Goal: Task Accomplishment & Management: Use online tool/utility

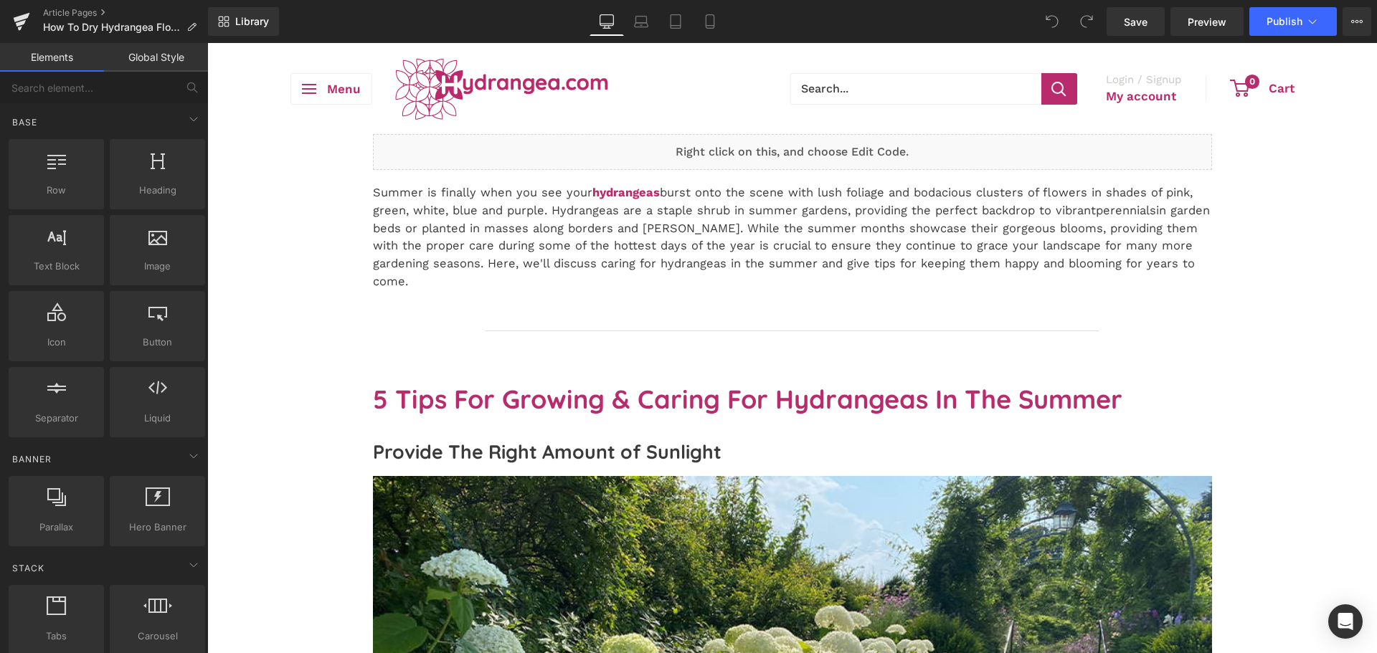
click at [452, 237] on p "Summer is finally when you see your hydrangeas burst onto the scene with lush f…" at bounding box center [792, 237] width 839 height 107
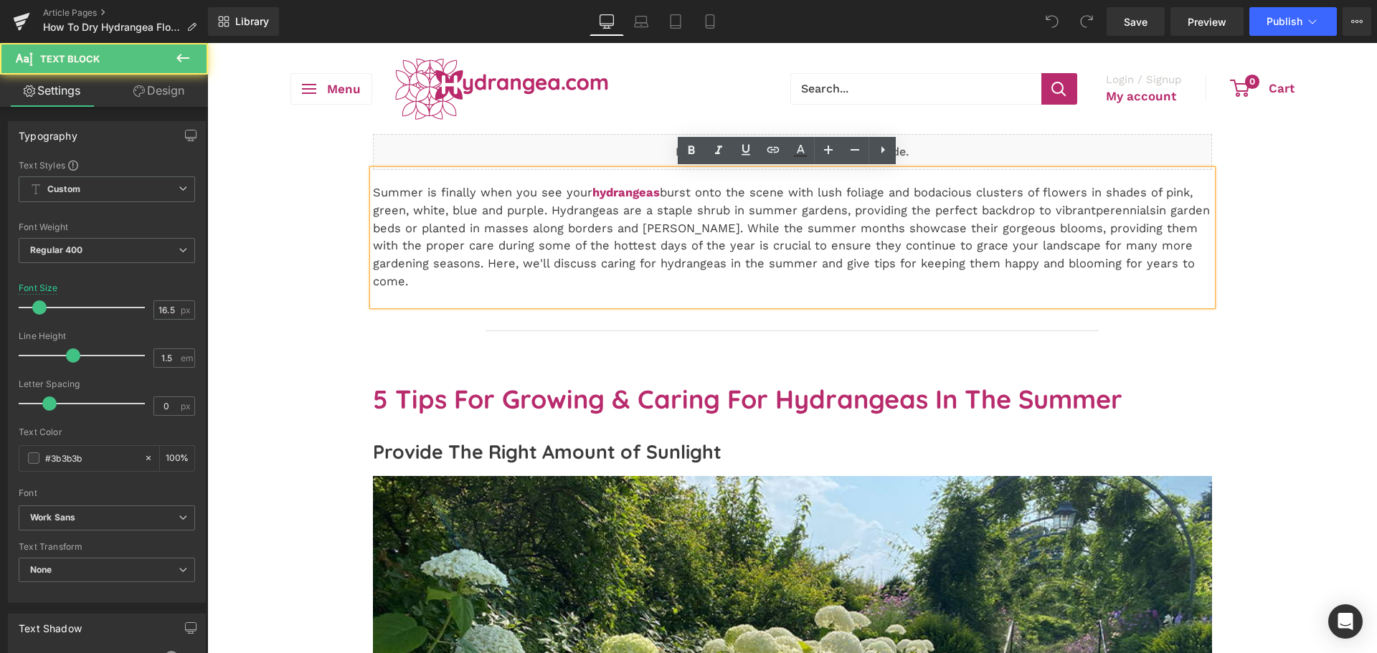
click at [445, 212] on p "Summer is finally when you see your hydrangeas burst onto the scene with lush f…" at bounding box center [792, 237] width 839 height 107
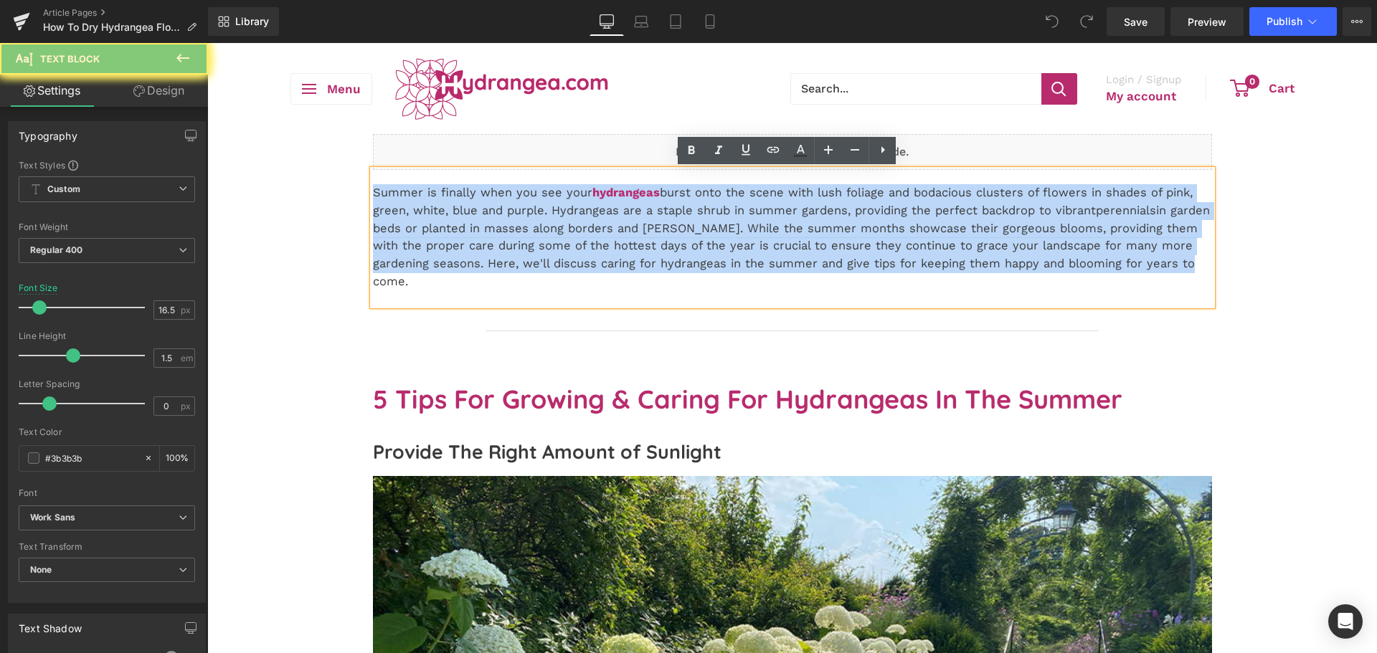
click at [445, 212] on p "Summer is finally when you see your hydrangeas burst onto the scene with lush f…" at bounding box center [792, 237] width 839 height 107
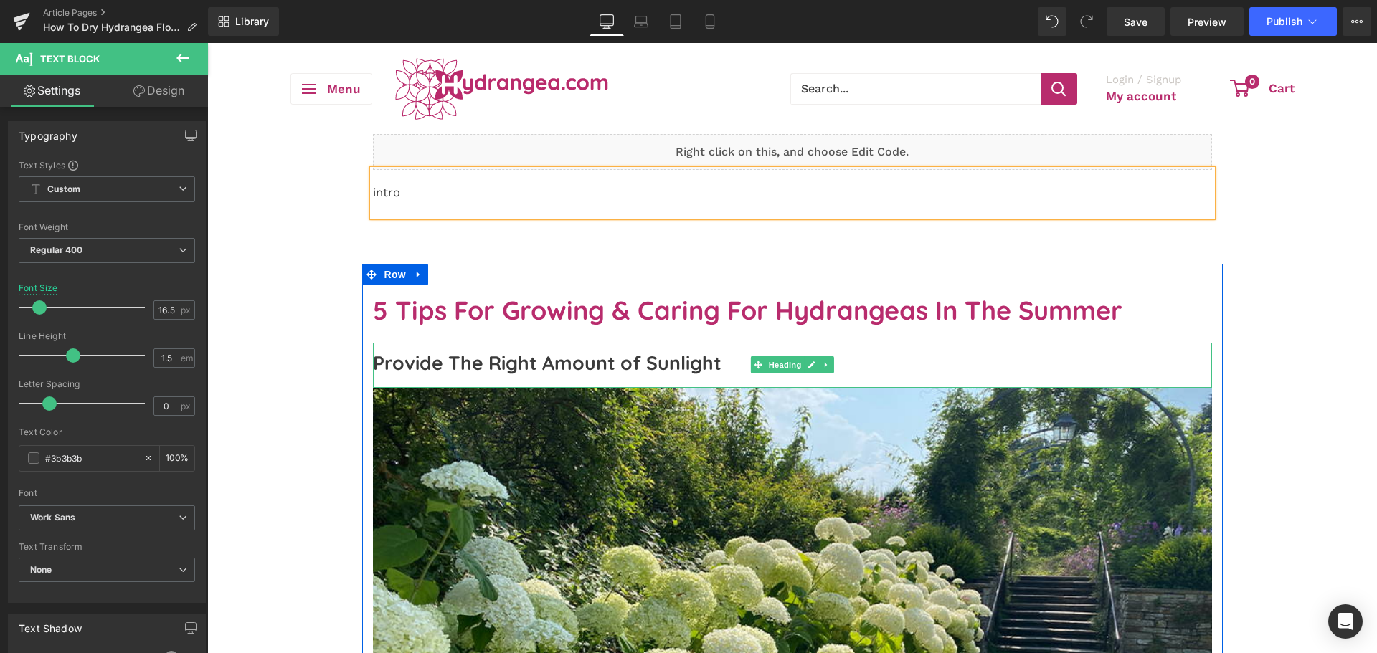
click at [535, 352] on h3 "Provide The Right Amount of Sunlight" at bounding box center [792, 363] width 839 height 27
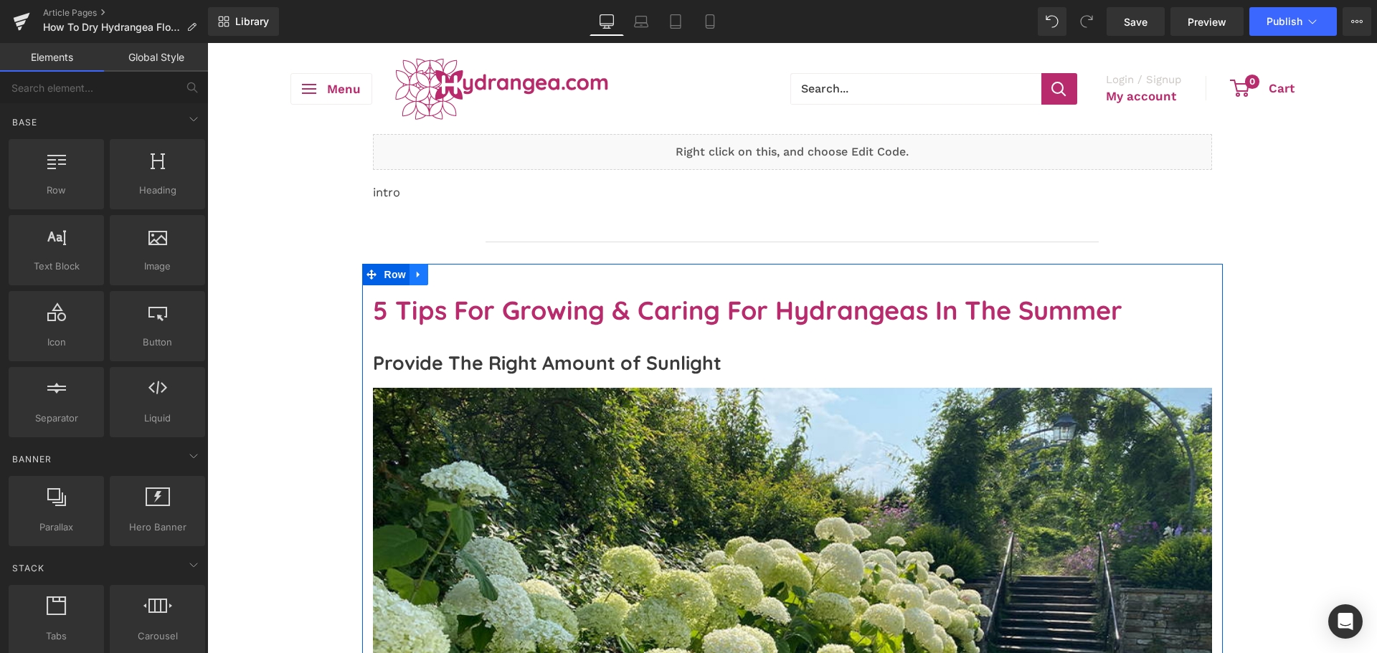
click at [414, 277] on icon at bounding box center [419, 274] width 10 height 11
click at [451, 279] on icon at bounding box center [456, 275] width 10 height 10
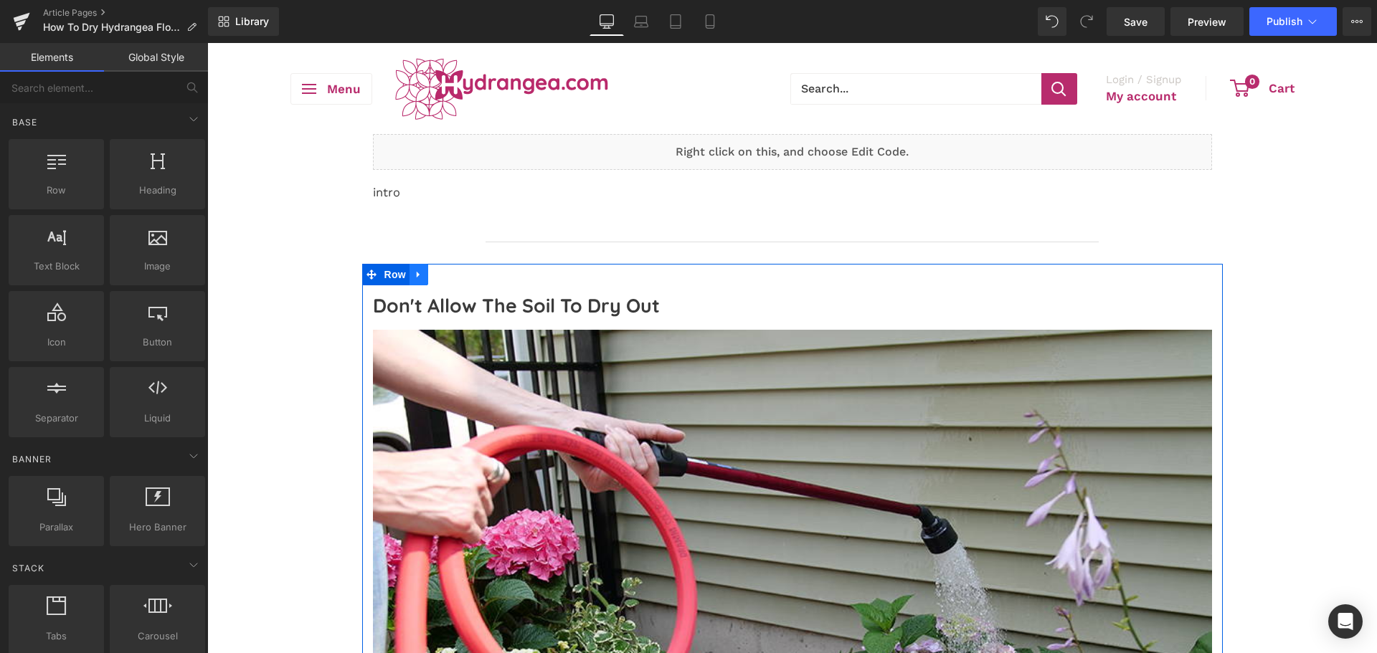
click at [420, 280] on link at bounding box center [419, 275] width 19 height 22
click at [452, 275] on icon at bounding box center [456, 275] width 10 height 10
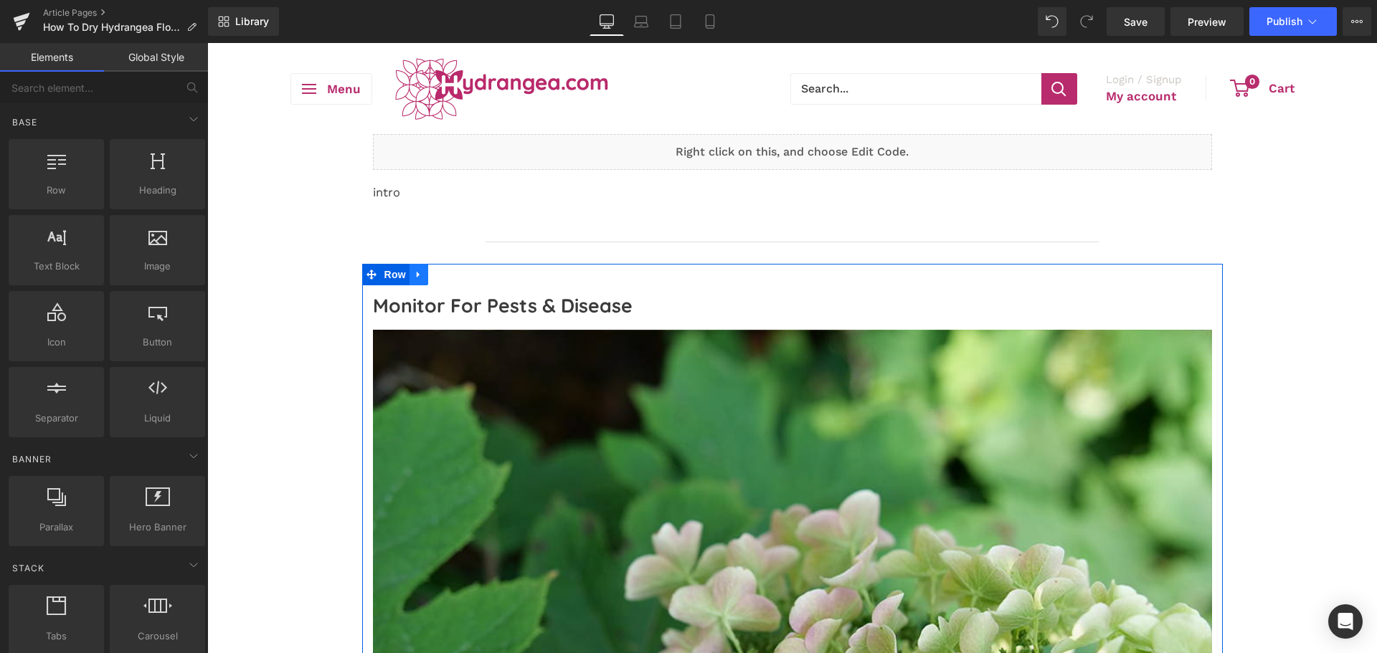
click at [414, 278] on icon at bounding box center [419, 274] width 10 height 11
click at [447, 280] on link at bounding box center [456, 275] width 19 height 22
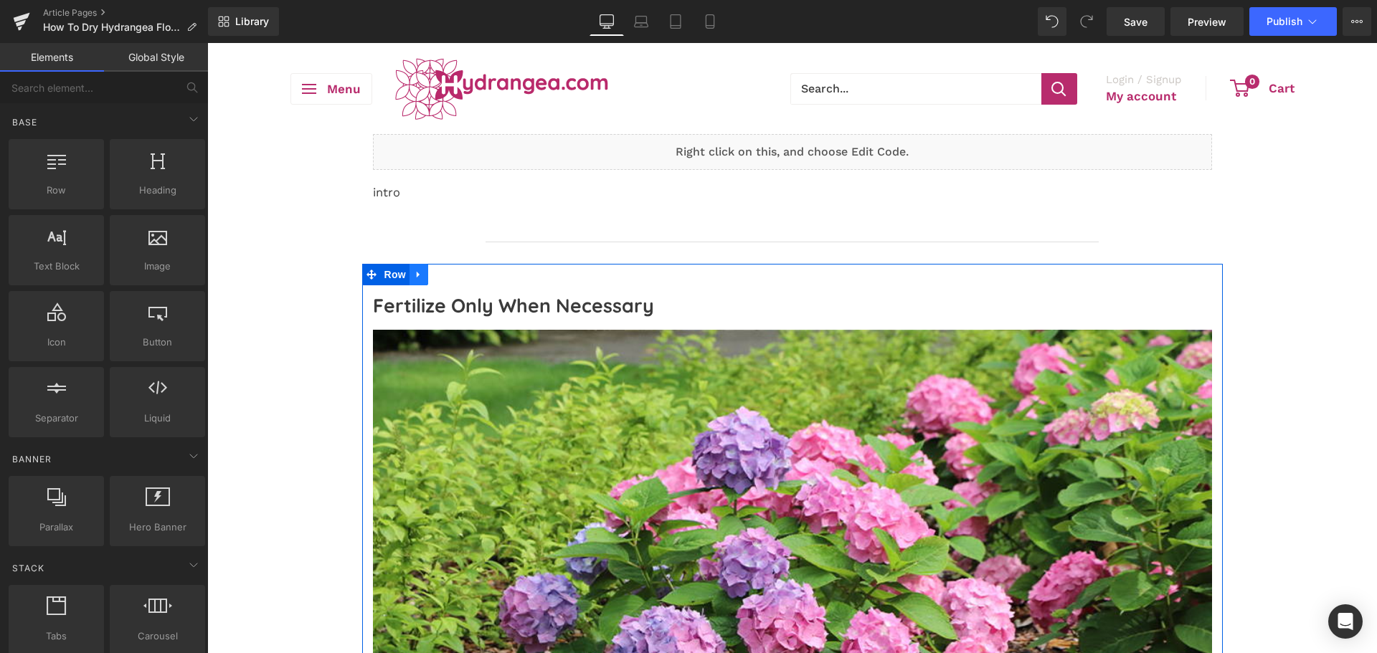
click at [415, 274] on icon at bounding box center [419, 274] width 10 height 11
click at [451, 278] on icon at bounding box center [456, 275] width 10 height 10
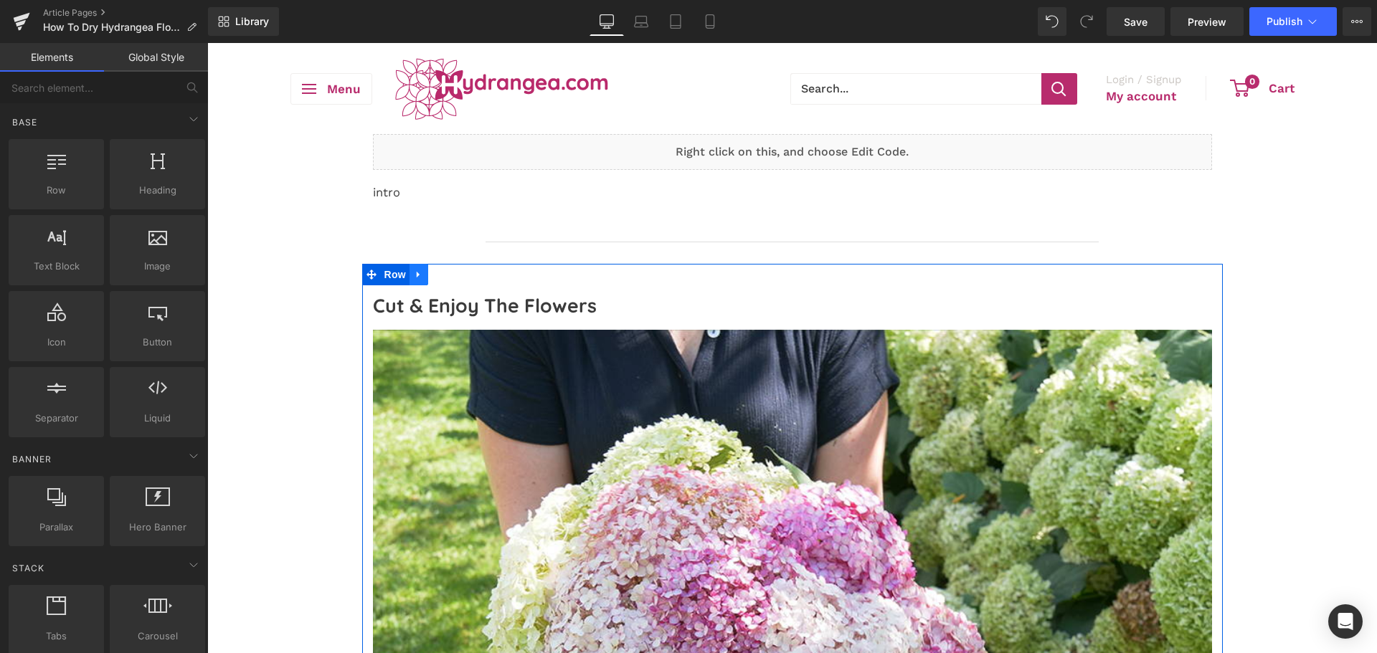
click at [415, 276] on icon at bounding box center [419, 274] width 10 height 11
click at [447, 278] on link at bounding box center [456, 275] width 19 height 22
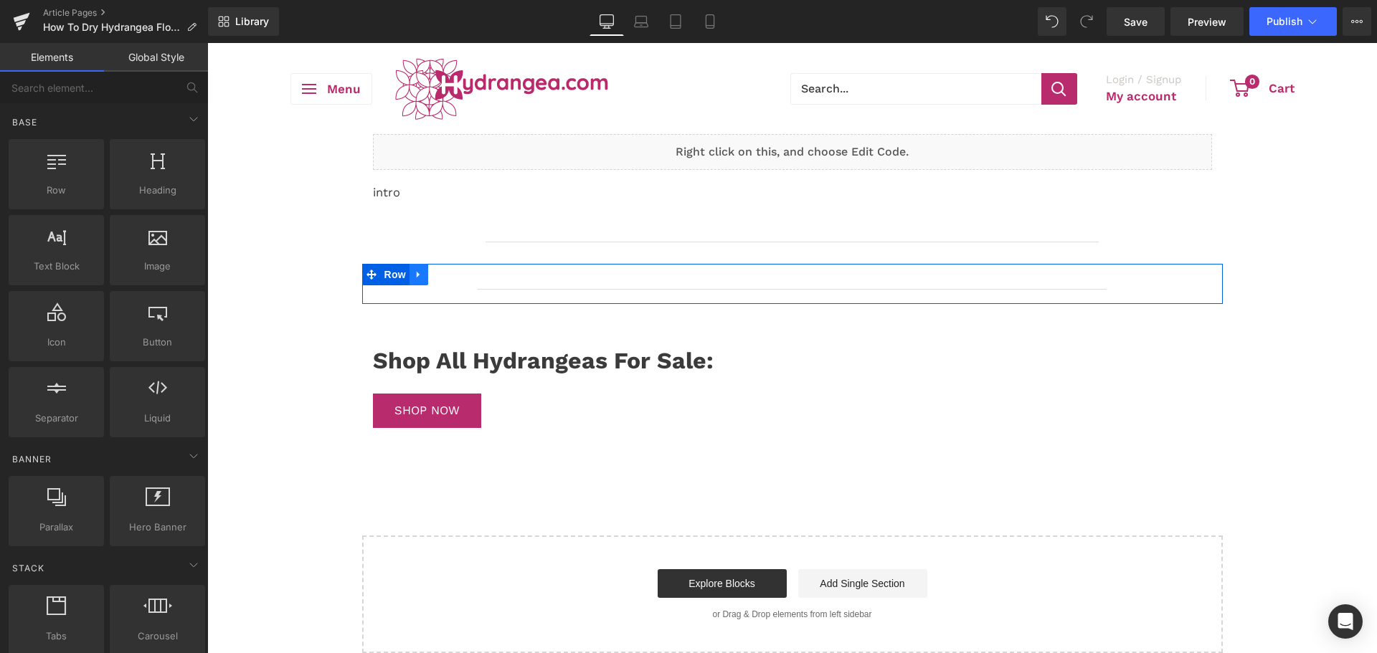
click at [414, 280] on icon at bounding box center [419, 274] width 10 height 11
click at [451, 275] on icon at bounding box center [456, 274] width 10 height 11
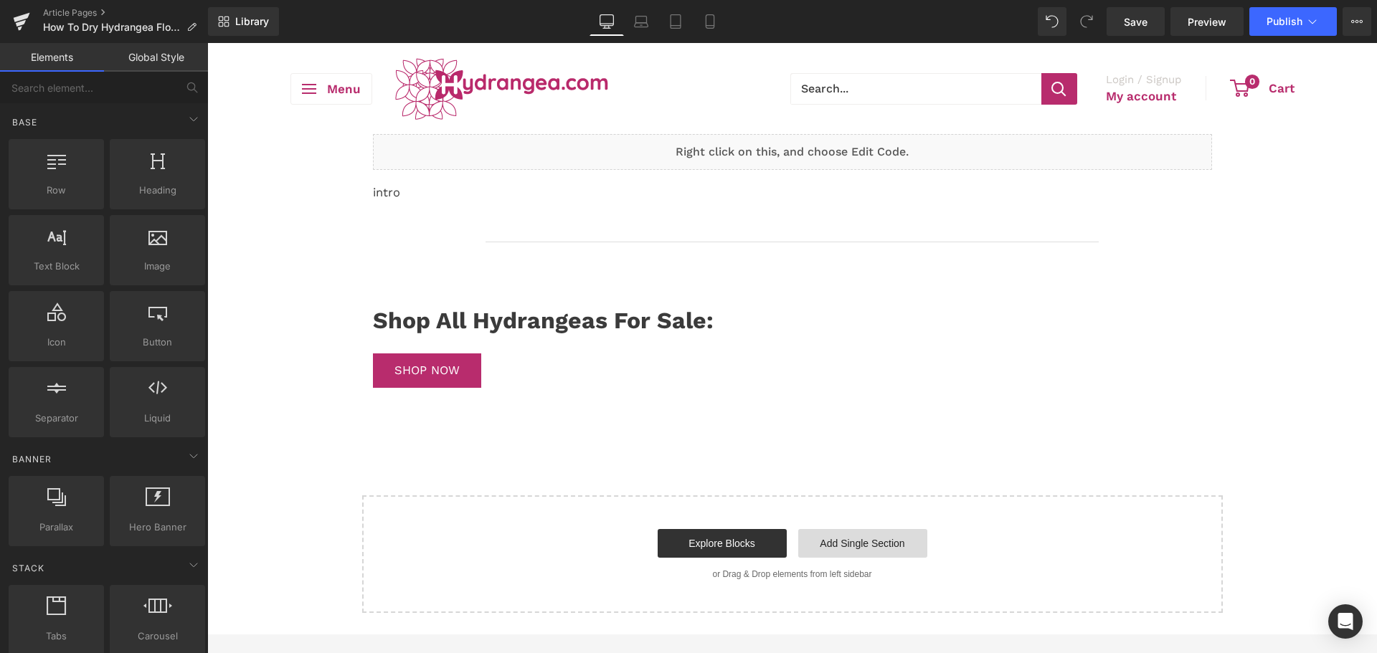
click at [848, 529] on link "Add Single Section" at bounding box center [862, 543] width 129 height 29
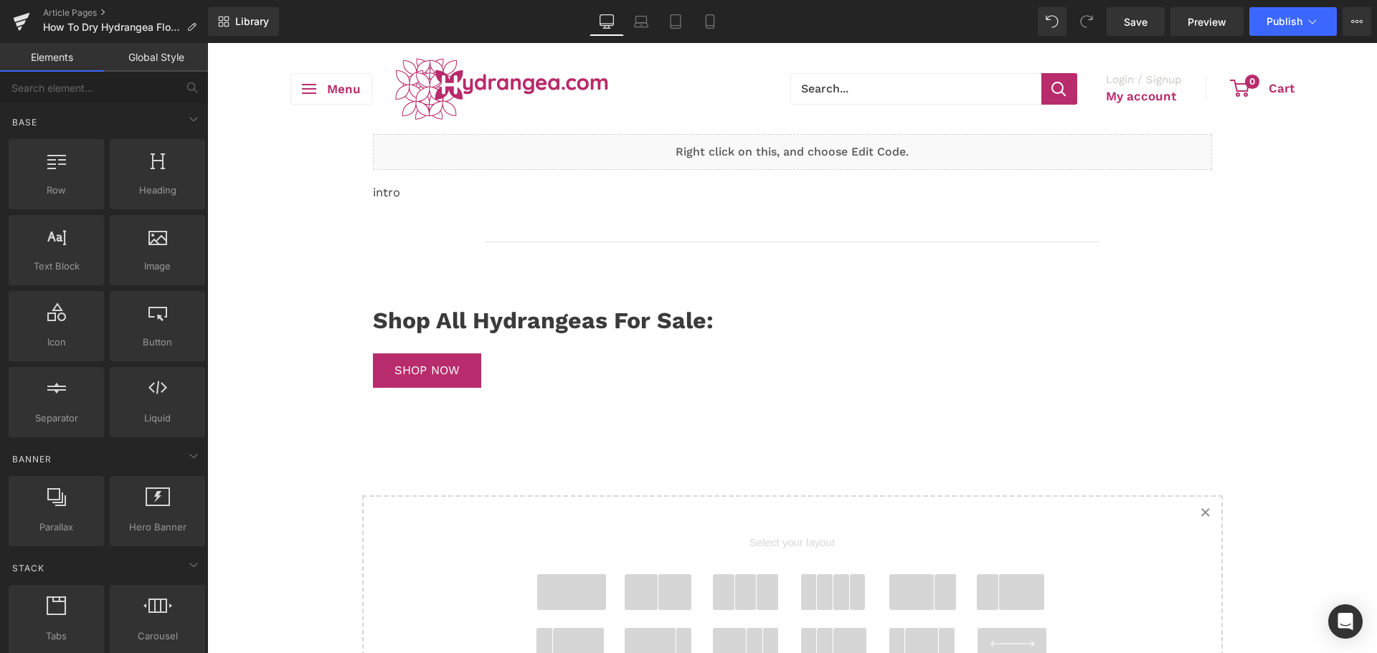
click at [673, 598] on div "Rendering Content" at bounding box center [689, 597] width 88 height 16
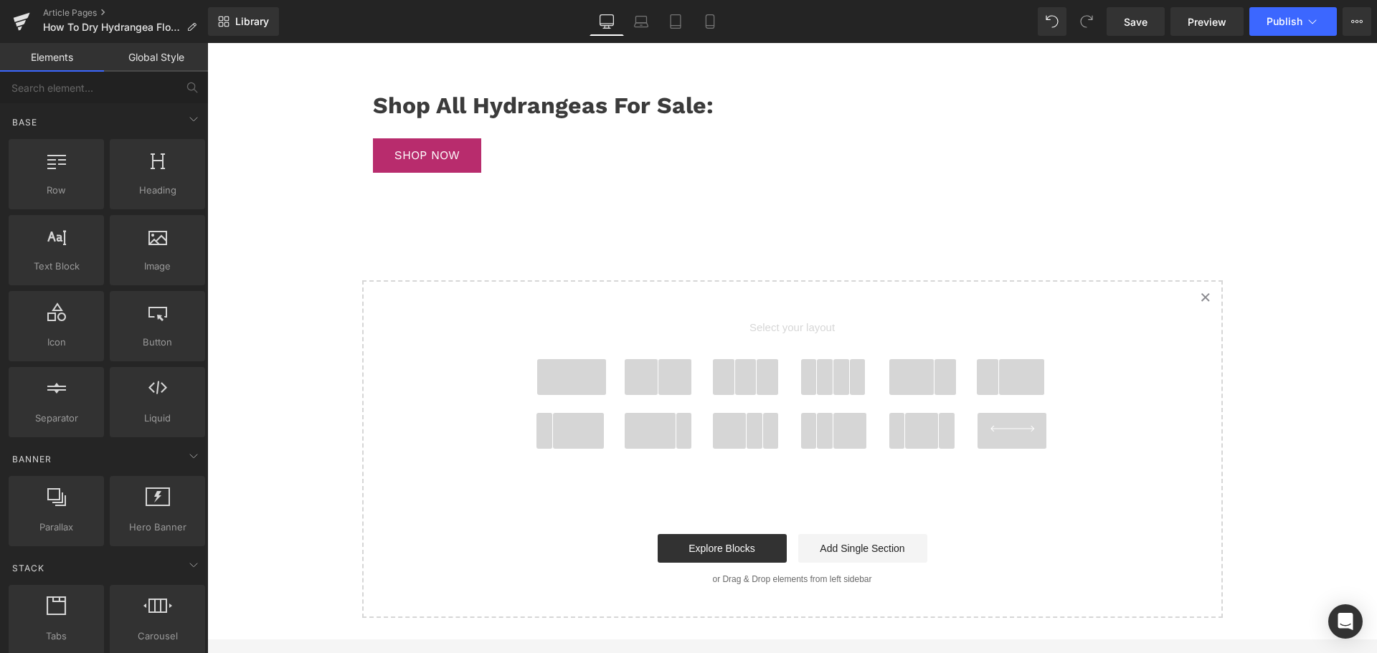
click at [648, 350] on span "Select your layout" at bounding box center [792, 331] width 531 height 56
click at [658, 385] on span at bounding box center [675, 377] width 34 height 36
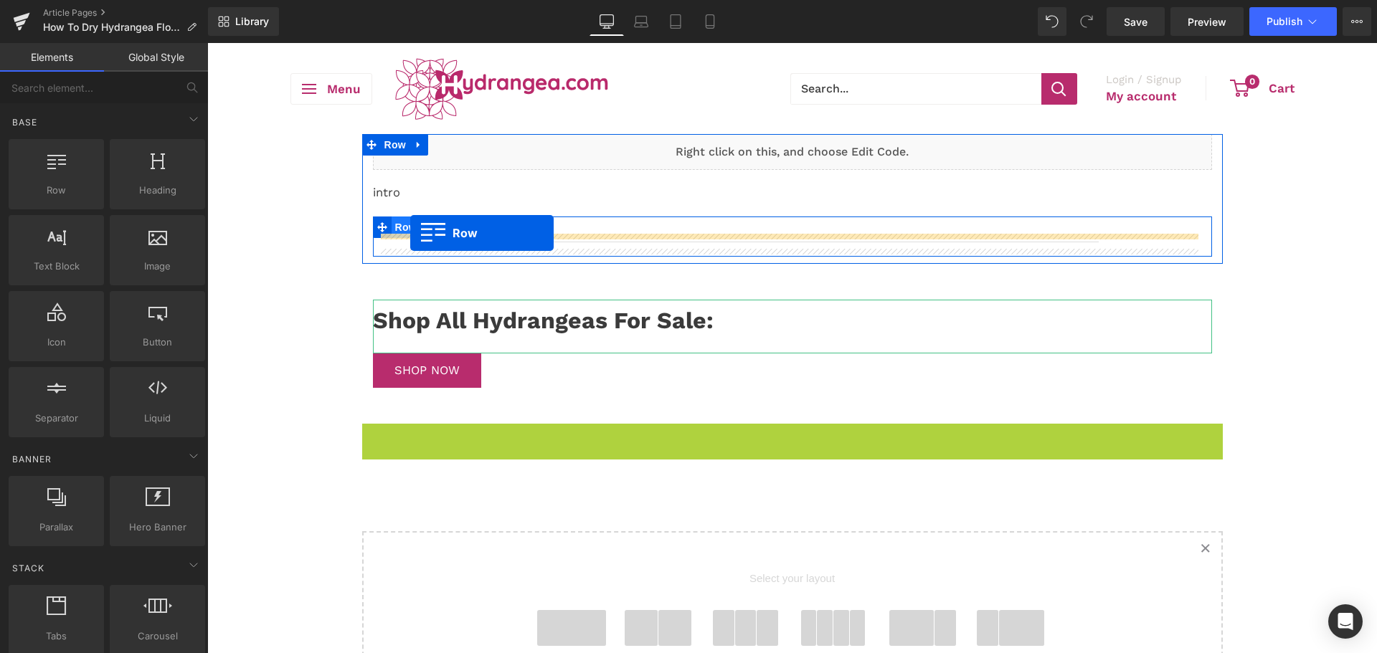
drag, startPoint x: 388, startPoint y: 425, endPoint x: 410, endPoint y: 233, distance: 193.5
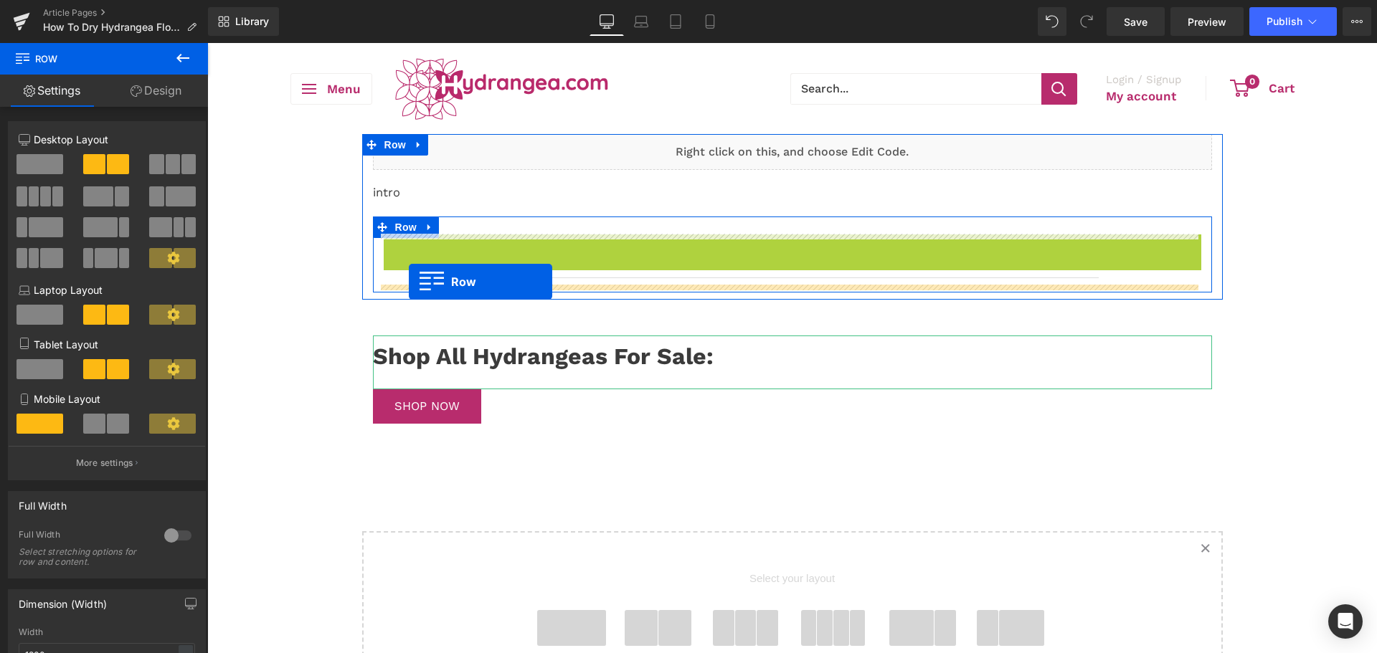
drag, startPoint x: 409, startPoint y: 246, endPoint x: 409, endPoint y: 282, distance: 35.9
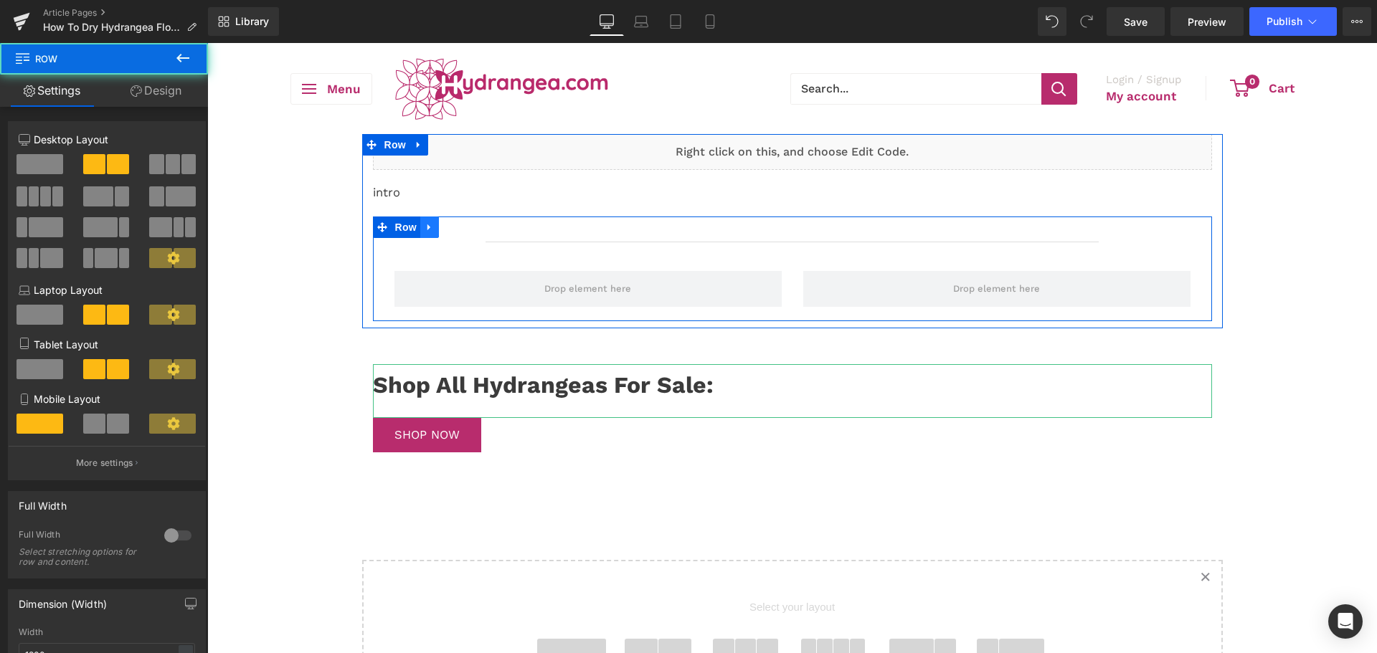
click at [430, 224] on link at bounding box center [429, 228] width 19 height 22
click at [462, 229] on icon at bounding box center [467, 227] width 10 height 10
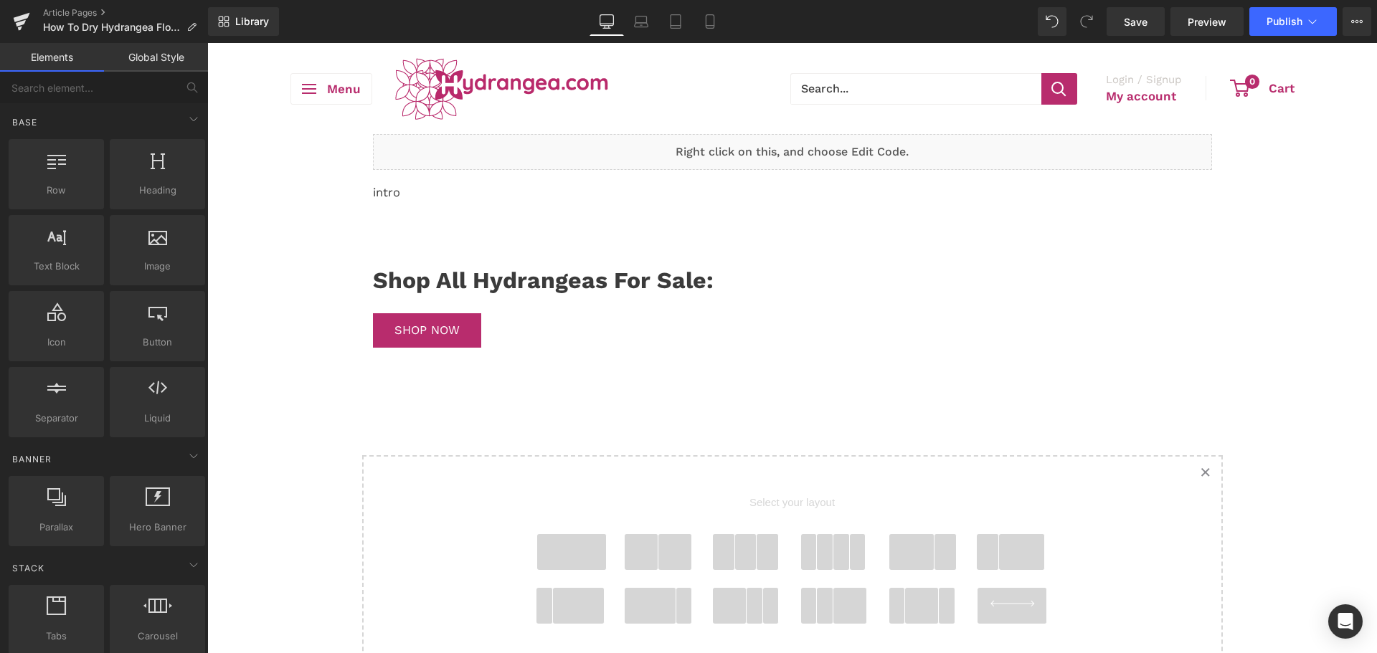
click at [659, 552] on span at bounding box center [675, 552] width 34 height 36
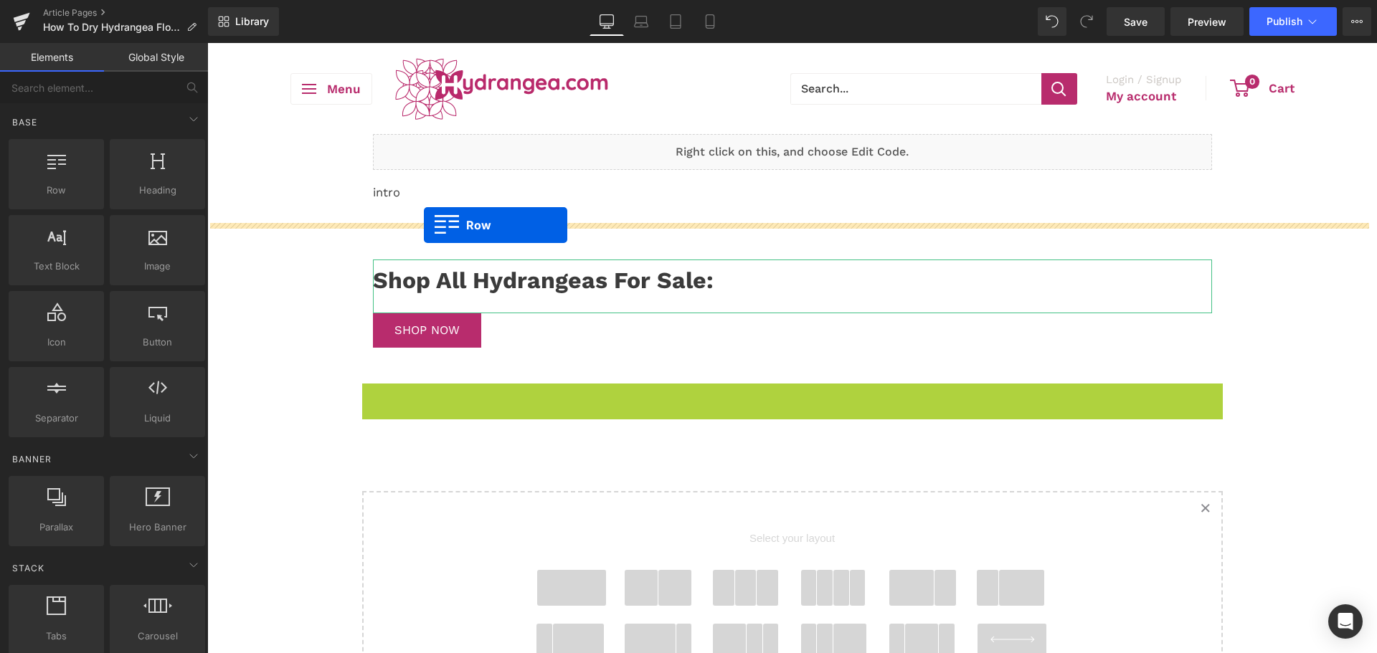
drag, startPoint x: 399, startPoint y: 394, endPoint x: 424, endPoint y: 225, distance: 171.0
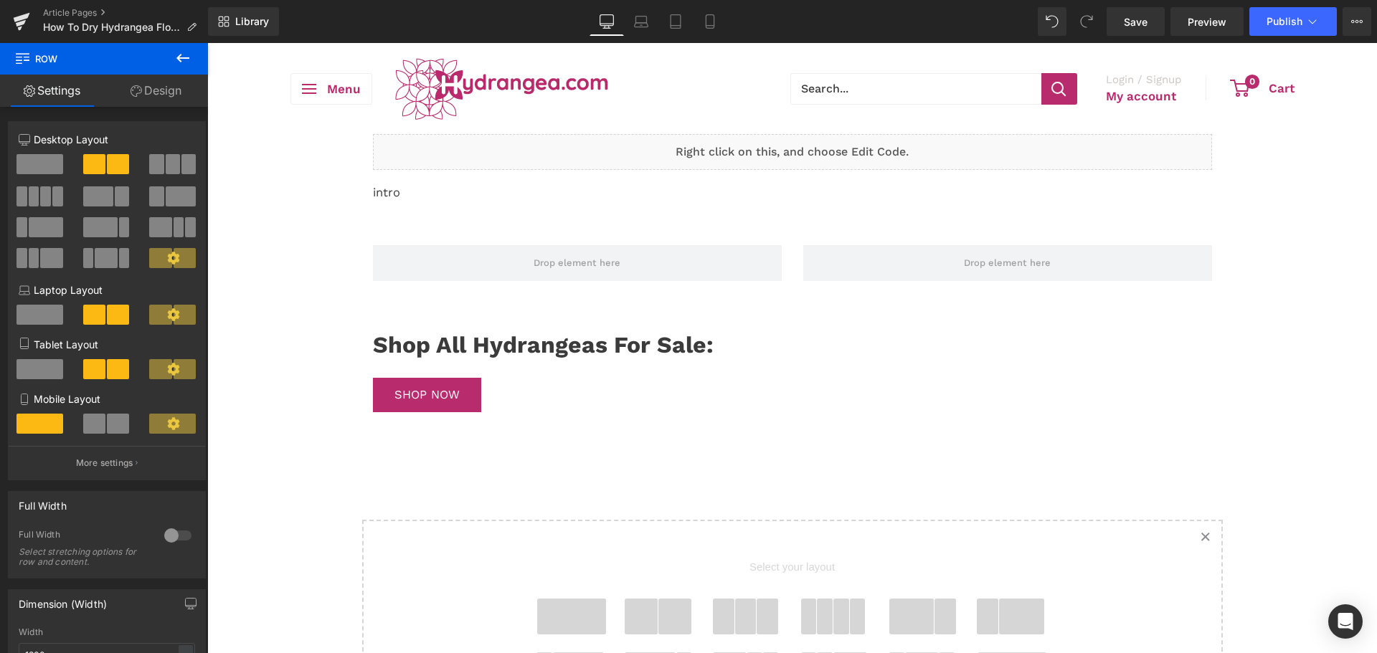
click at [186, 67] on button at bounding box center [183, 59] width 50 height 32
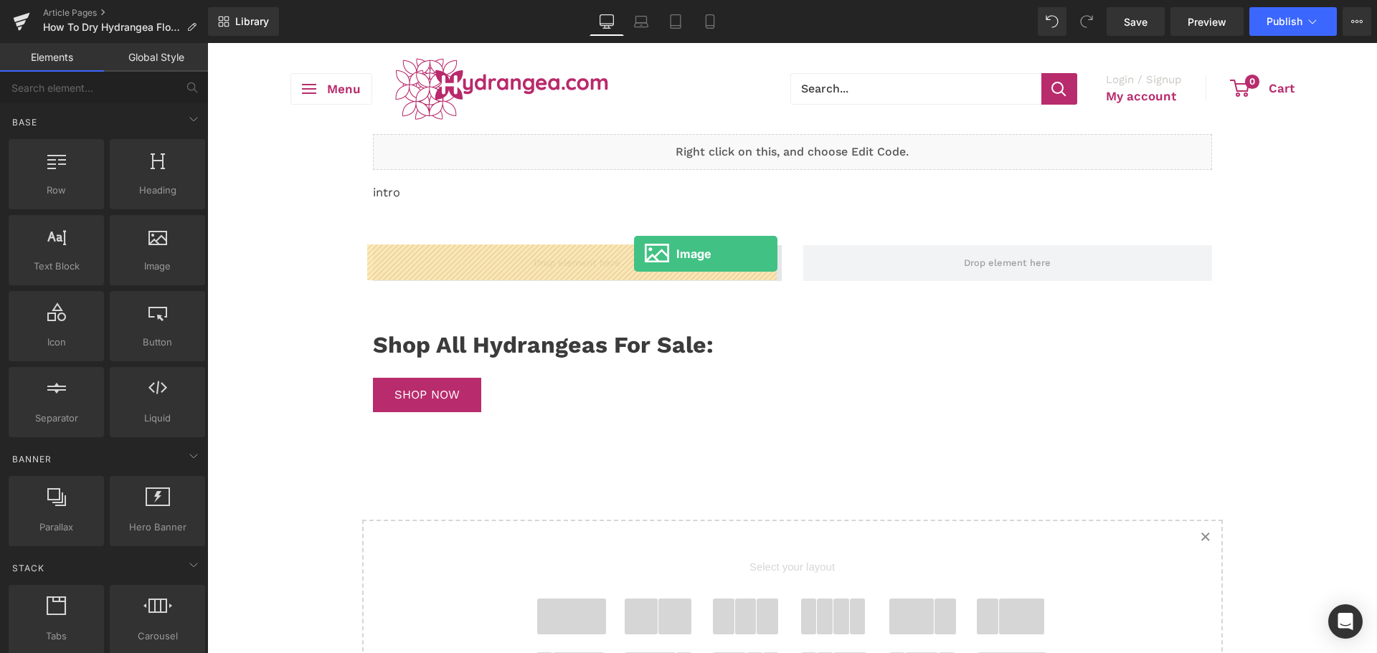
drag, startPoint x: 376, startPoint y: 275, endPoint x: 634, endPoint y: 254, distance: 259.0
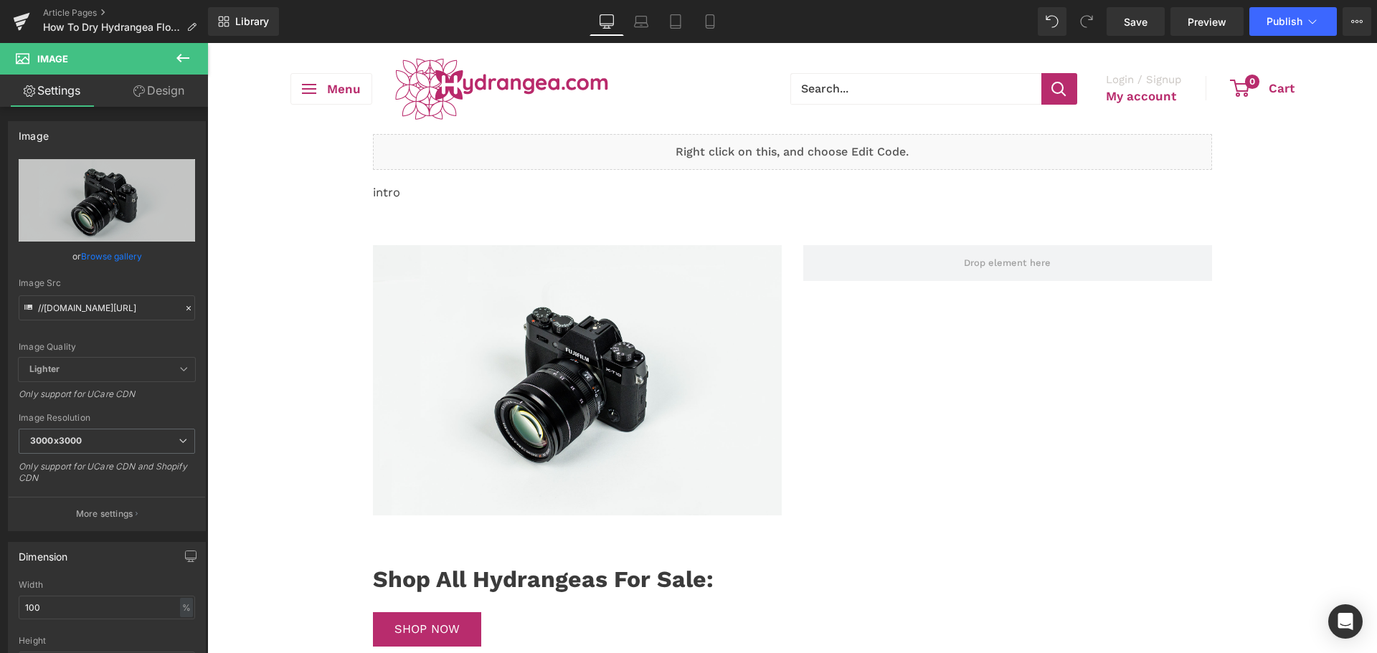
click at [186, 53] on icon at bounding box center [182, 57] width 17 height 17
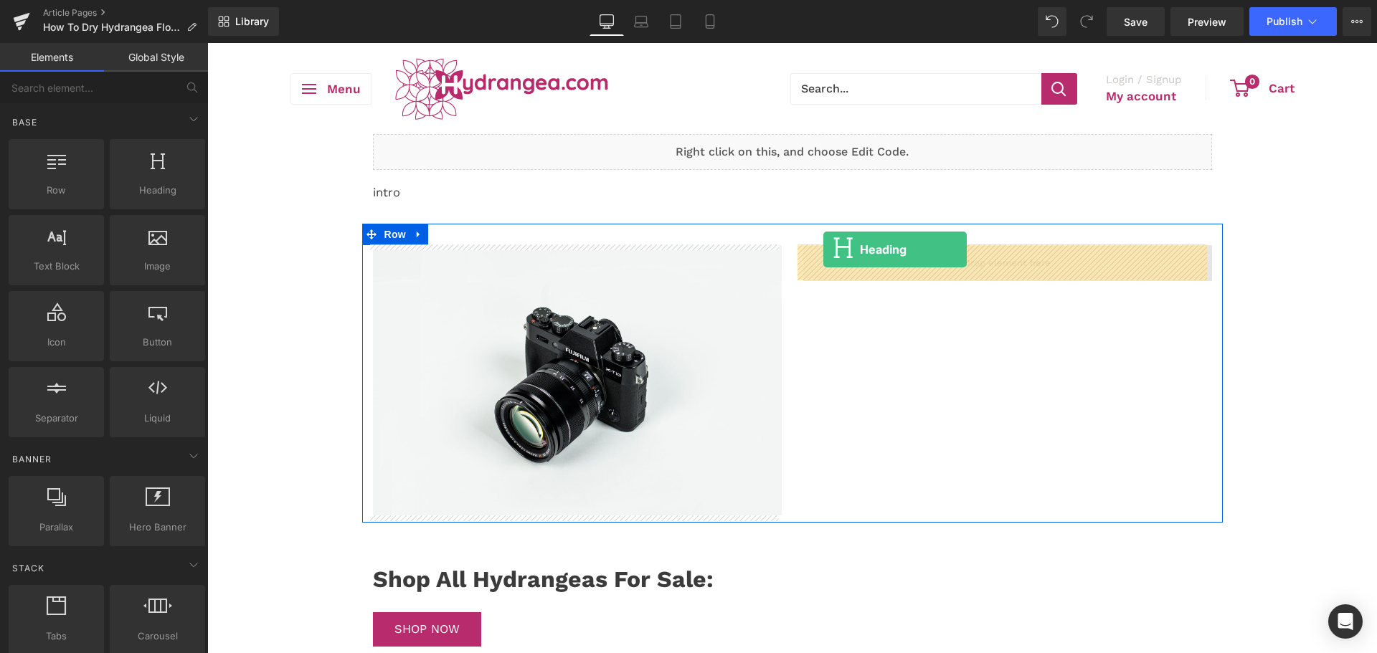
drag, startPoint x: 335, startPoint y: 223, endPoint x: 823, endPoint y: 250, distance: 489.1
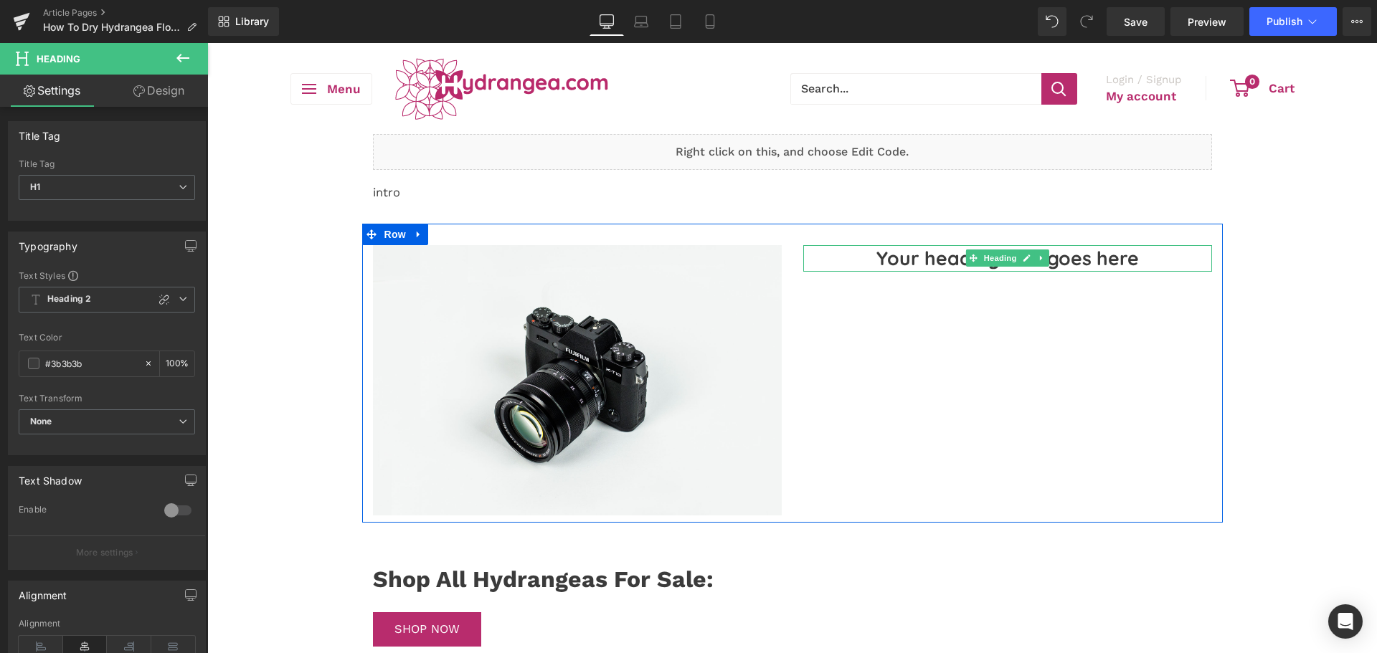
click at [891, 255] on h1 "Your heading text goes here" at bounding box center [1007, 258] width 409 height 27
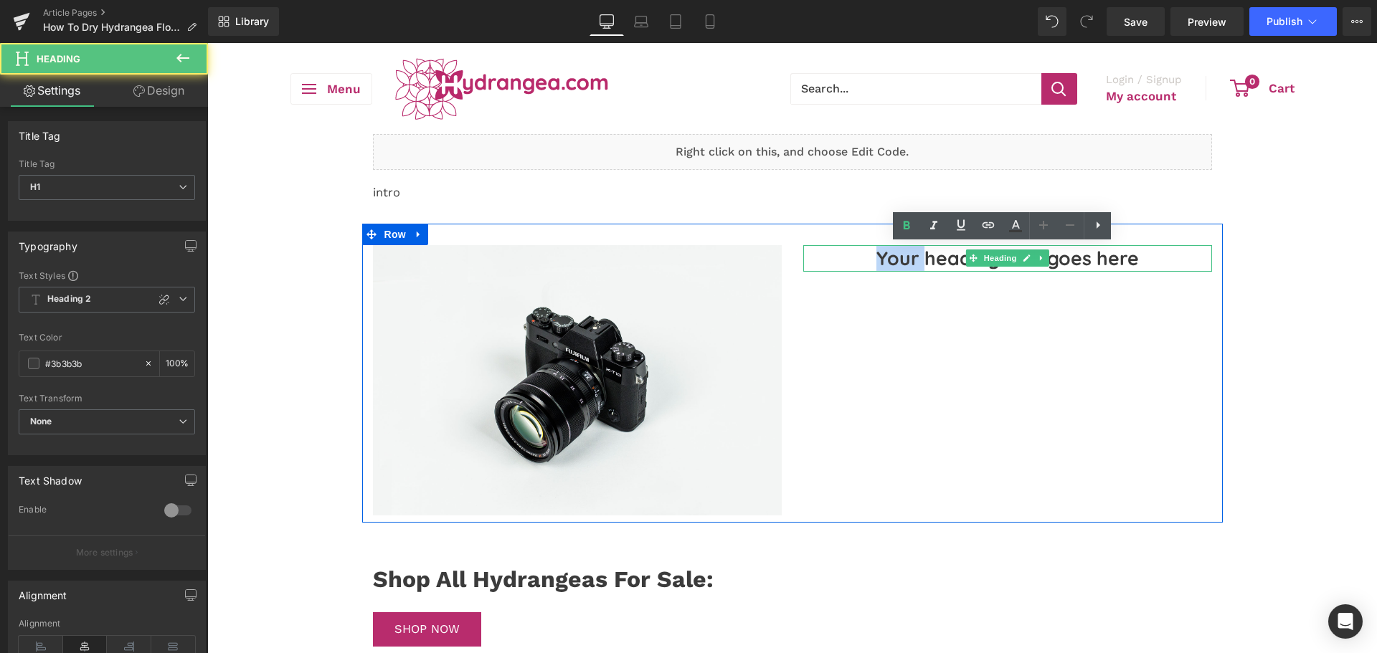
click at [891, 255] on h1 "Your heading text goes here" at bounding box center [1007, 258] width 409 height 27
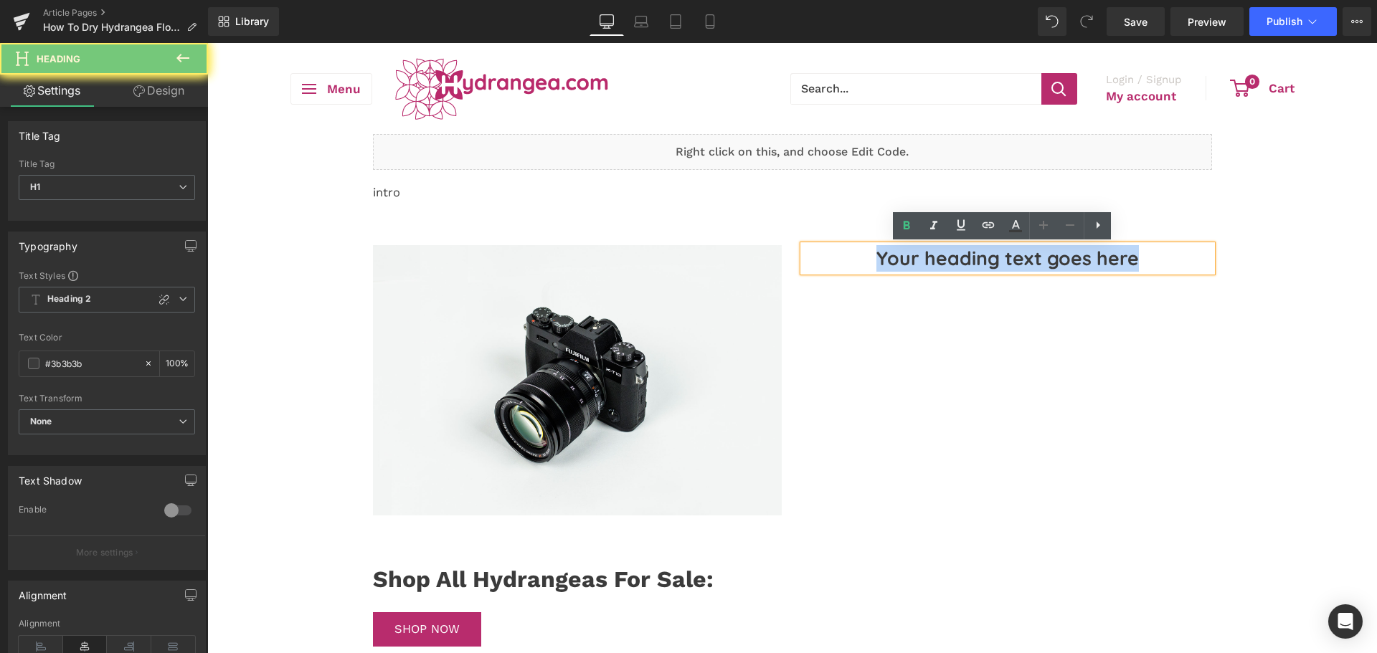
click at [891, 255] on h1 "Your heading text goes here" at bounding box center [1007, 258] width 409 height 27
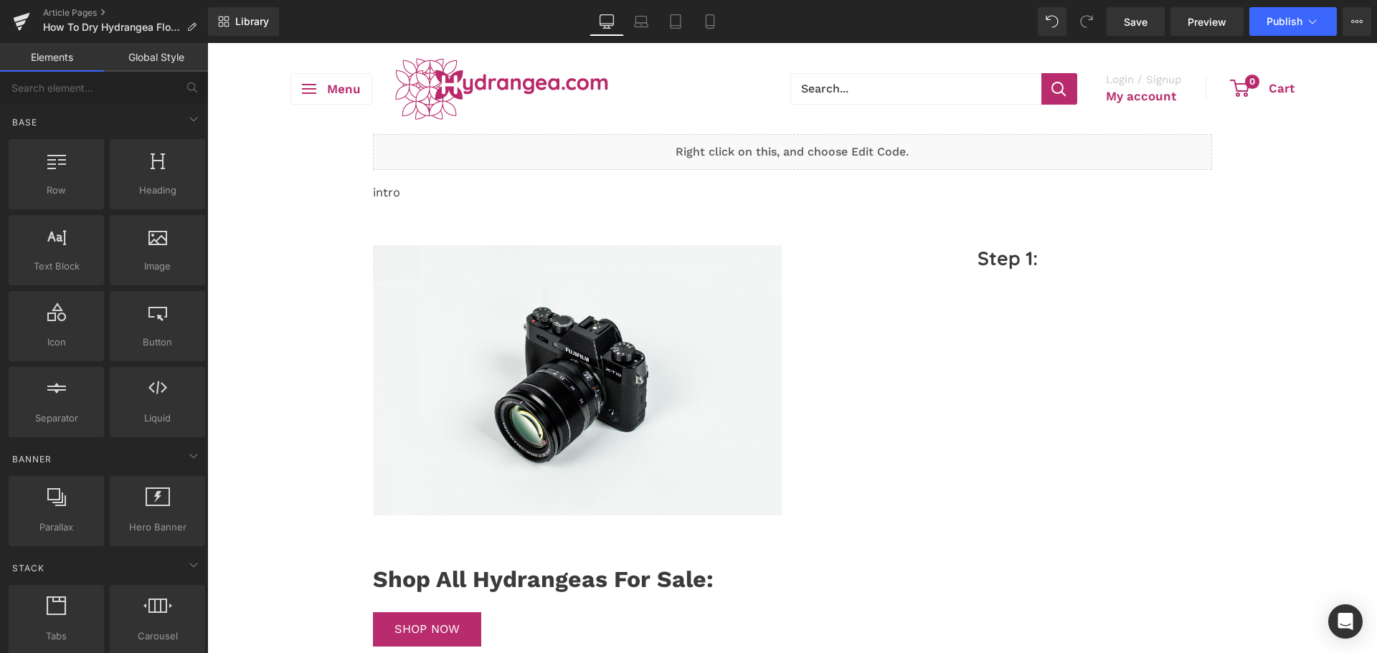
click at [304, 331] on div "Liquid intro Text Block Row Image Step 1: Heading Row Shop All Hydrangeas For S…" at bounding box center [792, 613] width 1170 height 959
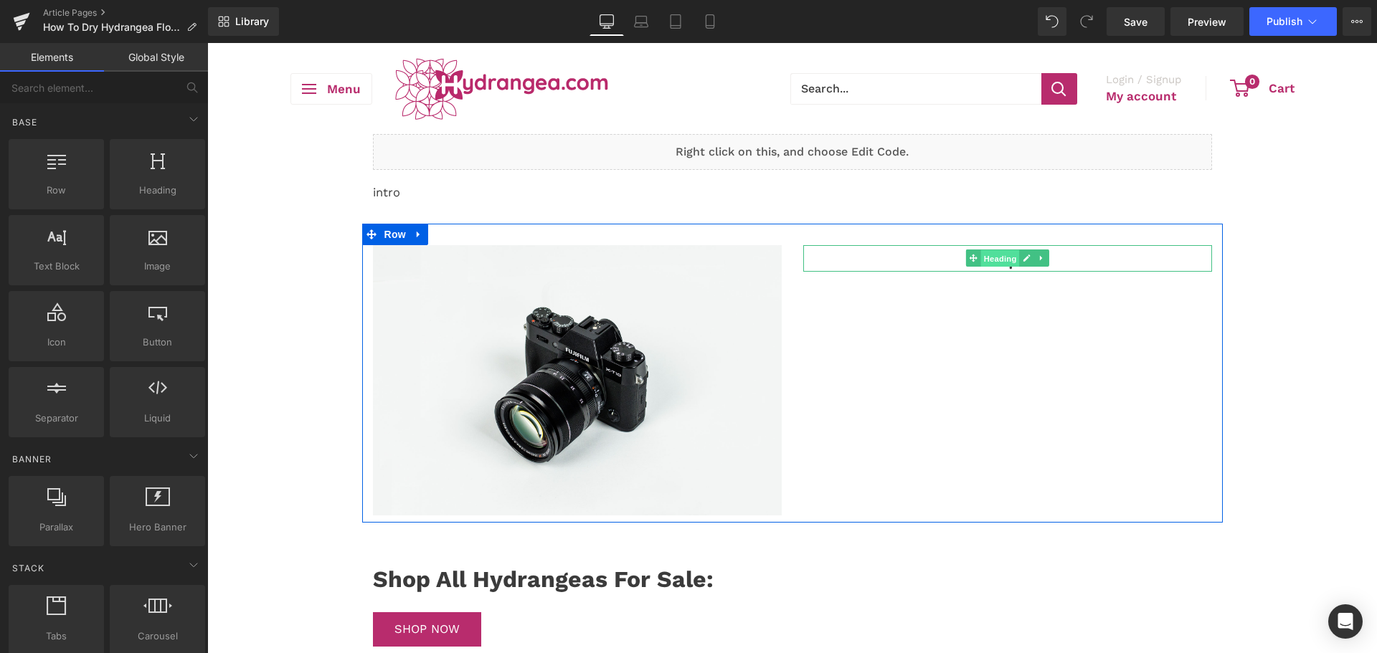
click at [1003, 257] on span "Heading" at bounding box center [999, 258] width 39 height 17
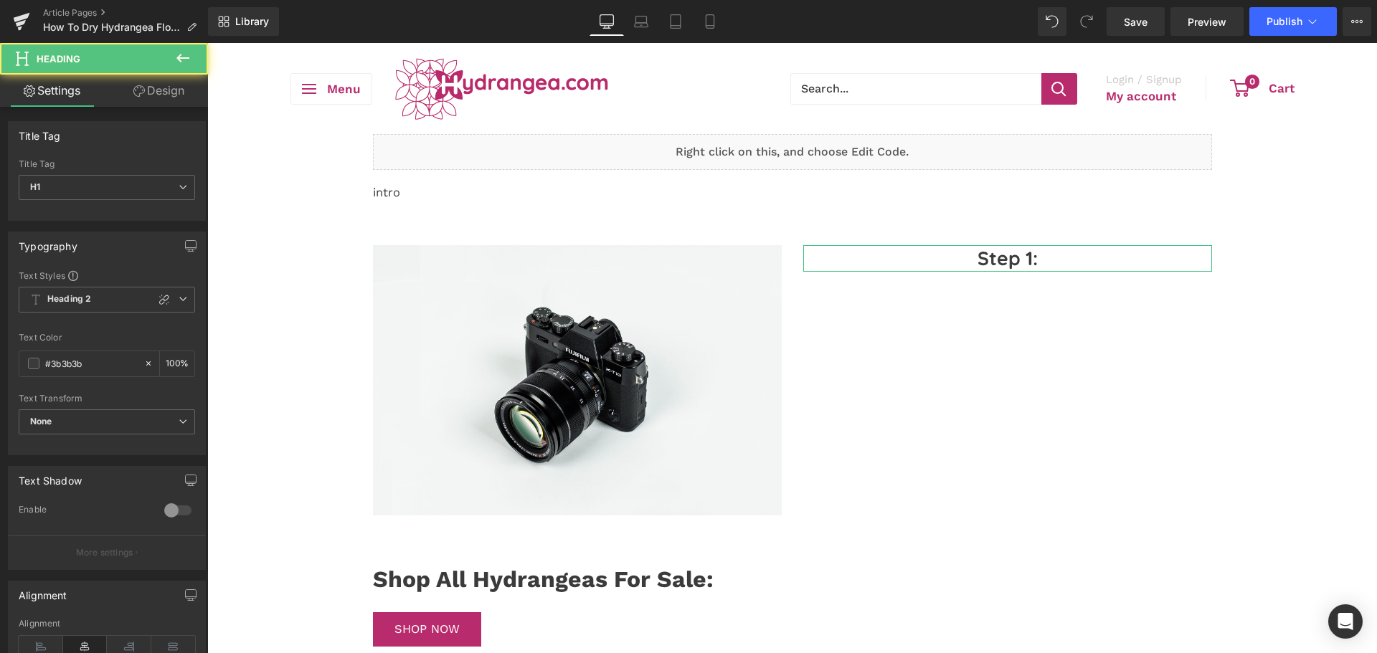
click at [133, 93] on icon at bounding box center [138, 90] width 11 height 11
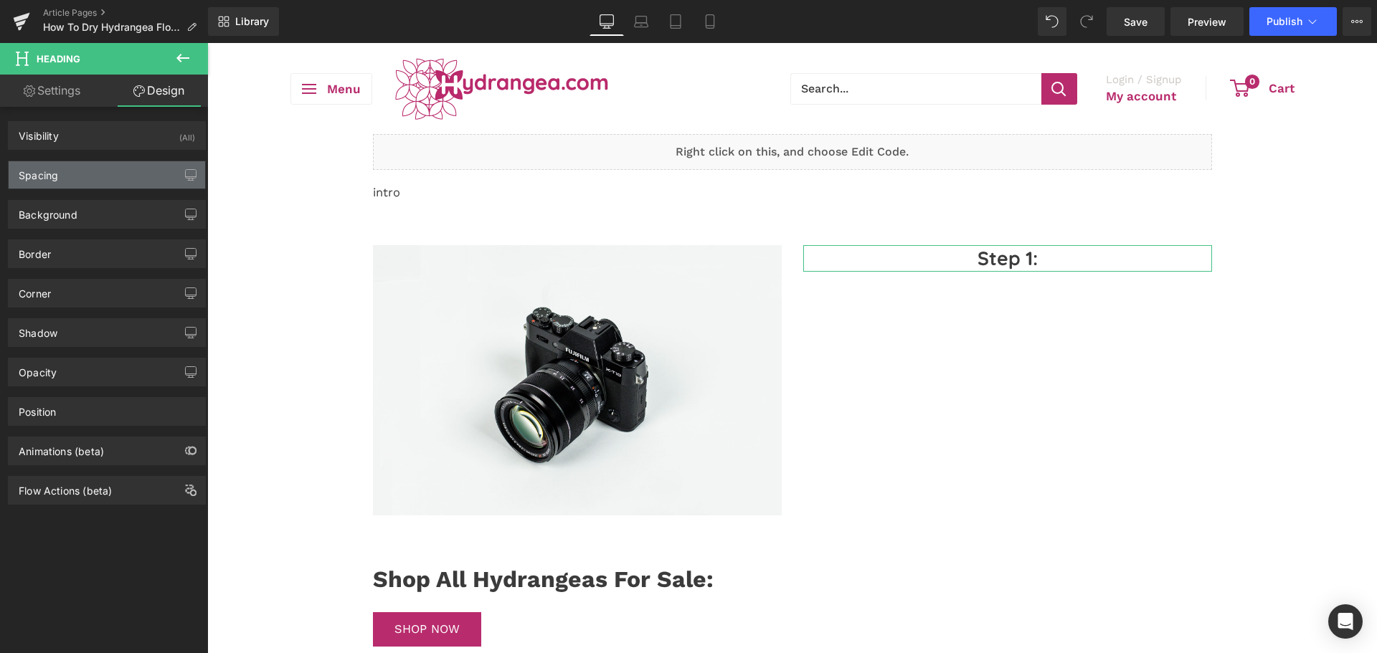
click at [60, 176] on div "Spacing" at bounding box center [107, 174] width 197 height 27
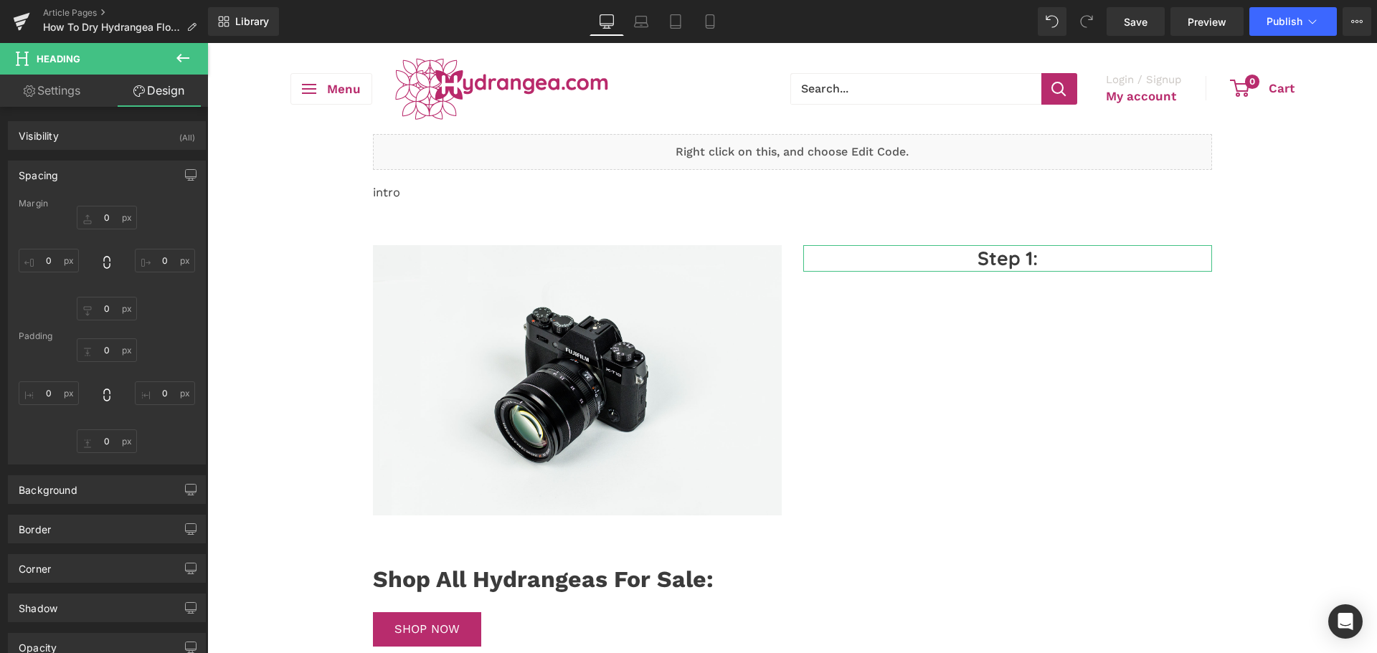
click at [77, 100] on link "Settings" at bounding box center [52, 91] width 104 height 32
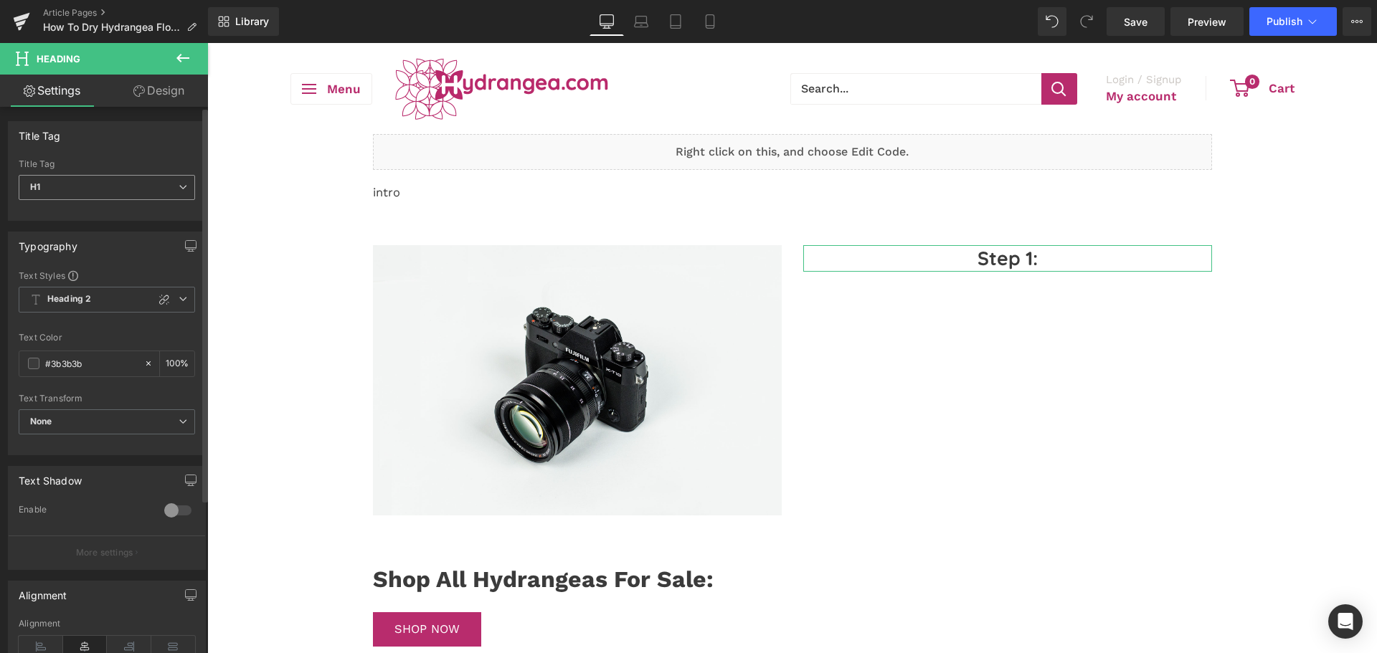
click at [117, 186] on span "H1" at bounding box center [107, 187] width 176 height 25
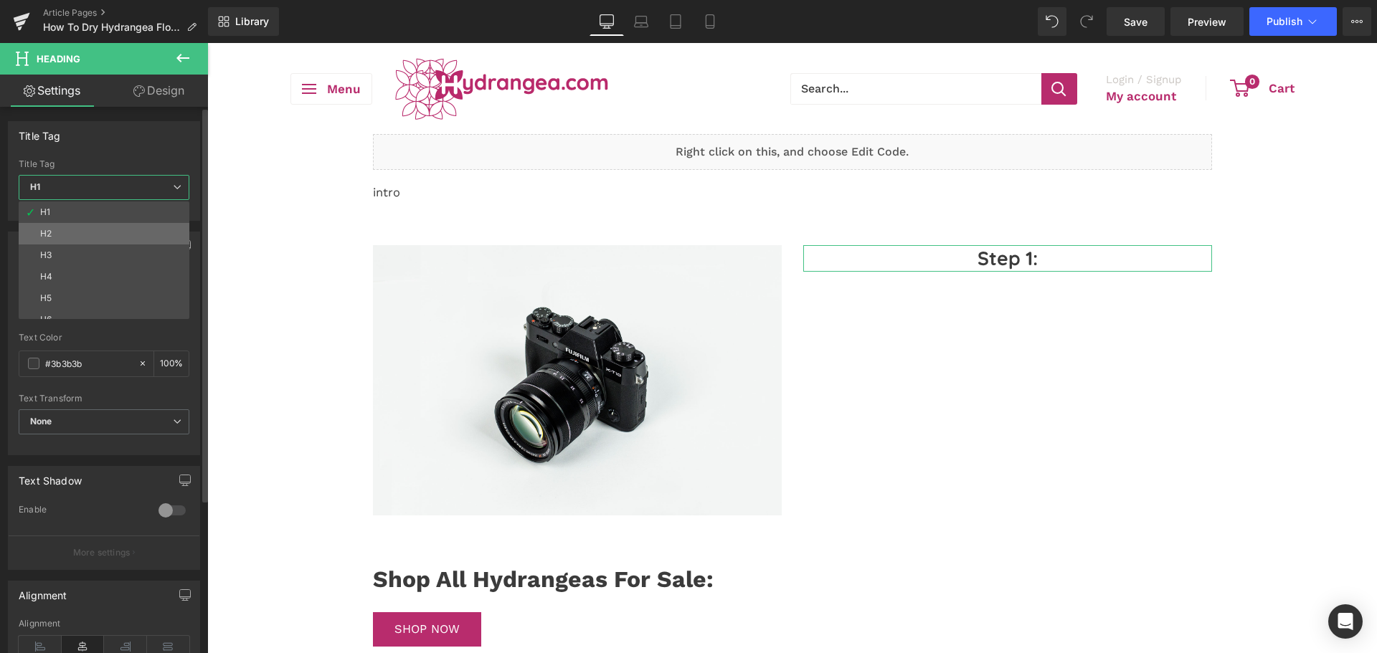
click at [89, 235] on li "H2" at bounding box center [107, 234] width 177 height 22
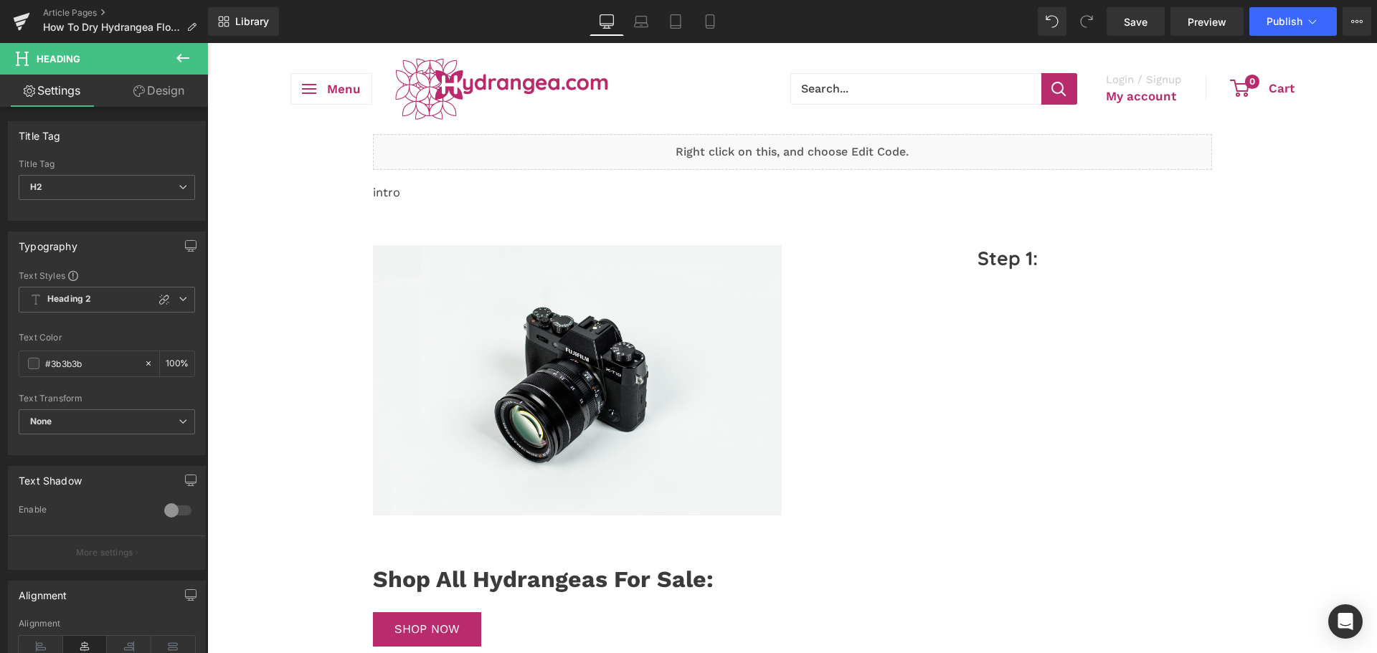
click at [164, 70] on button at bounding box center [183, 59] width 50 height 32
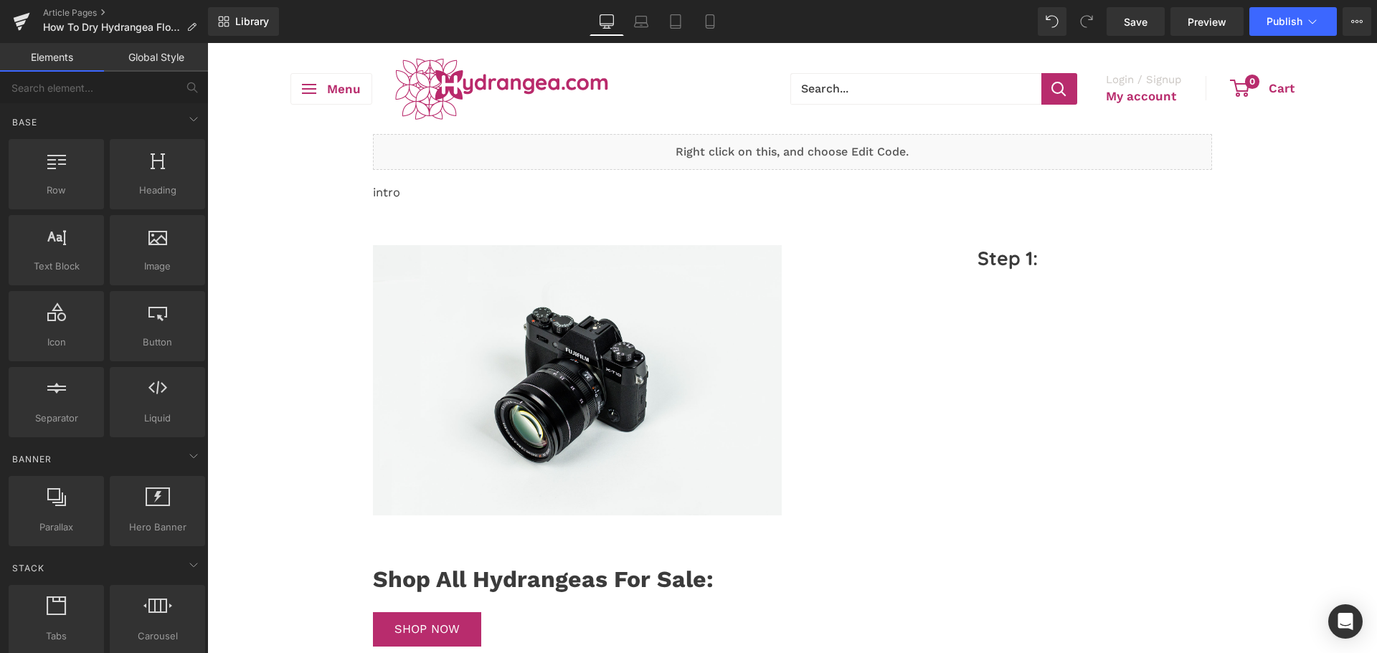
click at [50, 69] on link "Elements" at bounding box center [52, 57] width 104 height 29
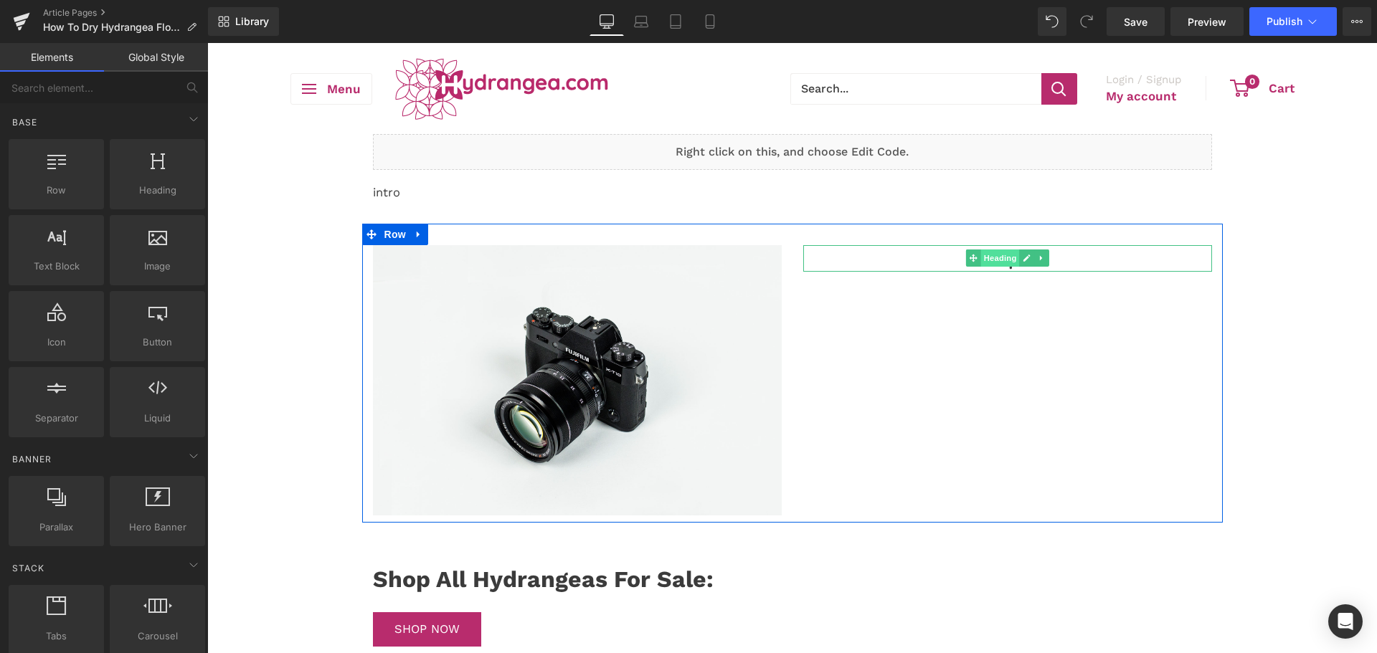
click at [996, 257] on span "Heading" at bounding box center [999, 258] width 39 height 17
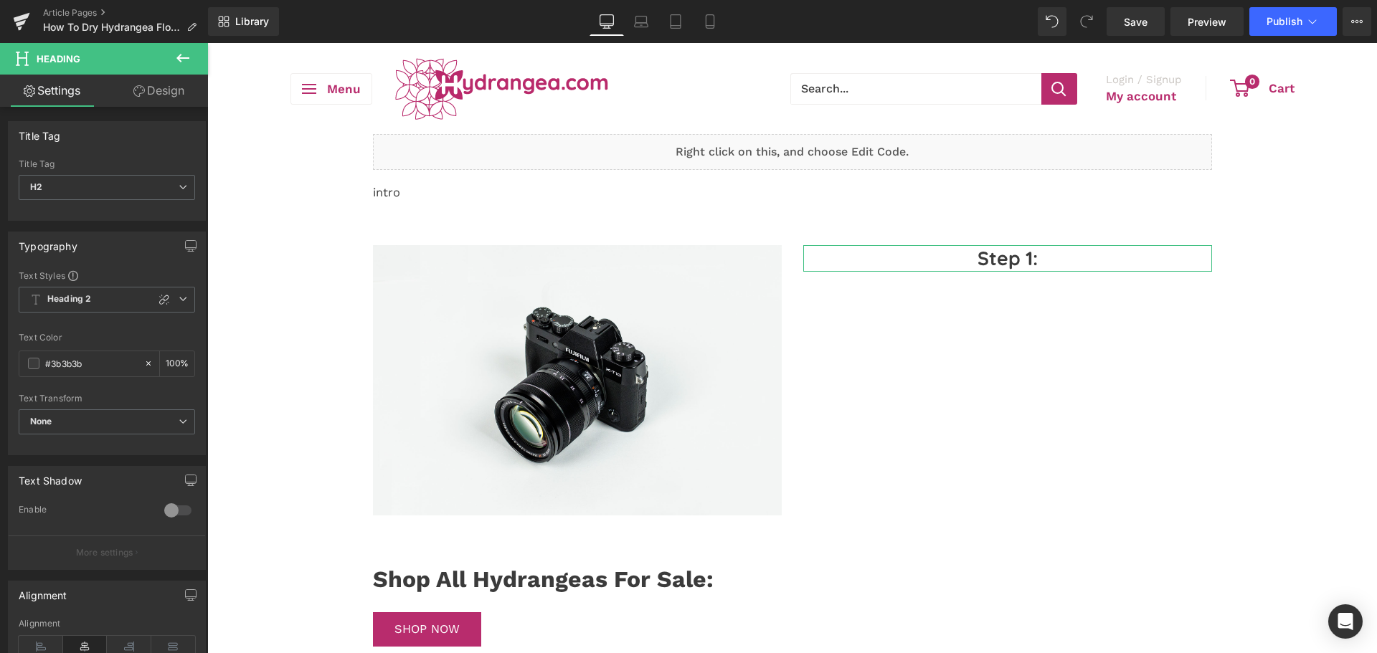
click at [175, 93] on link "Design" at bounding box center [159, 91] width 104 height 32
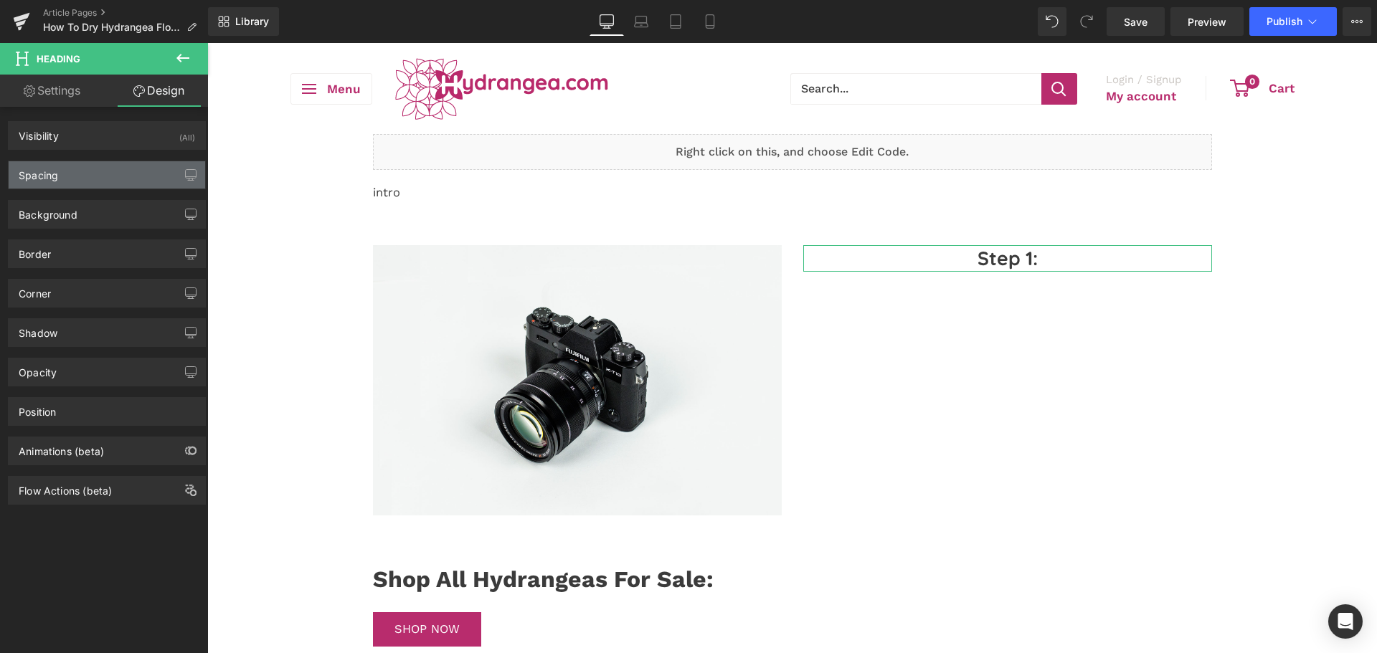
click at [80, 173] on div "Spacing" at bounding box center [107, 174] width 197 height 27
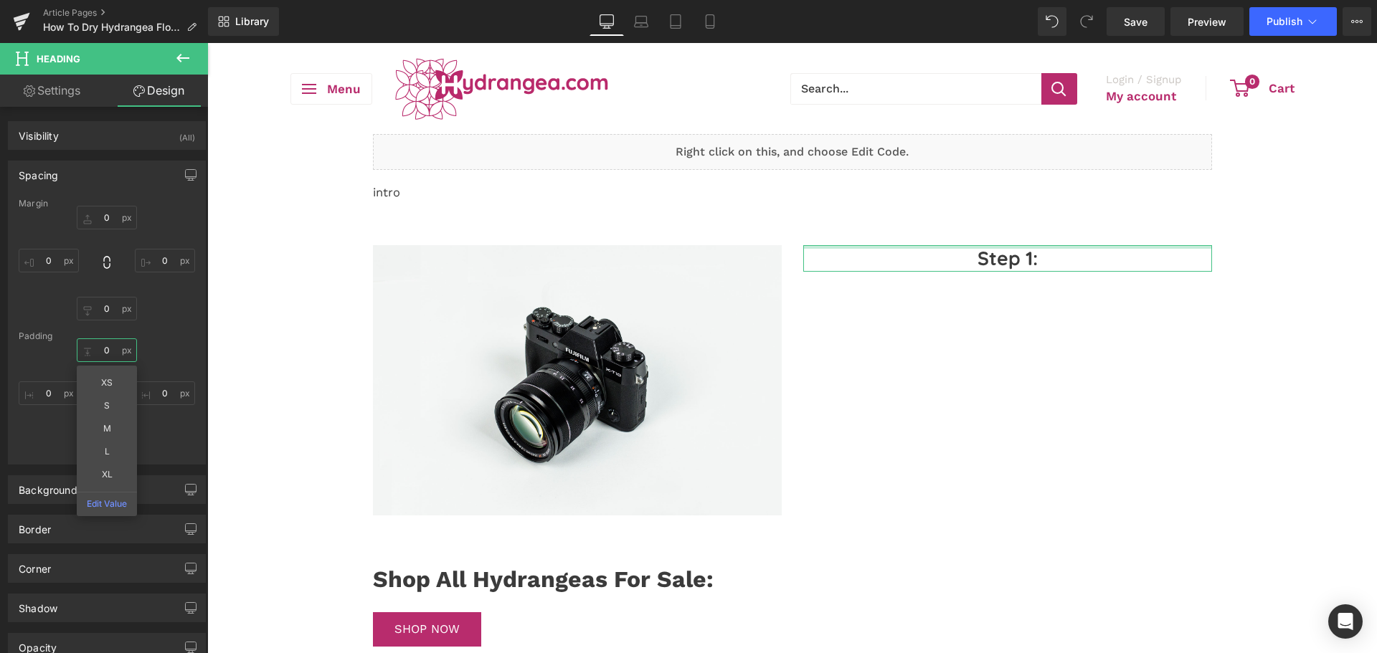
click at [103, 356] on input "0" at bounding box center [107, 351] width 60 height 24
type input "20"
click at [159, 351] on div "20 XS S M L XL Edit Value 0 0 0" at bounding box center [107, 396] width 176 height 115
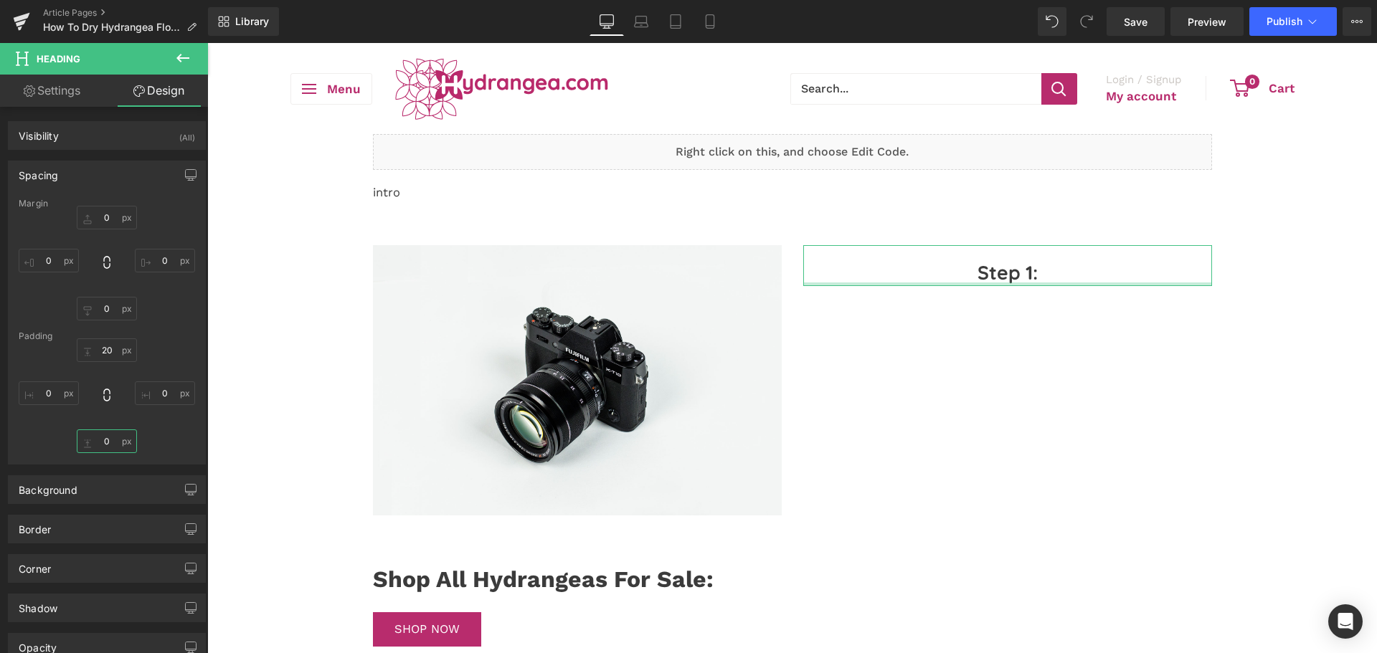
click at [100, 453] on input "0" at bounding box center [107, 442] width 60 height 24
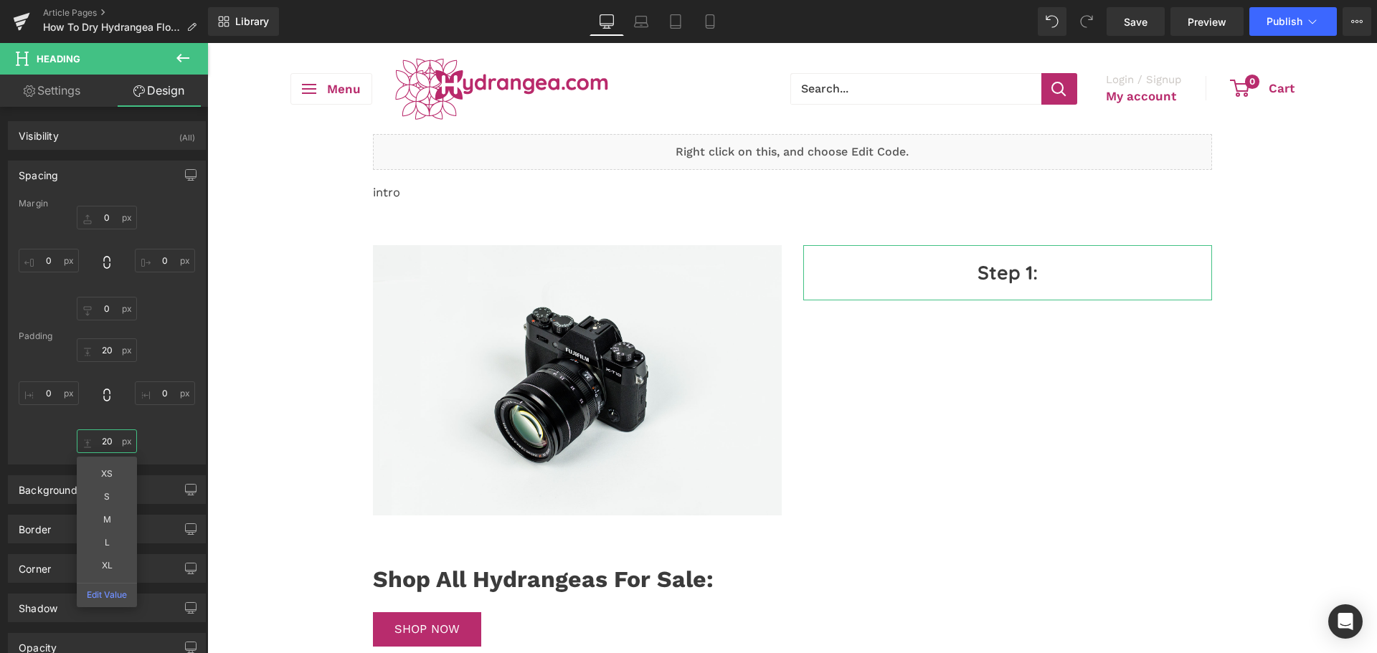
type input "20"
click at [42, 101] on link "Settings" at bounding box center [52, 91] width 104 height 32
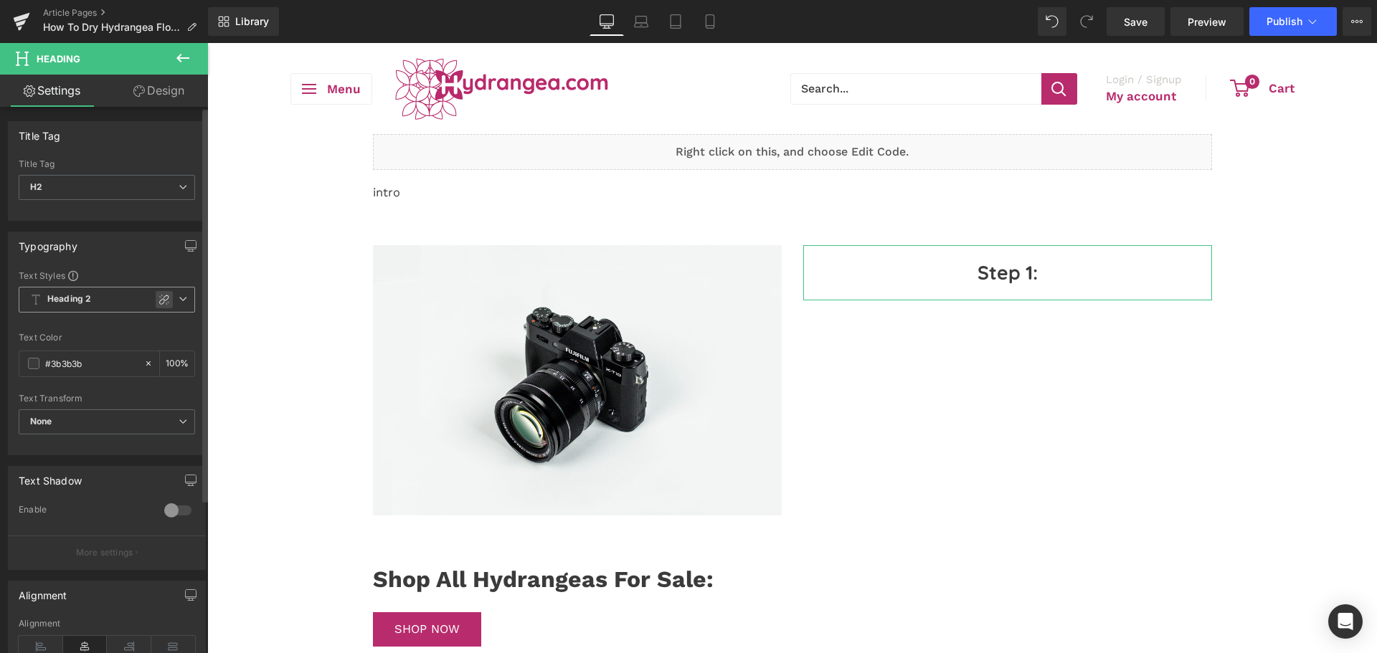
click at [159, 299] on icon at bounding box center [164, 300] width 10 height 10
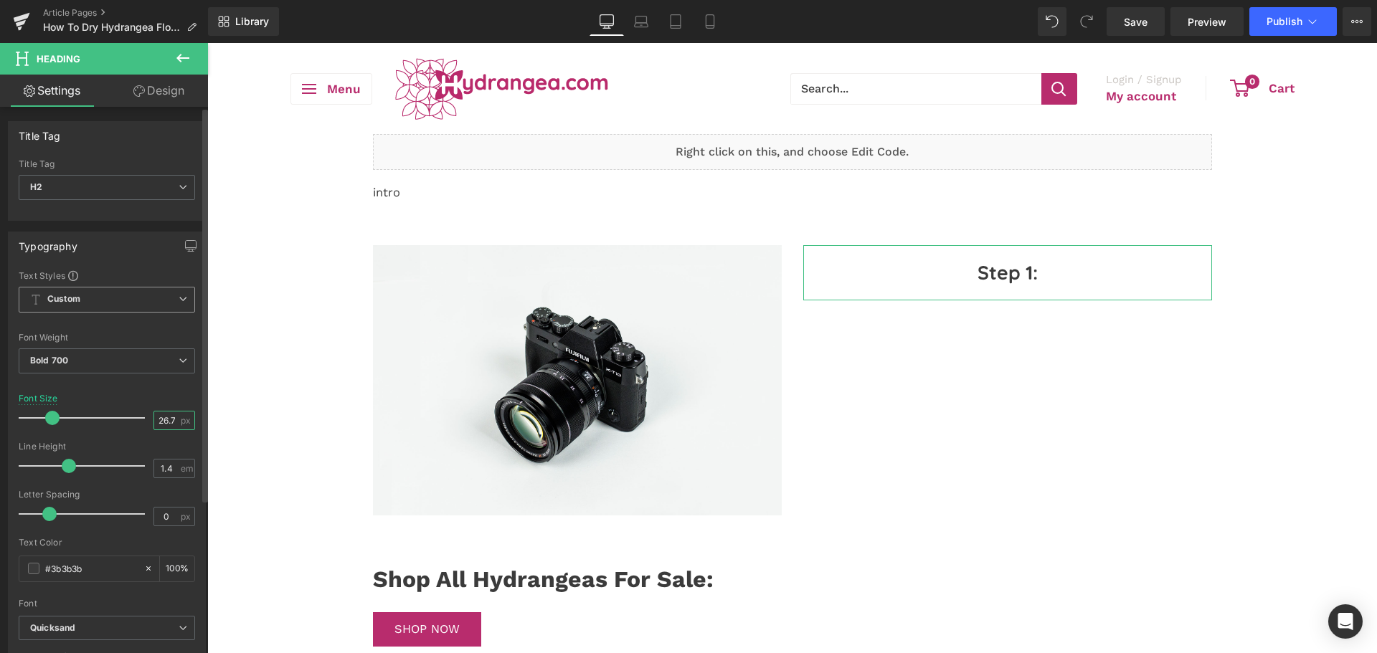
click at [162, 418] on input "26.7" at bounding box center [166, 421] width 25 height 18
type input "32"
click at [1145, 25] on span "Save" at bounding box center [1136, 21] width 24 height 15
click at [179, 62] on icon at bounding box center [182, 57] width 17 height 17
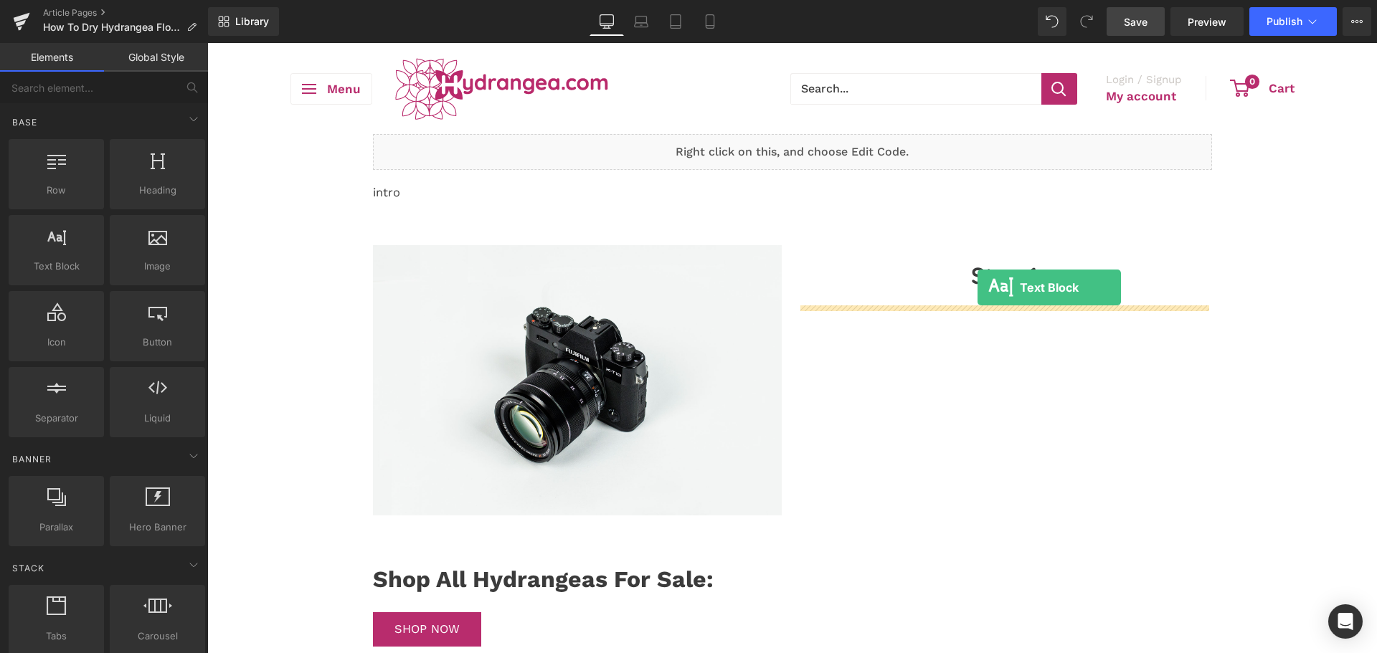
drag, startPoint x: 265, startPoint y: 318, endPoint x: 978, endPoint y: 288, distance: 713.6
click at [978, 288] on h2 "Step 1:" at bounding box center [1007, 276] width 409 height 32
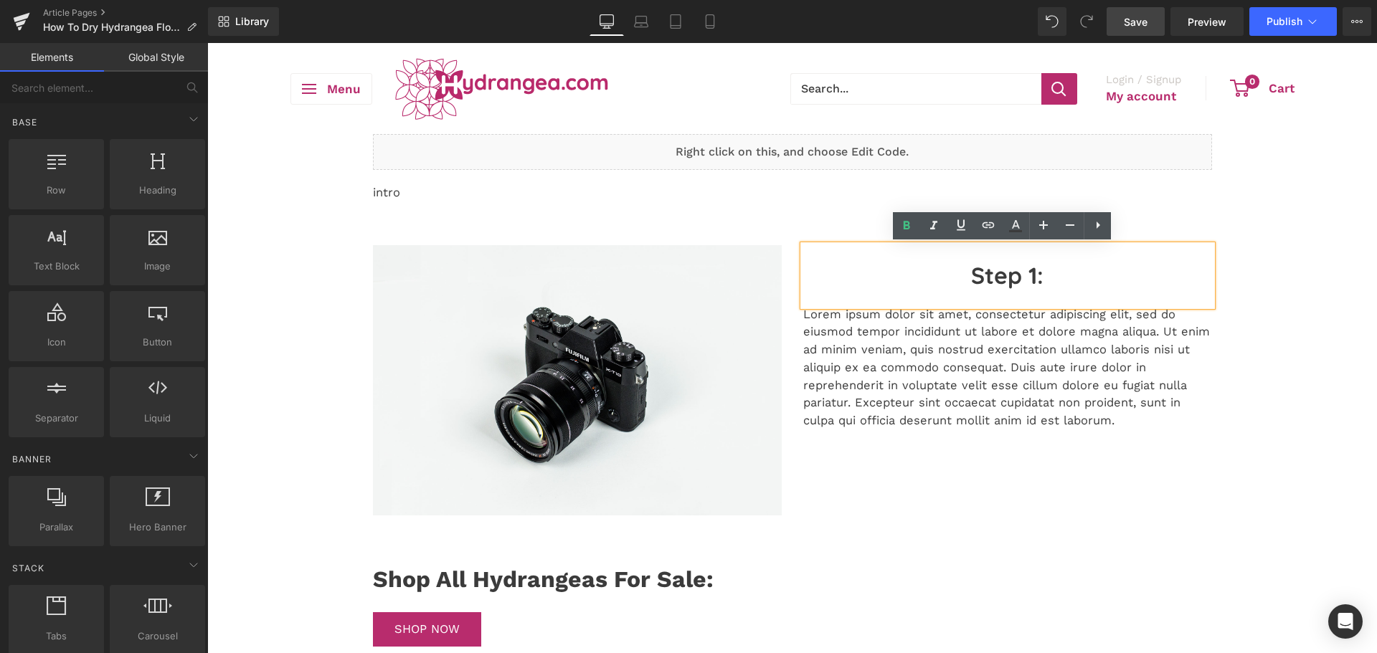
drag, startPoint x: 1298, startPoint y: 369, endPoint x: 1240, endPoint y: 177, distance: 200.1
click at [1298, 369] on div "Liquid intro Text Block Row Image Step 1: Heading Lorem ipsum dolor sit amet, c…" at bounding box center [792, 613] width 1170 height 959
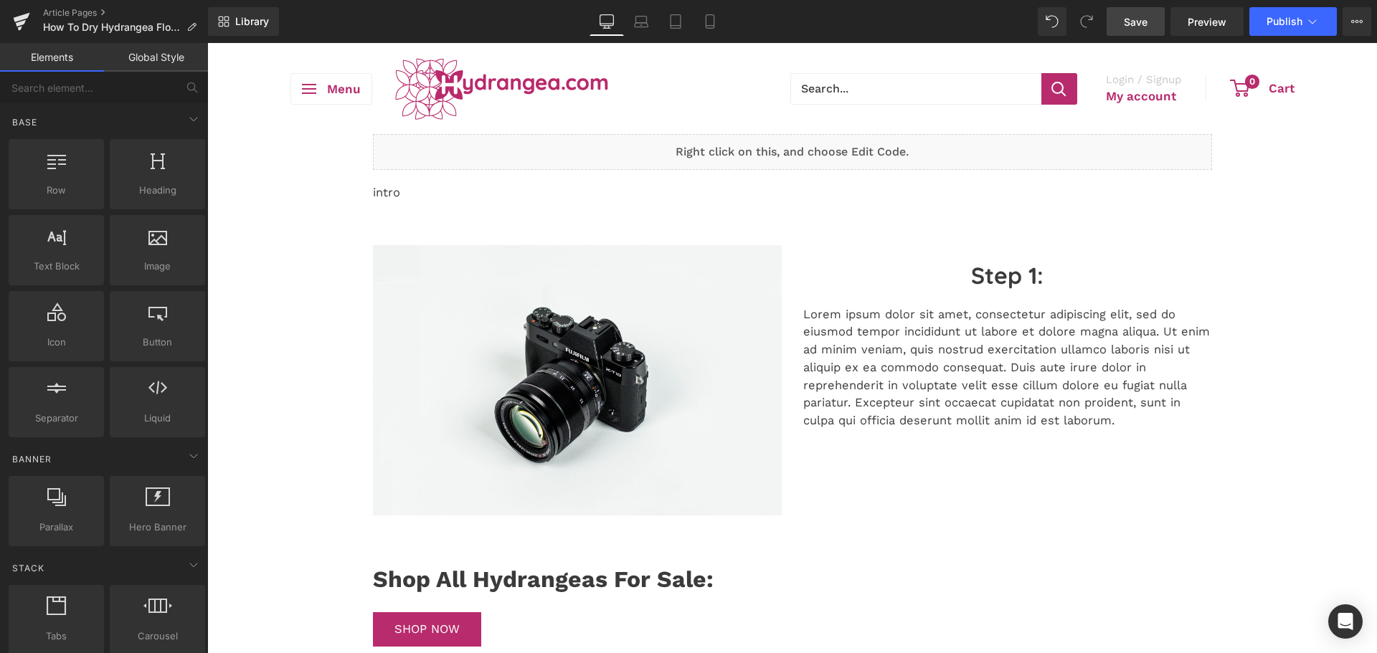
click at [1127, 26] on span "Save" at bounding box center [1136, 21] width 24 height 15
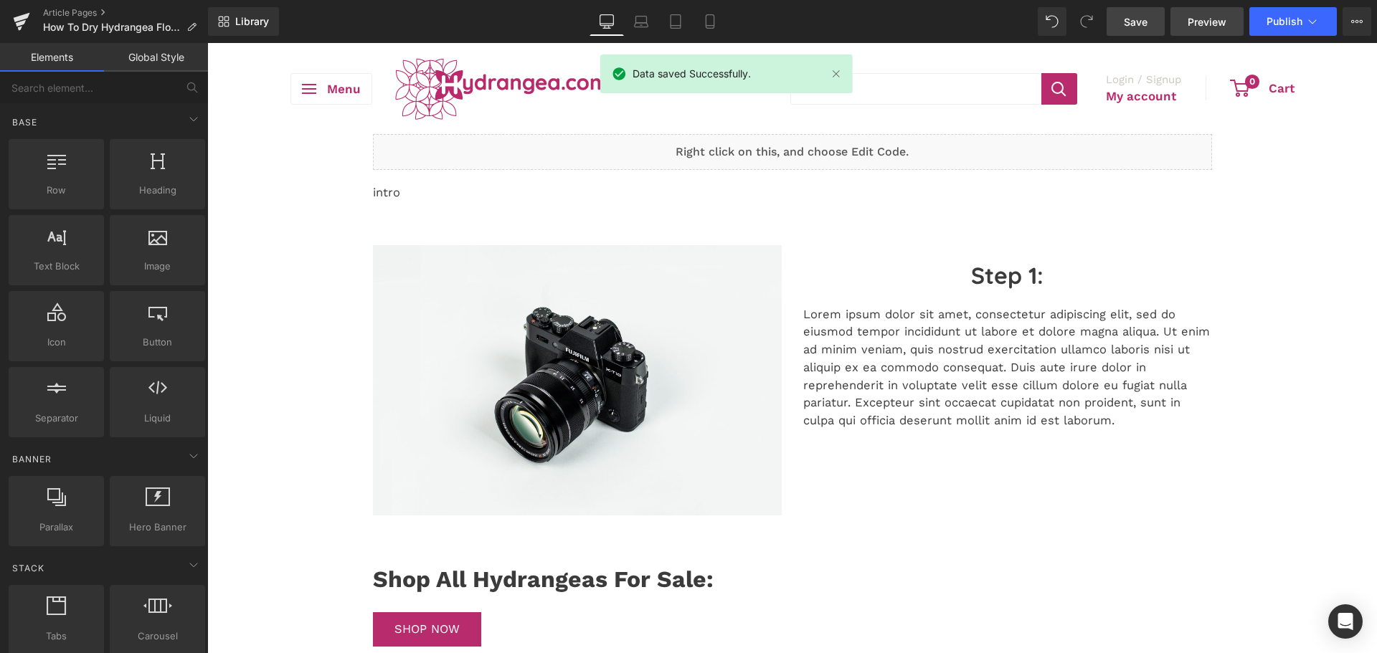
click at [1207, 24] on span "Preview" at bounding box center [1207, 21] width 39 height 15
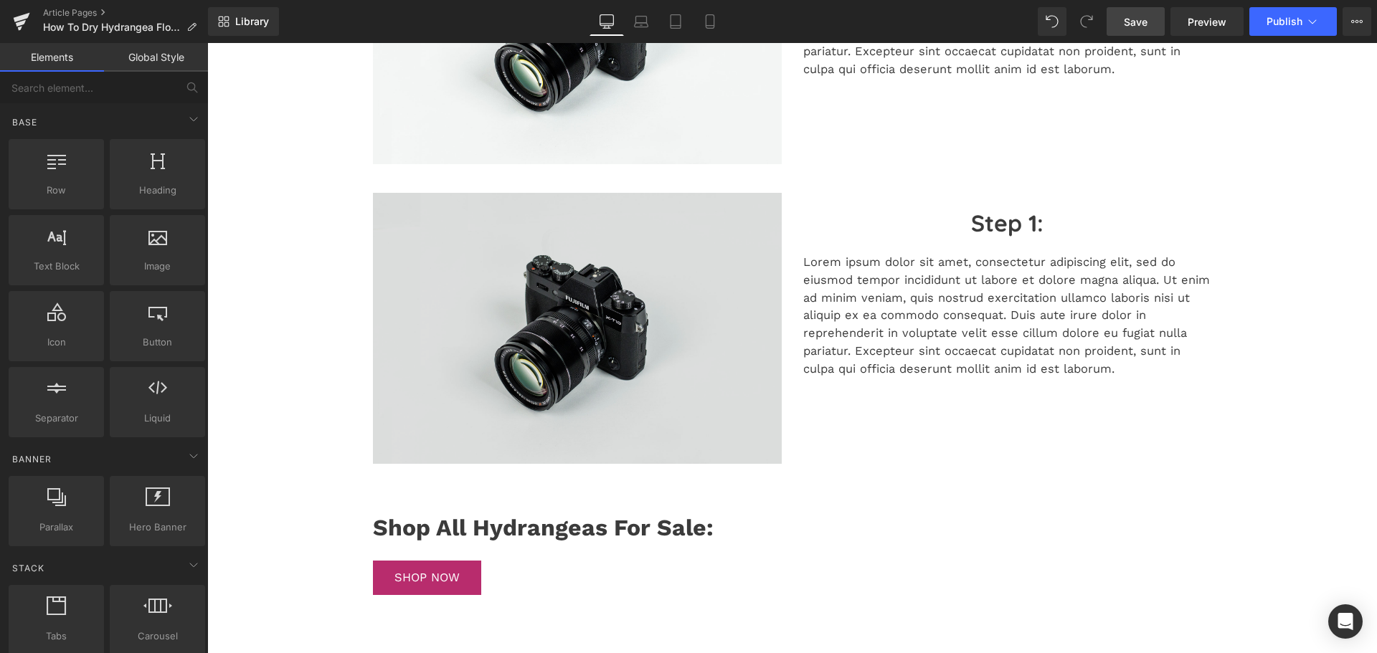
scroll to position [422, 0]
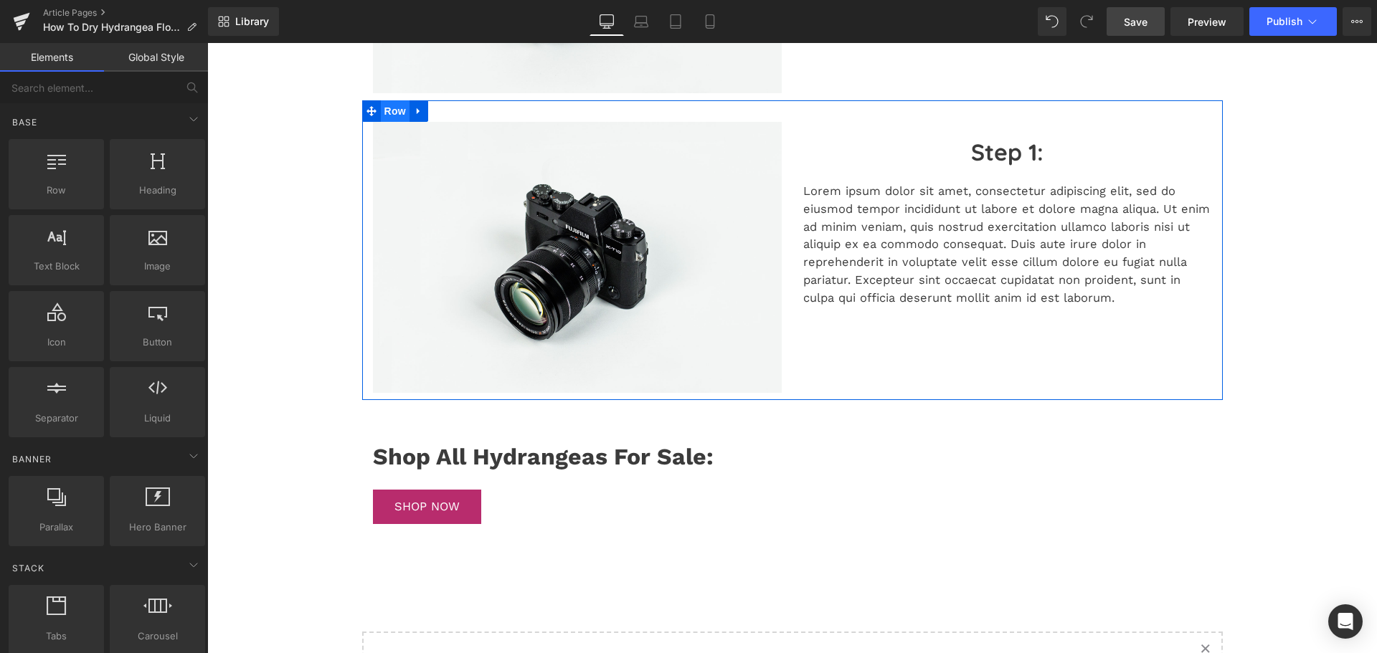
click at [394, 110] on span "Row" at bounding box center [395, 111] width 29 height 22
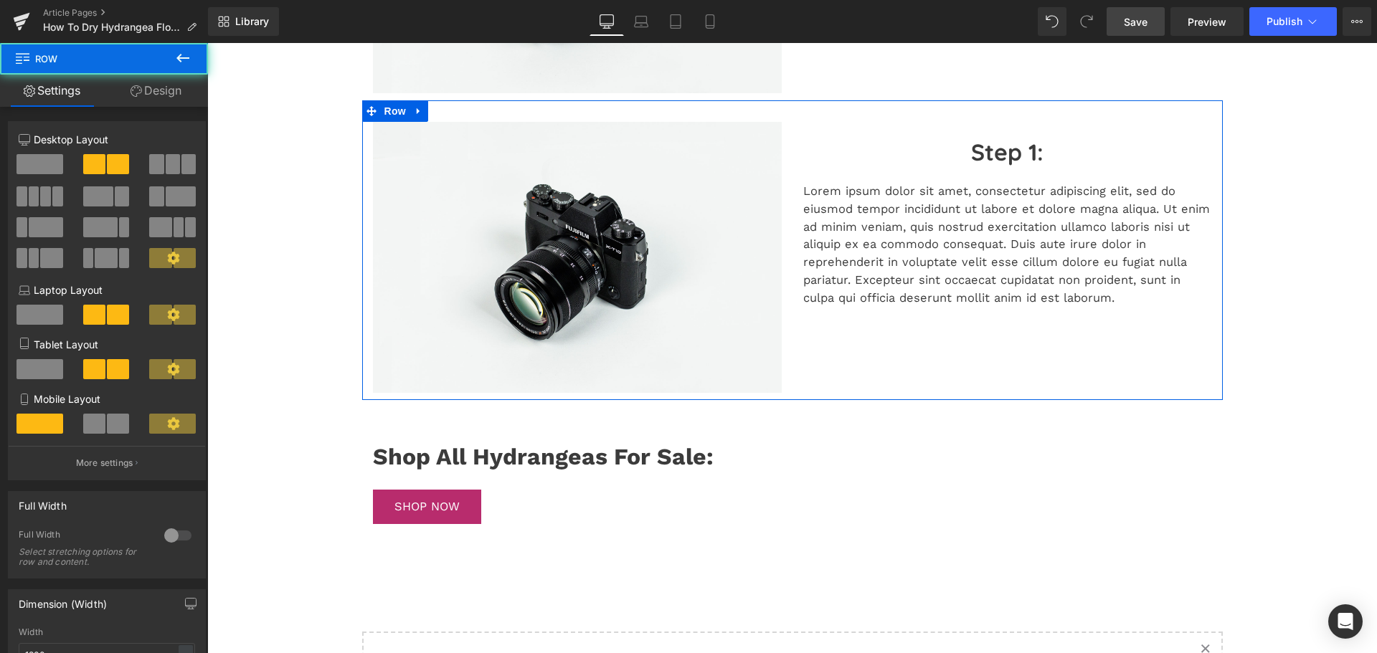
click at [129, 100] on link "Design" at bounding box center [156, 91] width 104 height 32
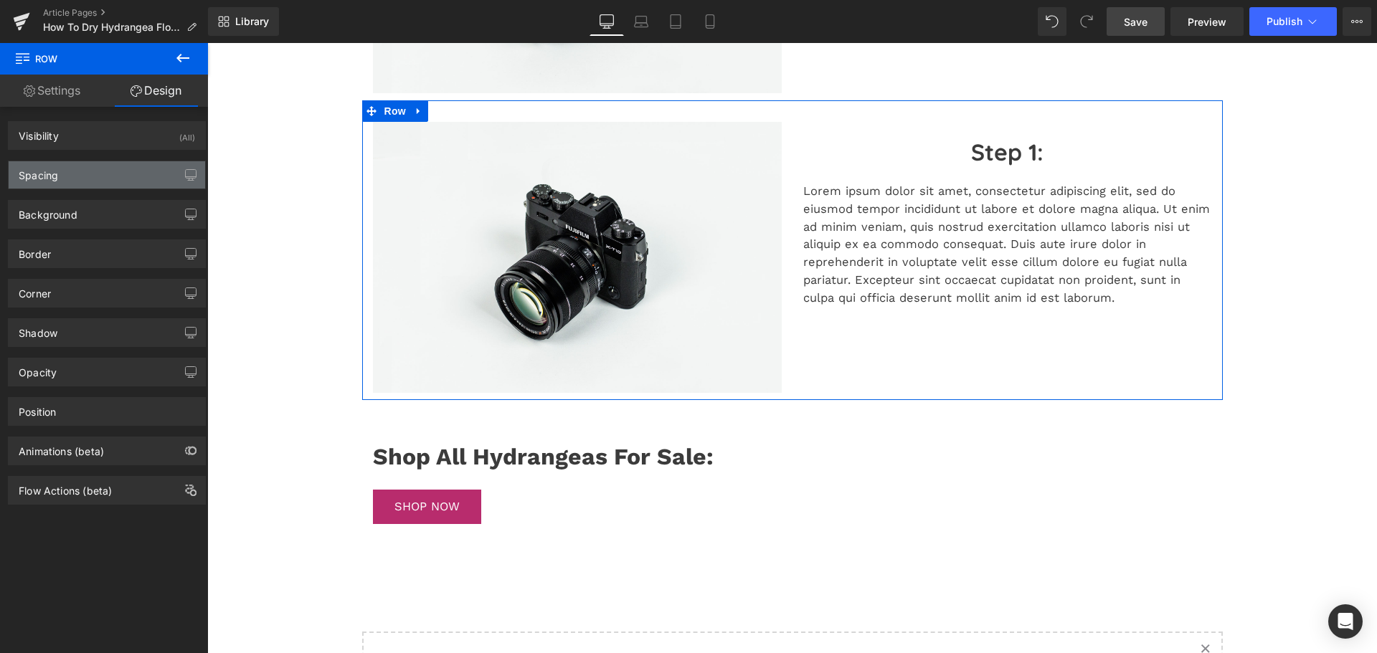
drag, startPoint x: 56, startPoint y: 172, endPoint x: 62, endPoint y: 275, distance: 102.7
click at [56, 172] on div "Spacing" at bounding box center [38, 171] width 39 height 20
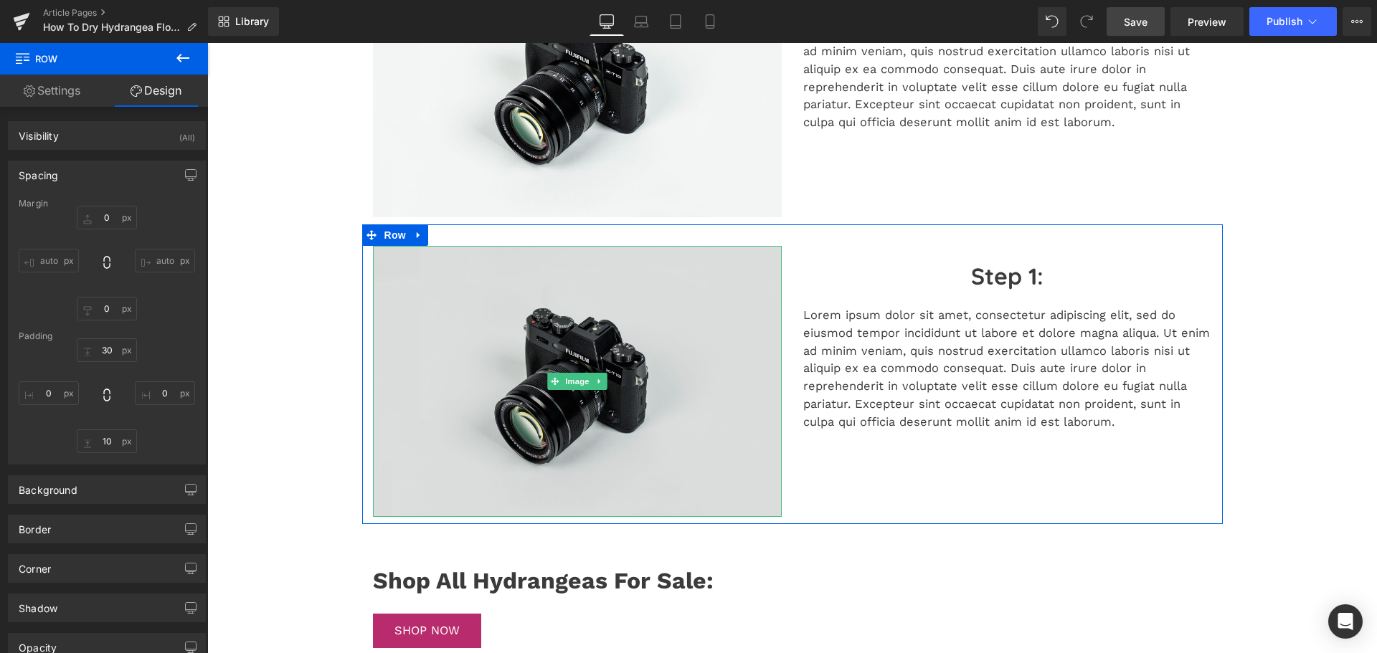
scroll to position [0, 0]
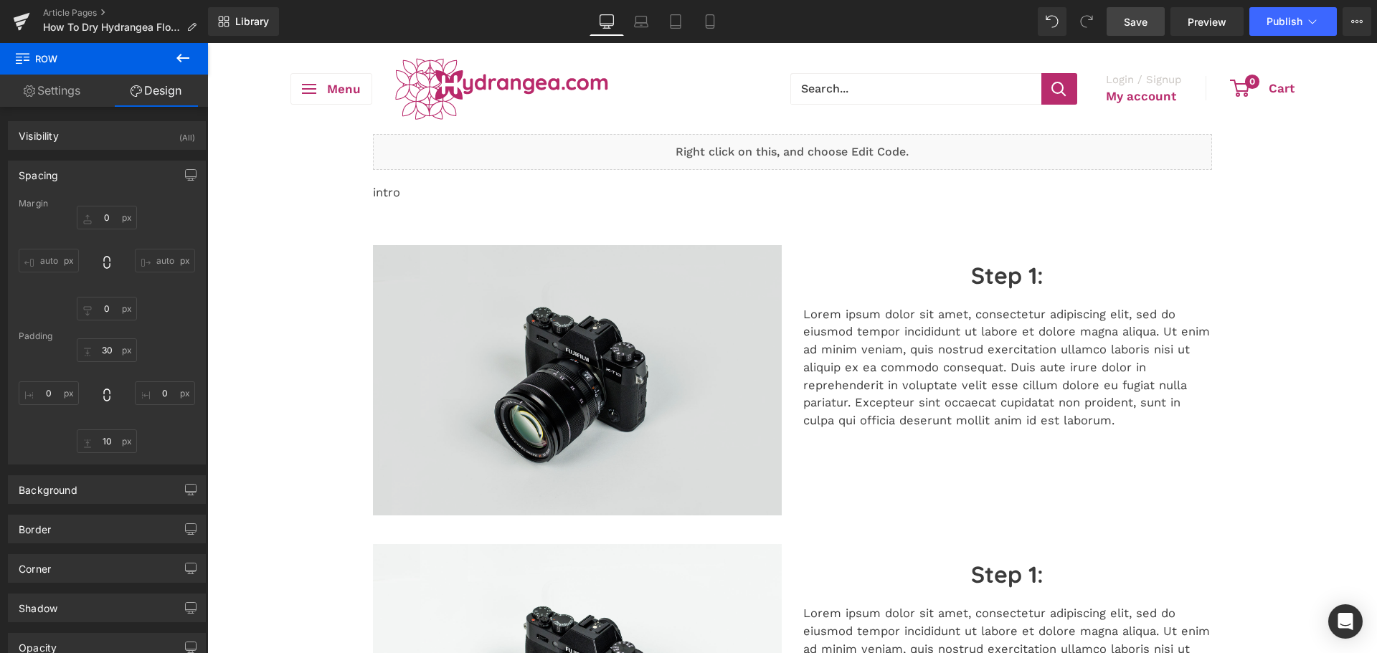
click at [410, 286] on img at bounding box center [577, 380] width 409 height 271
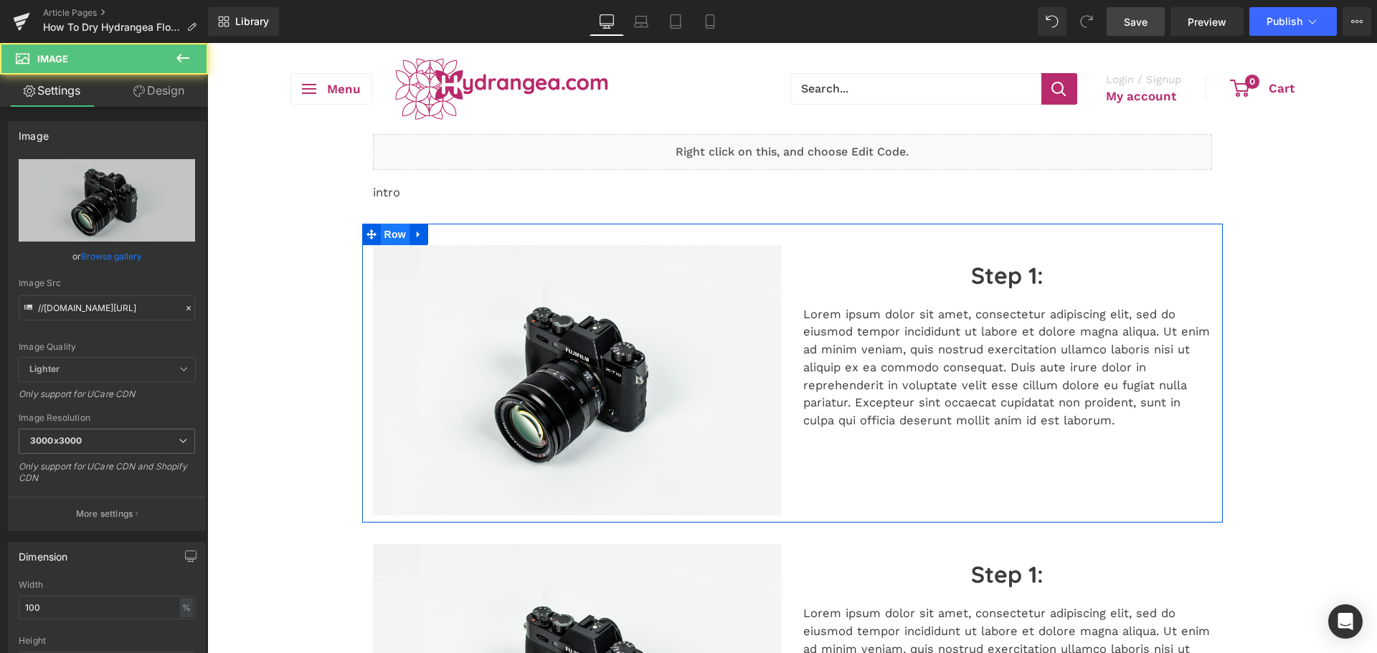
click at [397, 234] on span "Row" at bounding box center [395, 235] width 29 height 22
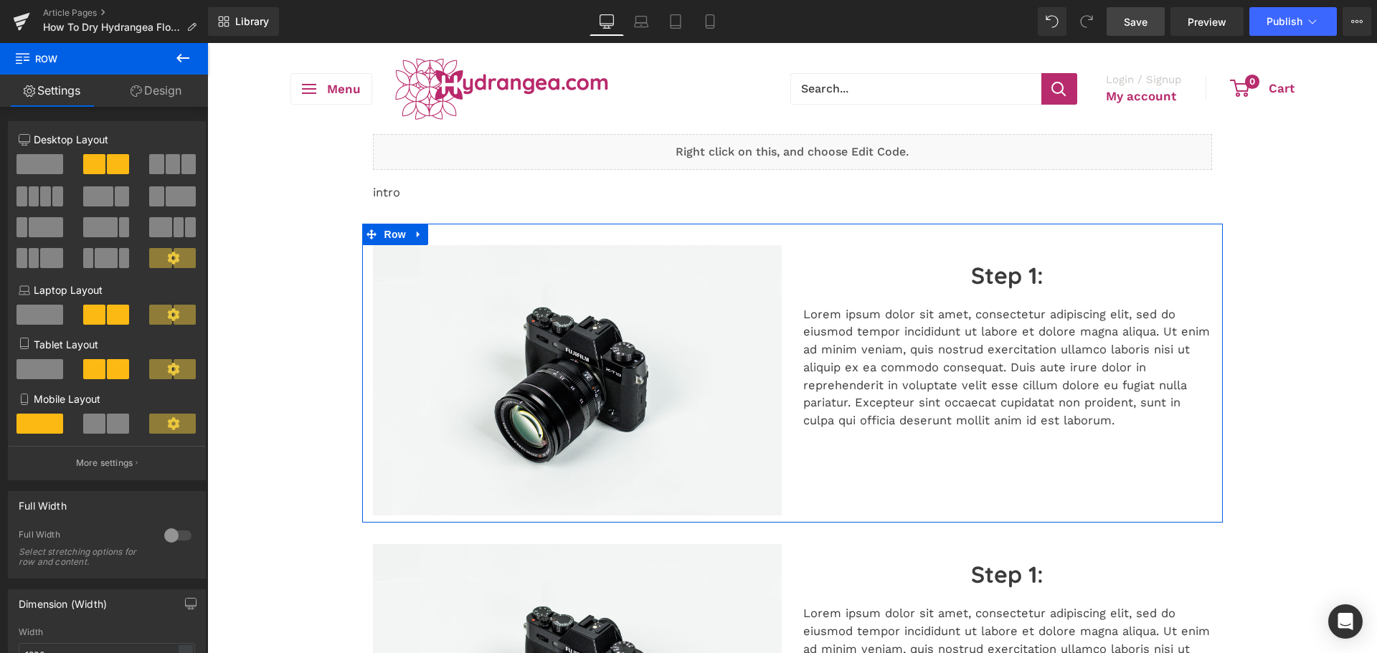
click at [146, 98] on link "Design" at bounding box center [156, 91] width 104 height 32
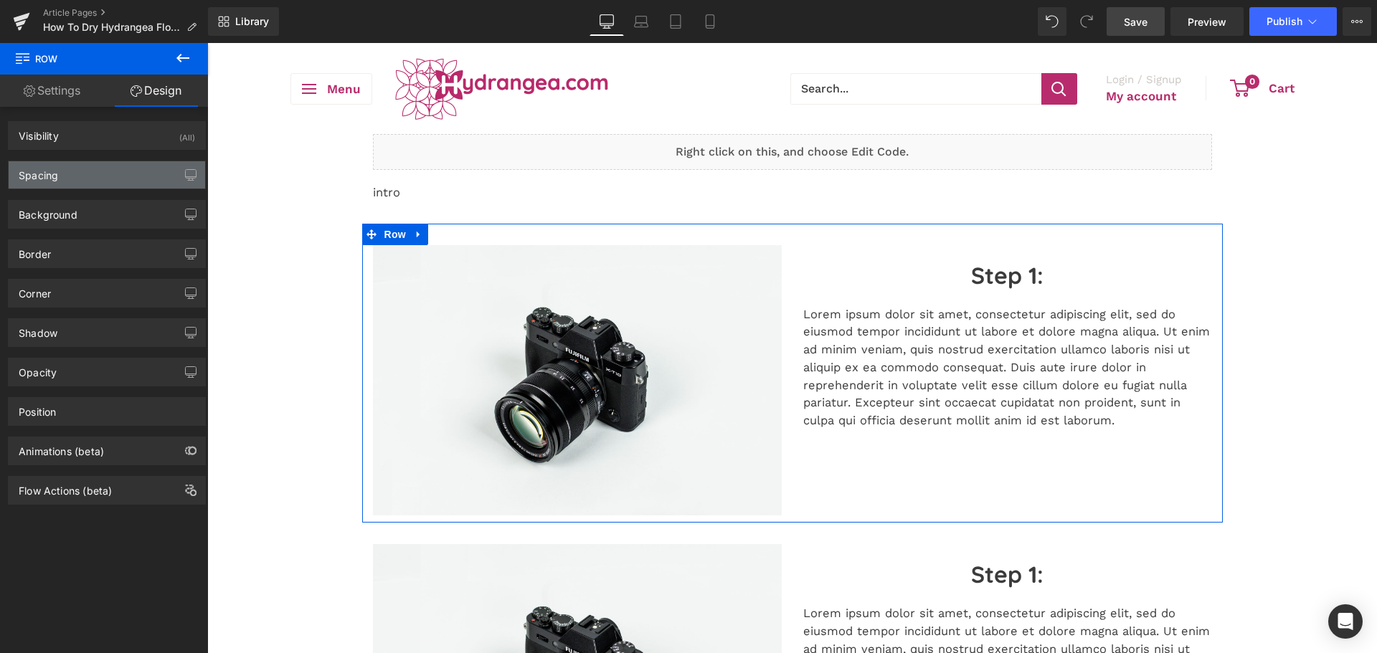
click at [62, 173] on div "Spacing" at bounding box center [107, 174] width 197 height 27
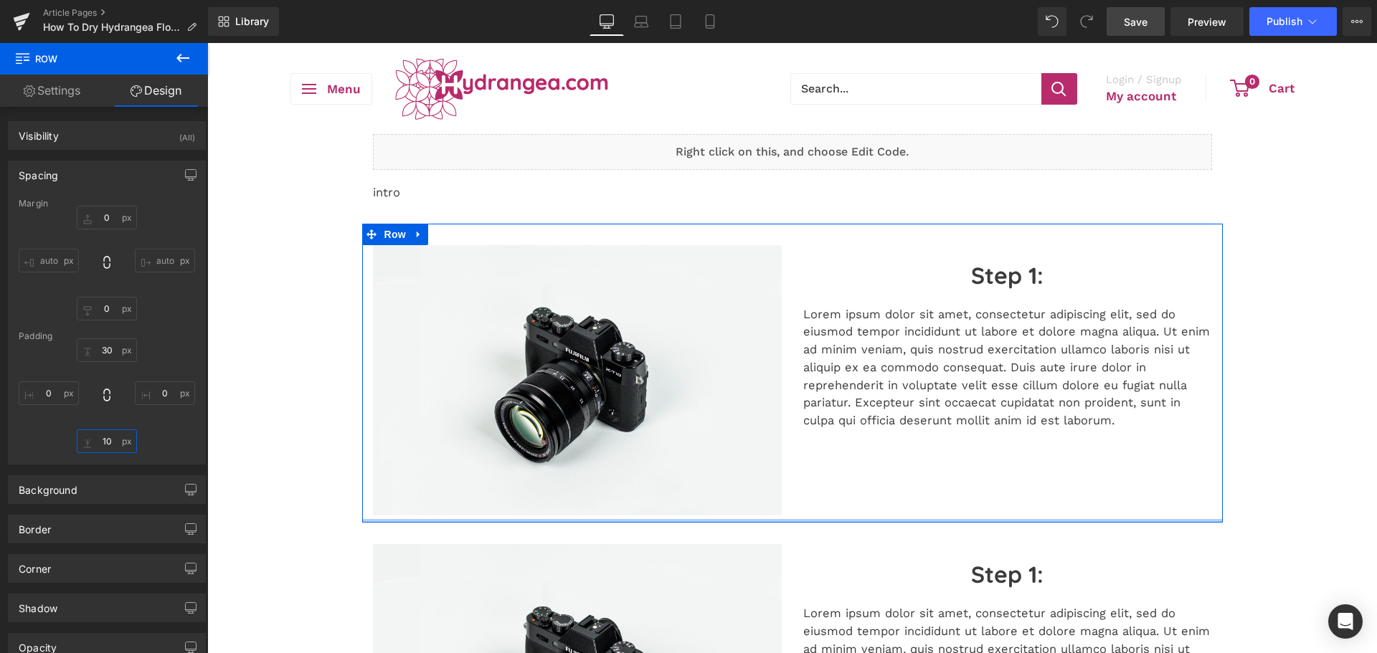
click at [98, 437] on input "10" at bounding box center [107, 442] width 60 height 24
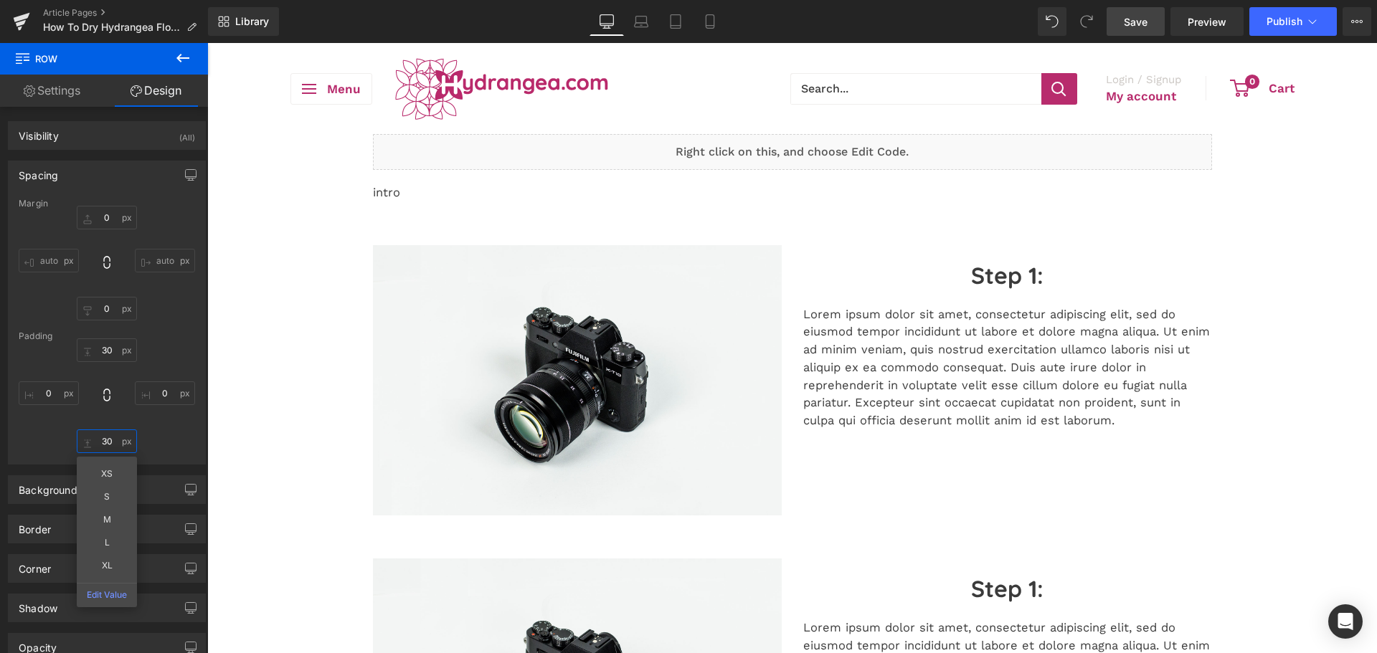
type input "30"
click at [1124, 24] on link "Save" at bounding box center [1136, 21] width 58 height 29
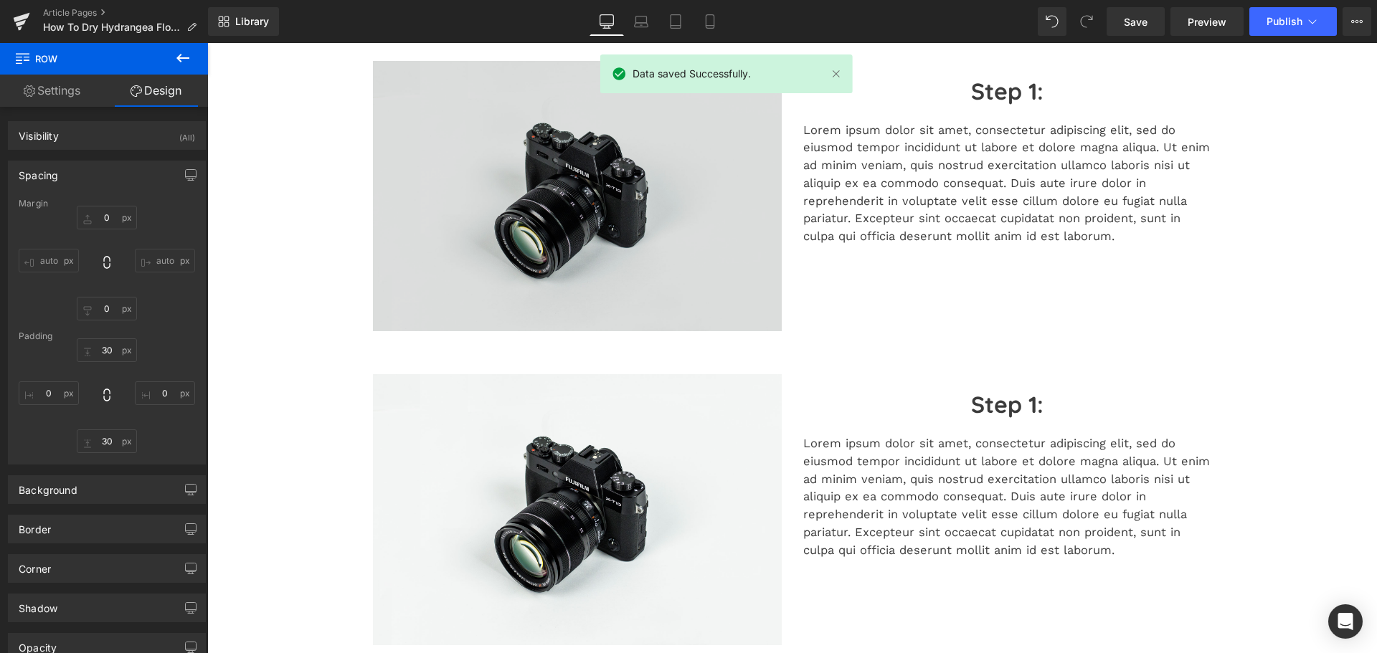
scroll to position [72, 0]
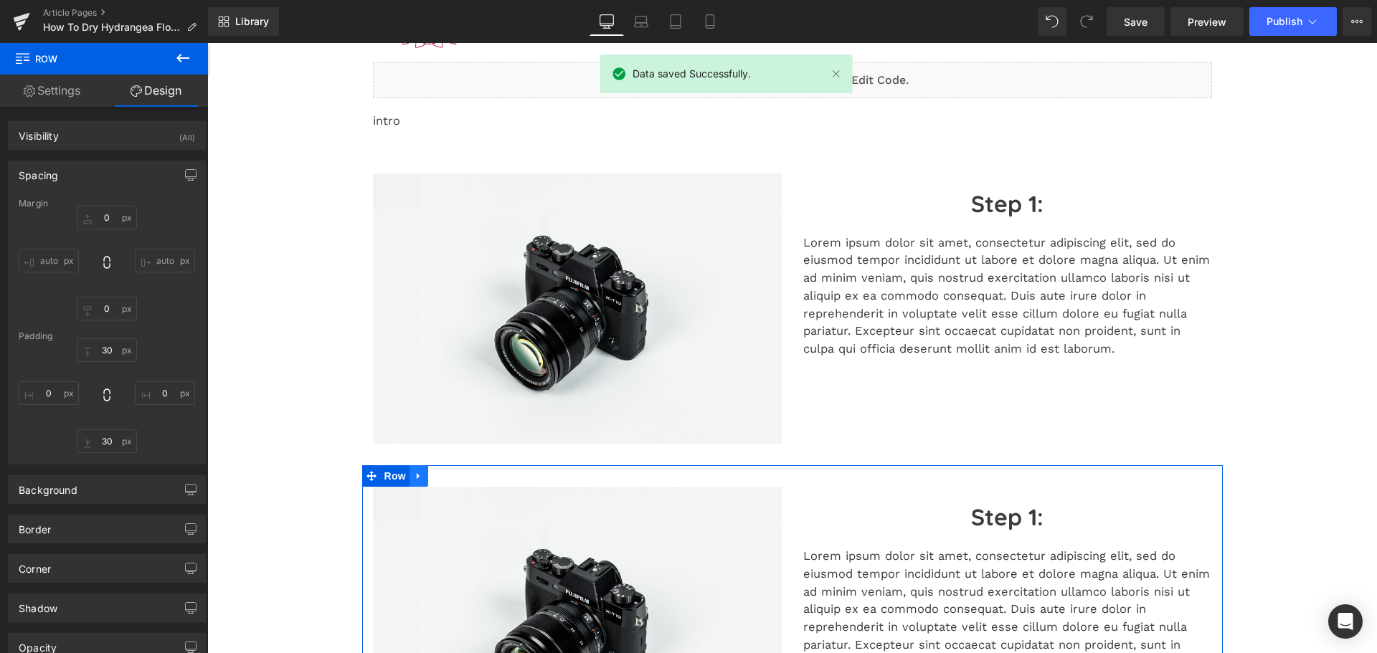
click at [418, 482] on link at bounding box center [419, 476] width 19 height 22
click at [450, 480] on link at bounding box center [456, 476] width 19 height 22
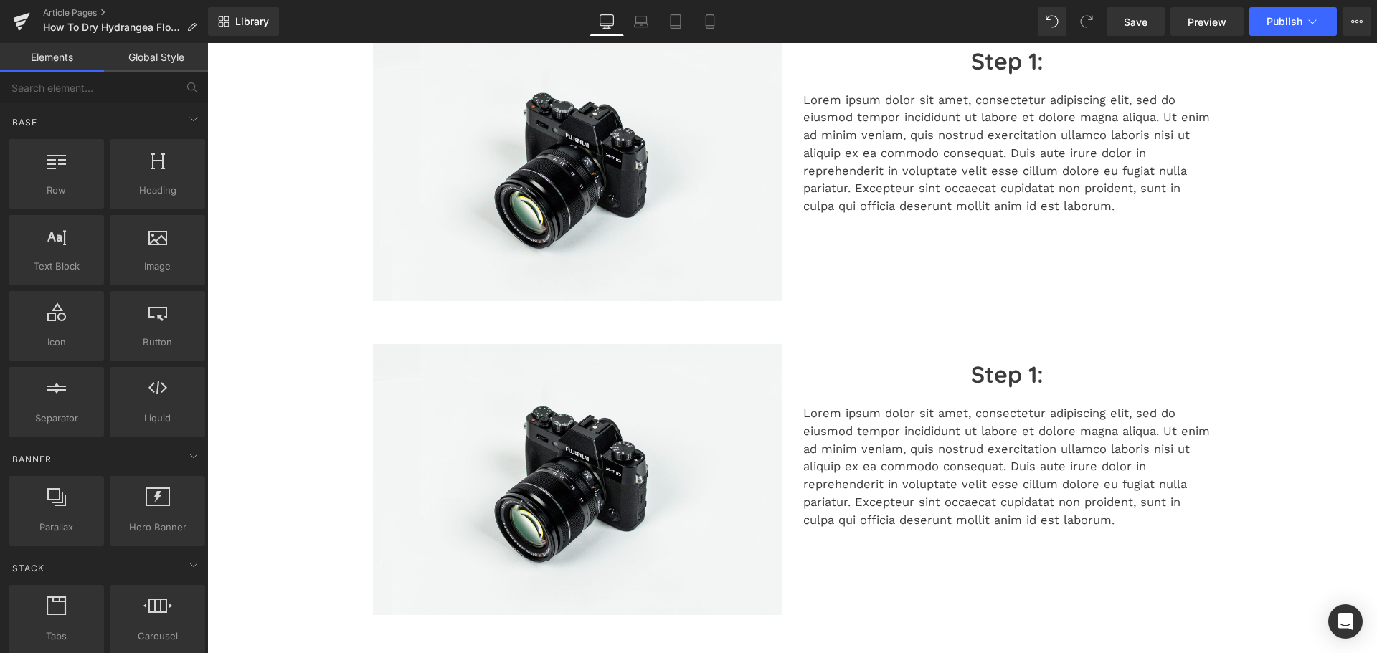
scroll to position [359, 0]
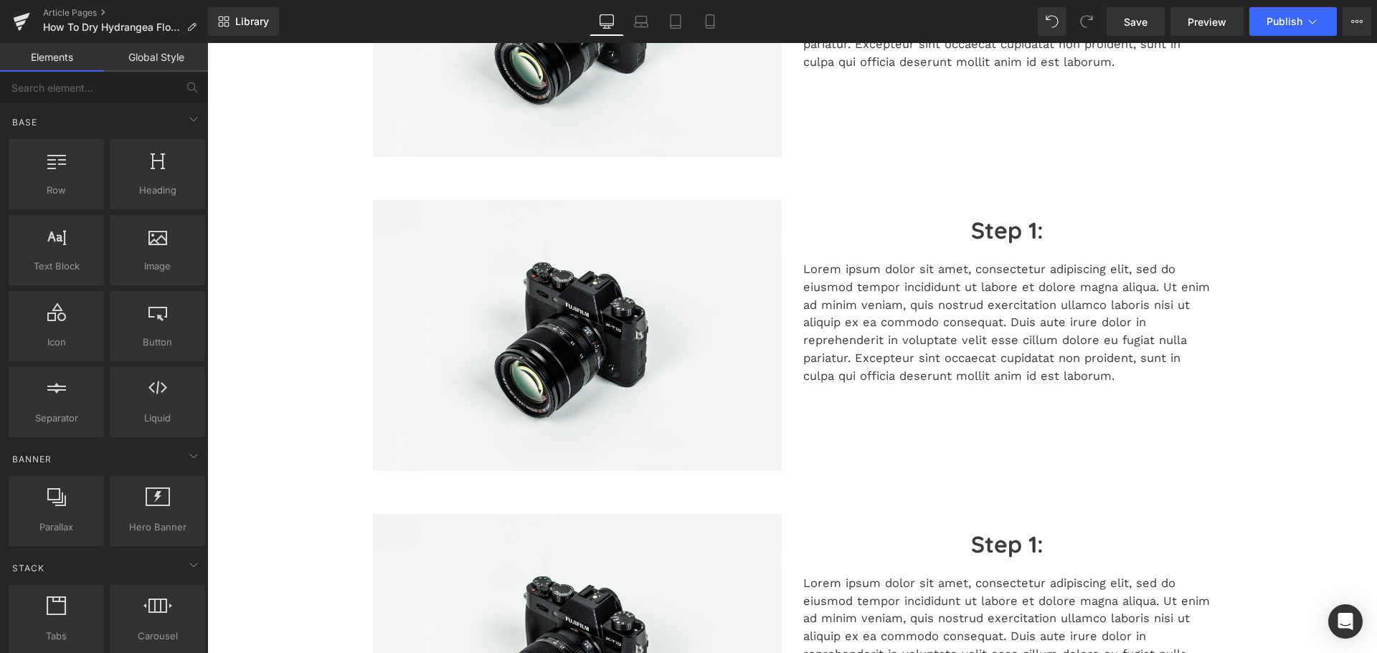
click at [1019, 244] on h2 "Step 1:" at bounding box center [1007, 230] width 409 height 32
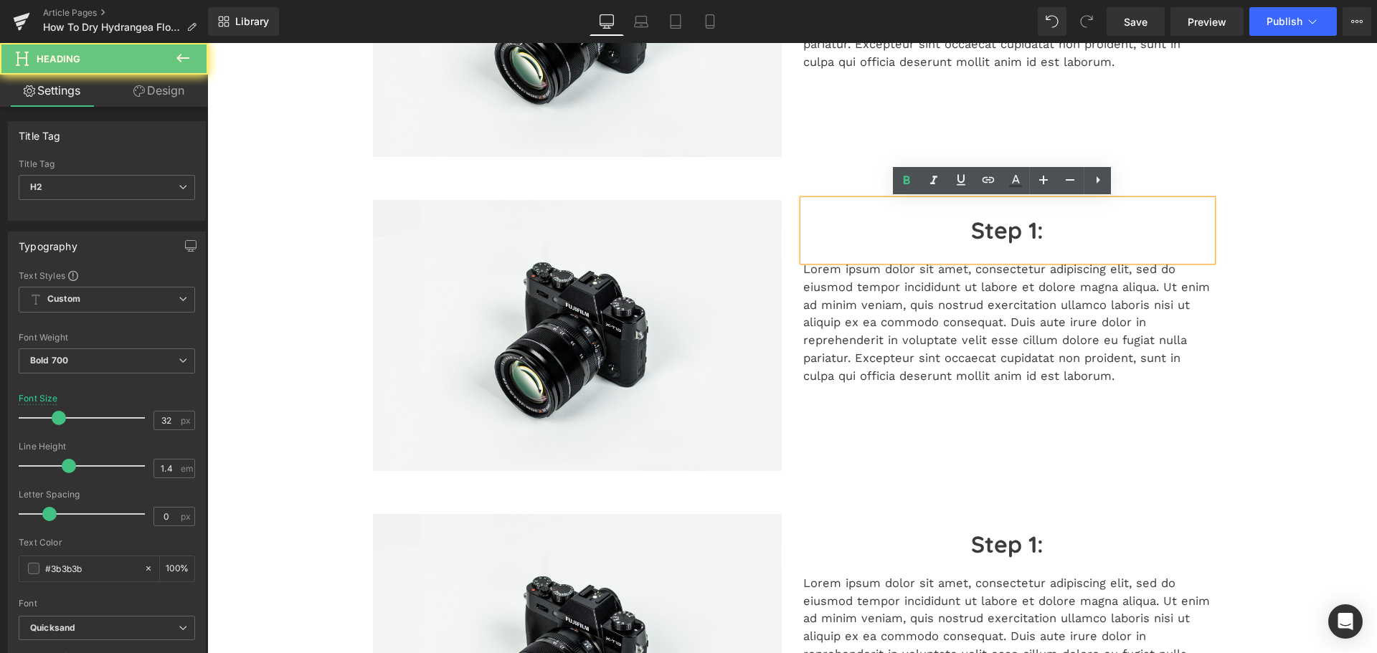
click at [1028, 232] on h2 "Step 1:" at bounding box center [1007, 230] width 409 height 32
click at [1029, 232] on h2 "Step 1:" at bounding box center [1007, 230] width 409 height 32
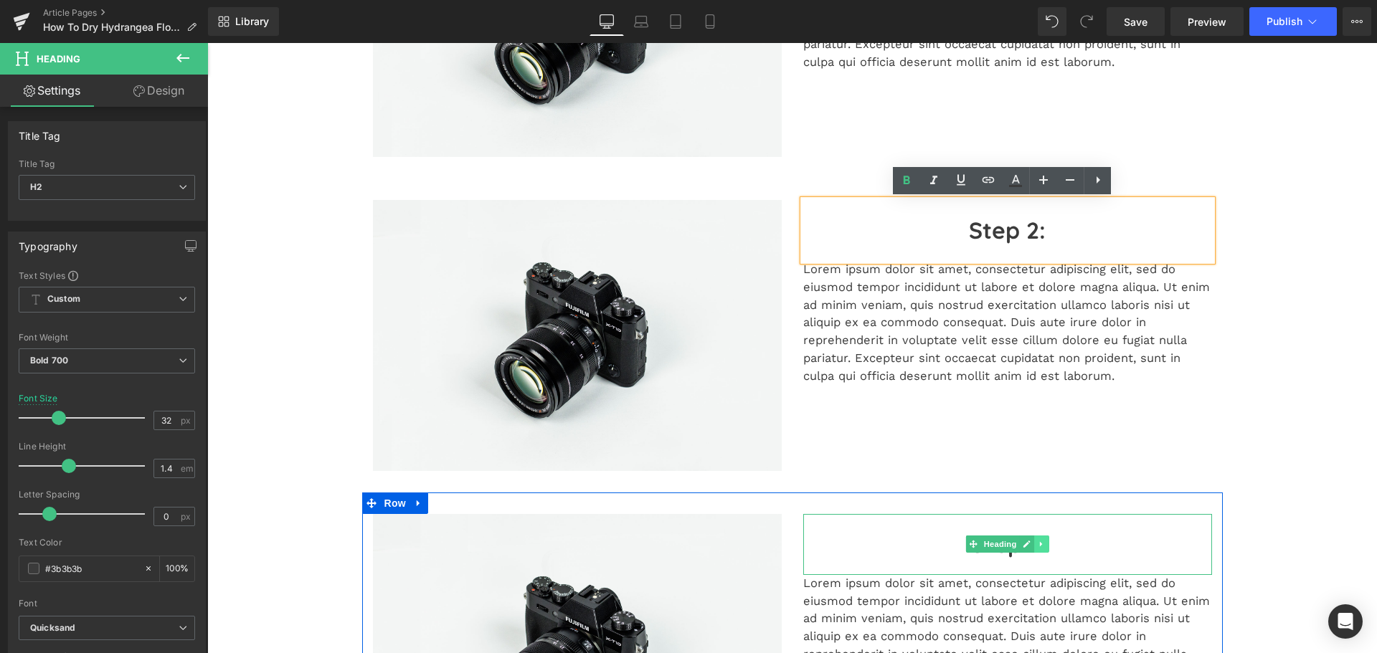
click at [1034, 541] on link at bounding box center [1041, 544] width 15 height 17
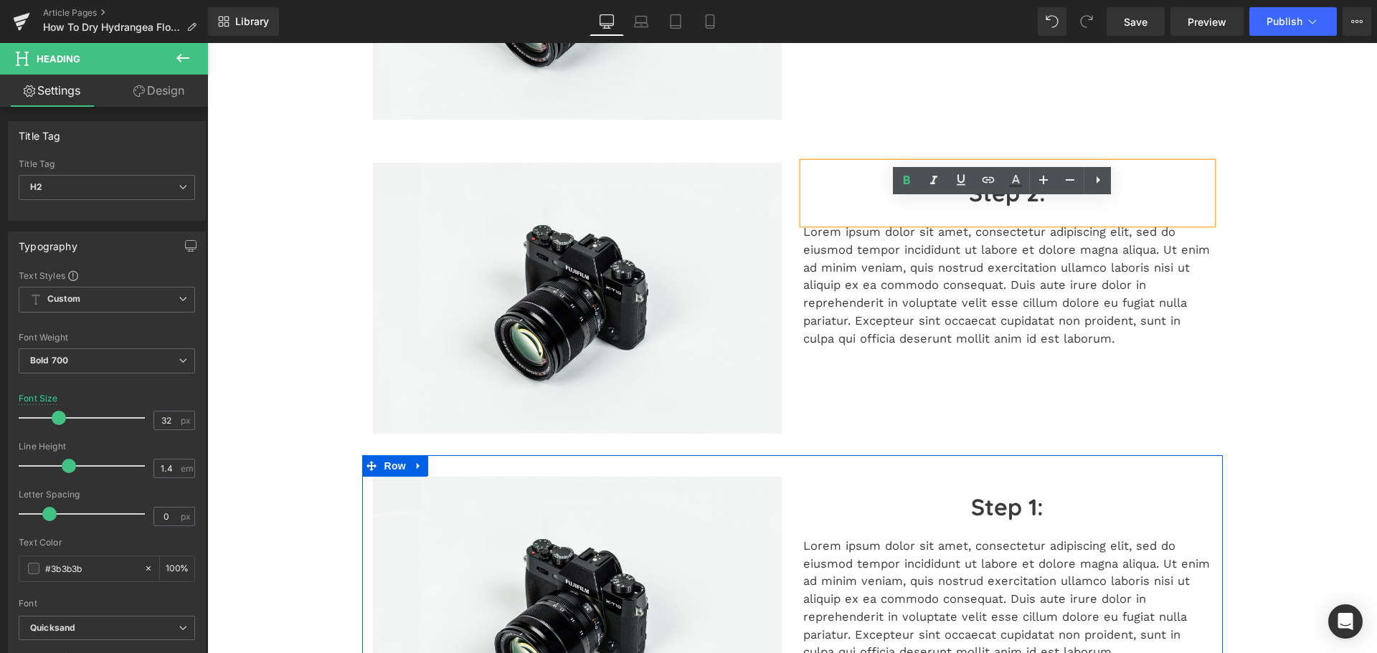
scroll to position [430, 0]
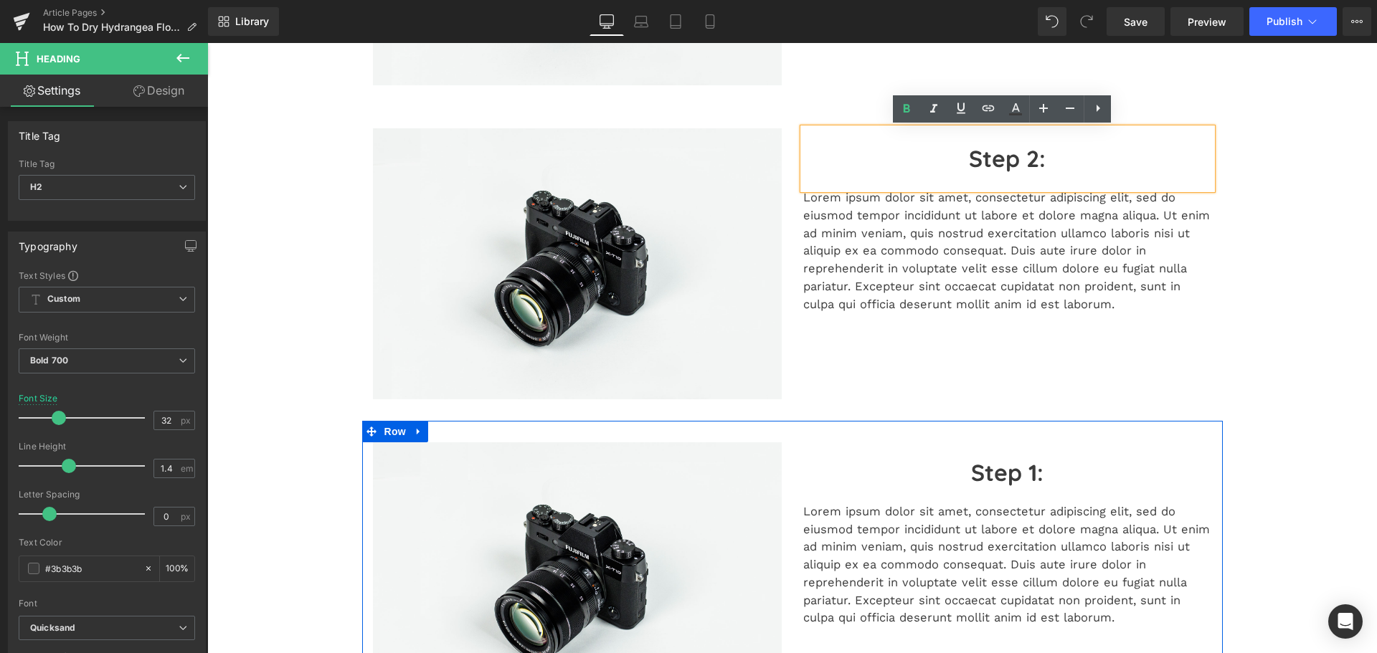
click at [1012, 561] on div "Lorem ipsum dolor sit amet, consectetur adipiscing elit, sed do eiusmod tempor …" at bounding box center [1007, 565] width 409 height 124
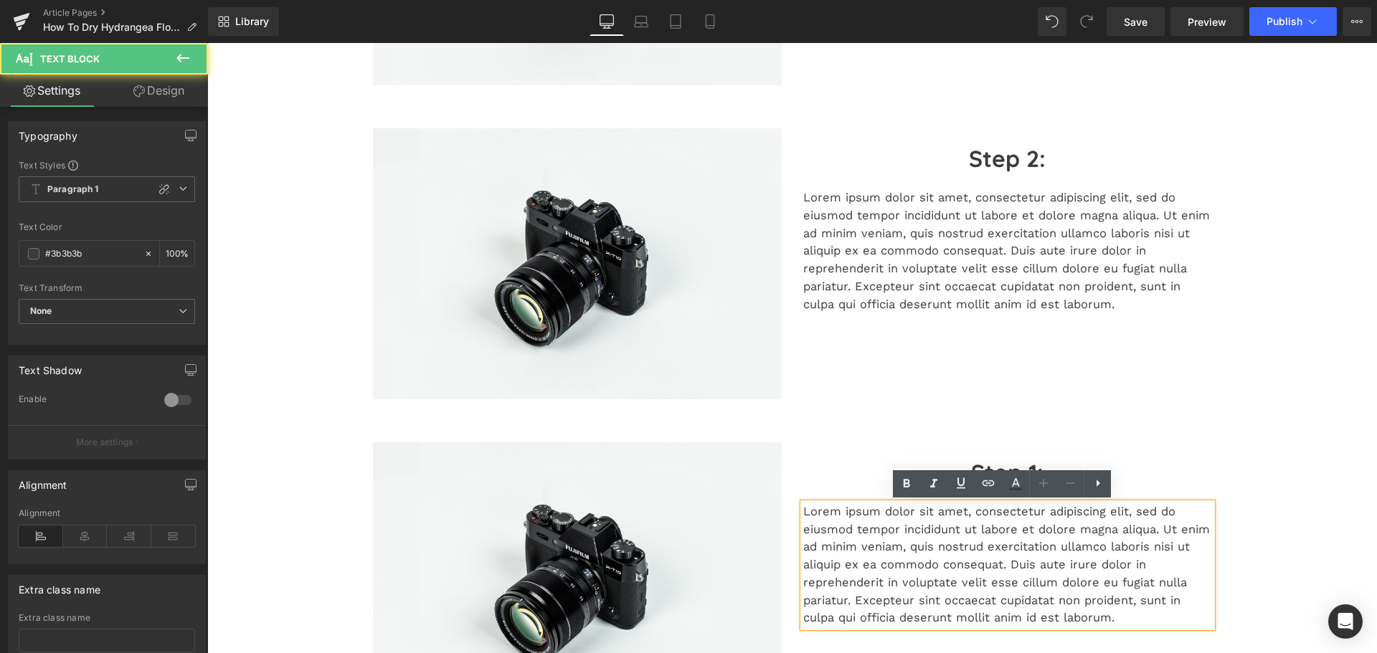
click at [893, 508] on p "Lorem ipsum dolor sit amet, consectetur adipiscing elit, sed do eiusmod tempor …" at bounding box center [1007, 565] width 409 height 124
click at [894, 567] on p "Lorem ipsum dolor sit amet, consectetur adipiscing elit, sed do eiusmod tempor …" at bounding box center [1007, 565] width 409 height 124
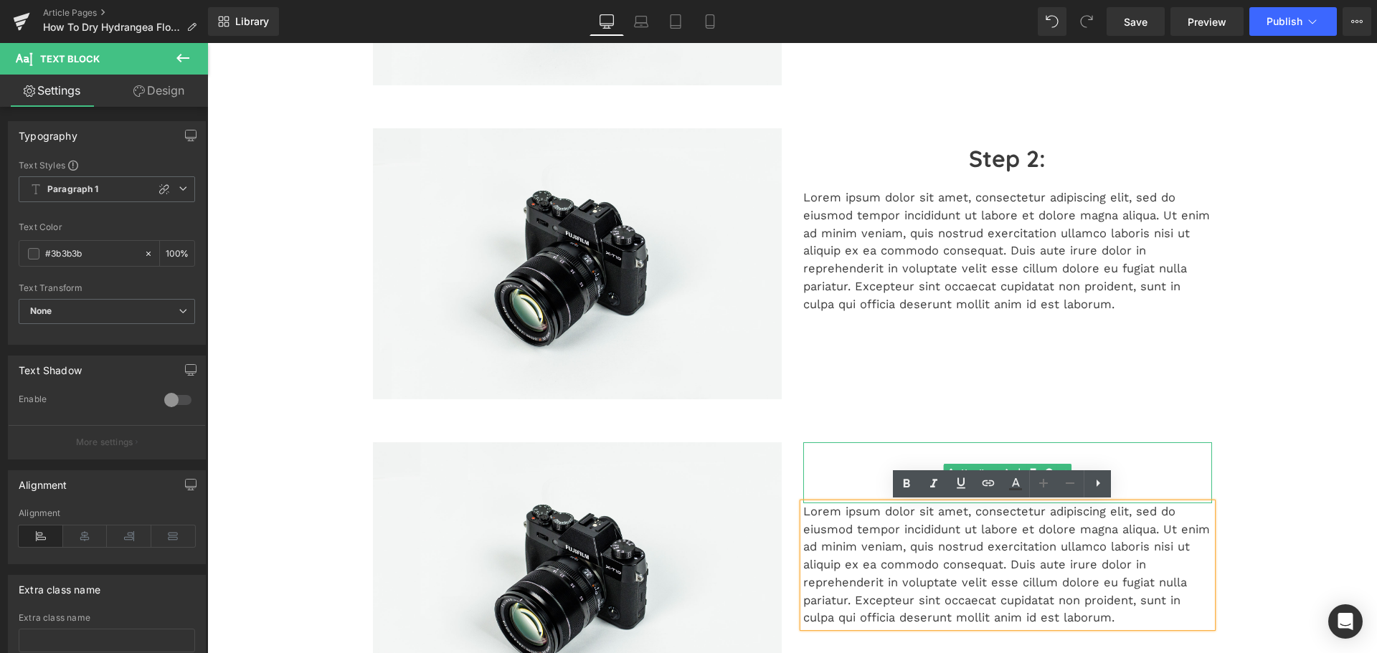
click at [993, 453] on div "Step 1:" at bounding box center [1007, 473] width 409 height 61
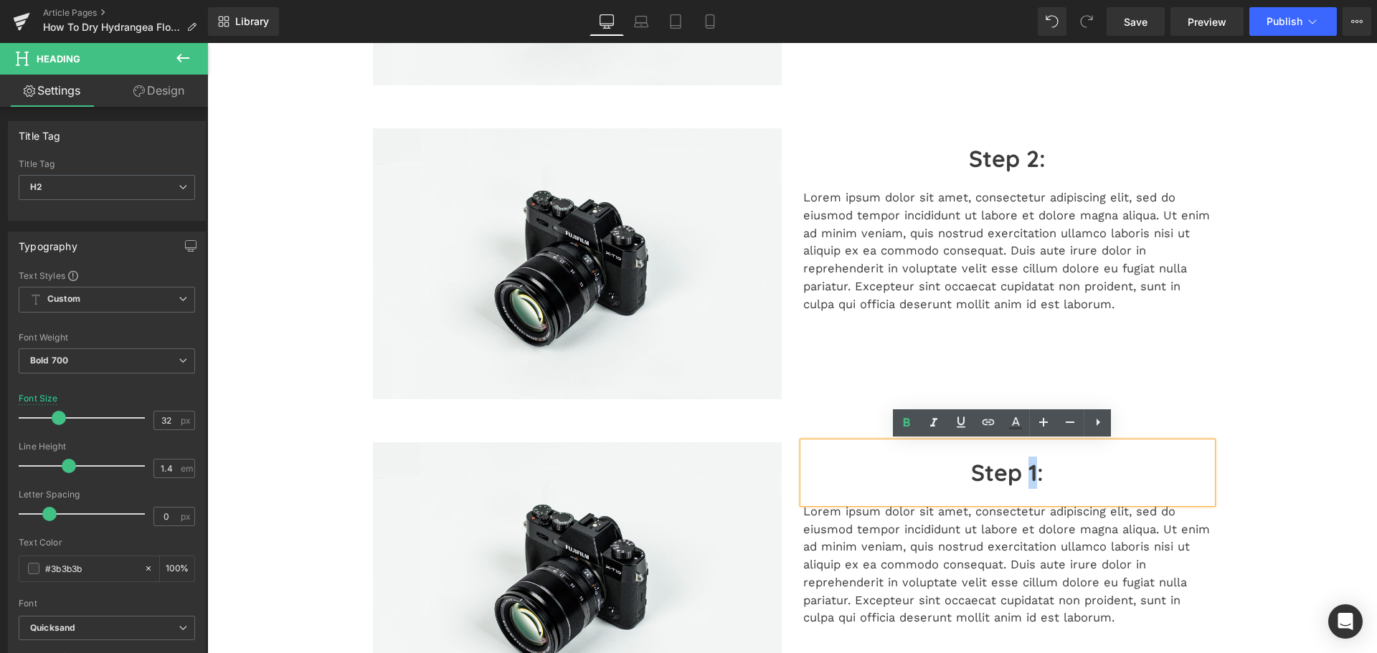
drag, startPoint x: 1034, startPoint y: 469, endPoint x: 1026, endPoint y: 470, distance: 8.6
click at [1026, 470] on h2 "Step 1:" at bounding box center [1007, 473] width 409 height 32
click at [960, 549] on p "Lorem ipsum dolor sit amet, consectetur adipiscing elit, sed do eiusmod tempor …" at bounding box center [1007, 565] width 409 height 124
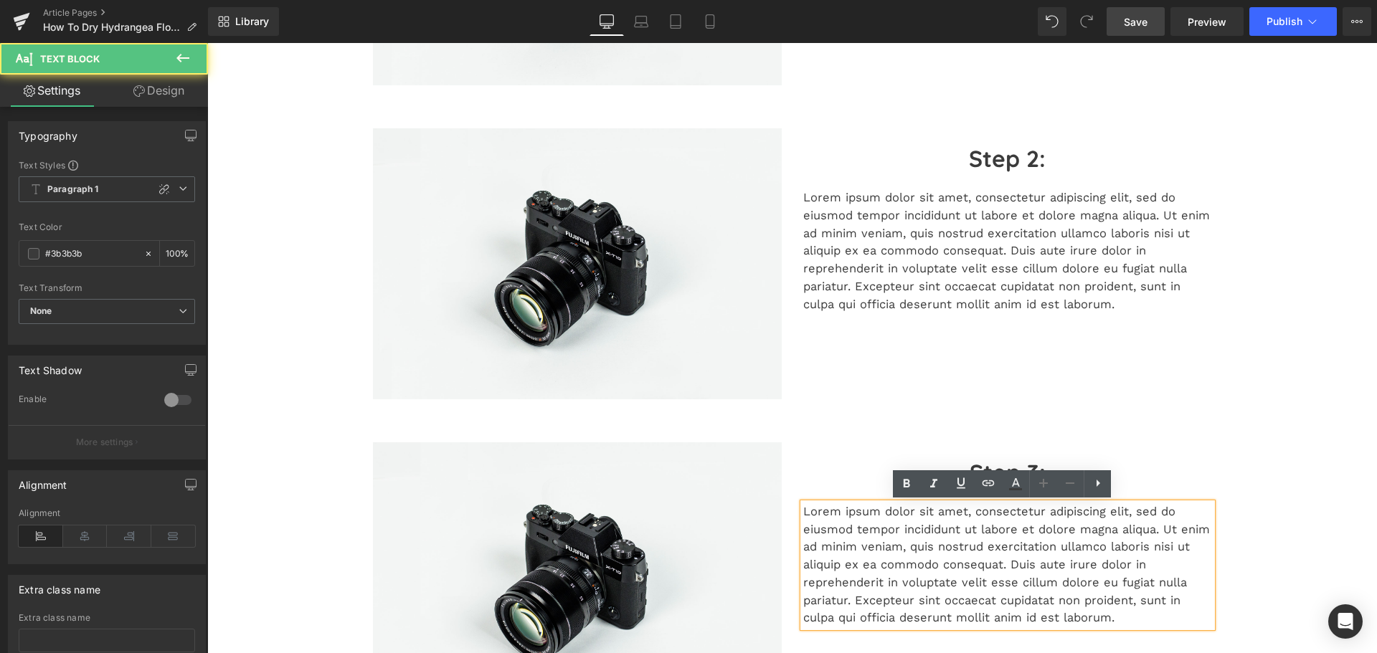
click at [1142, 24] on span "Save" at bounding box center [1136, 21] width 24 height 15
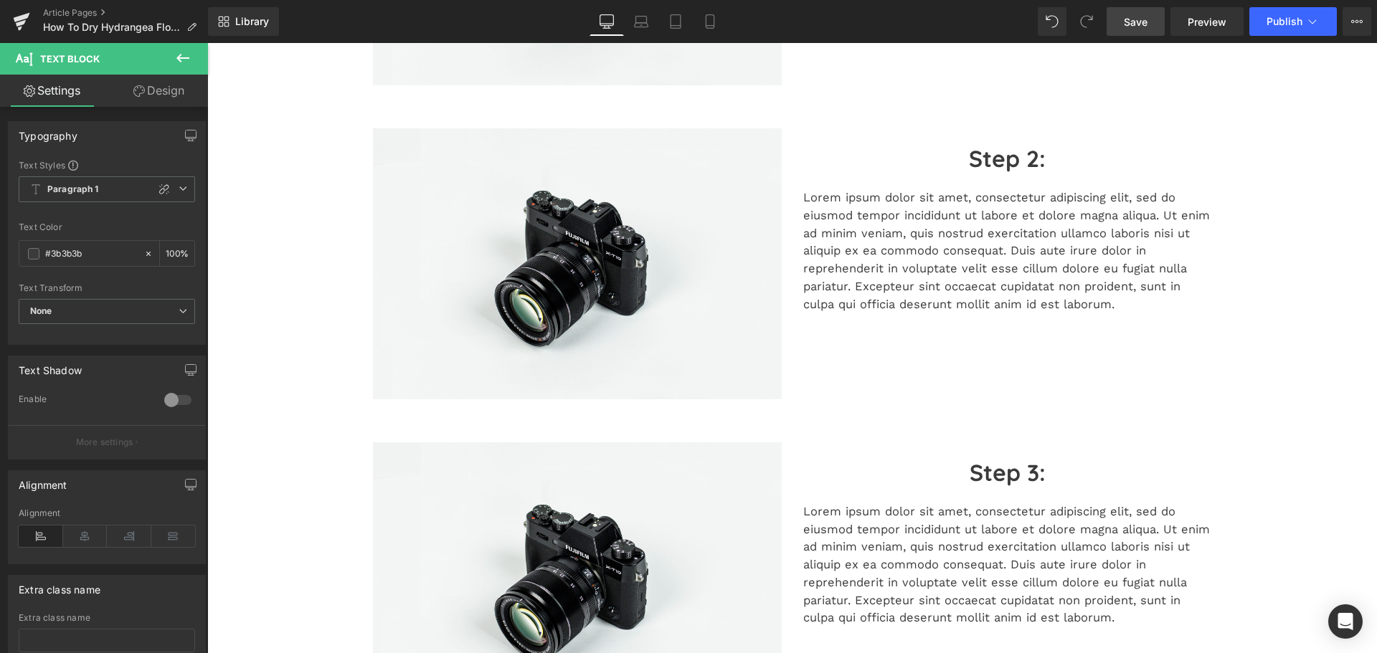
click at [1155, 33] on link "Save" at bounding box center [1136, 21] width 58 height 29
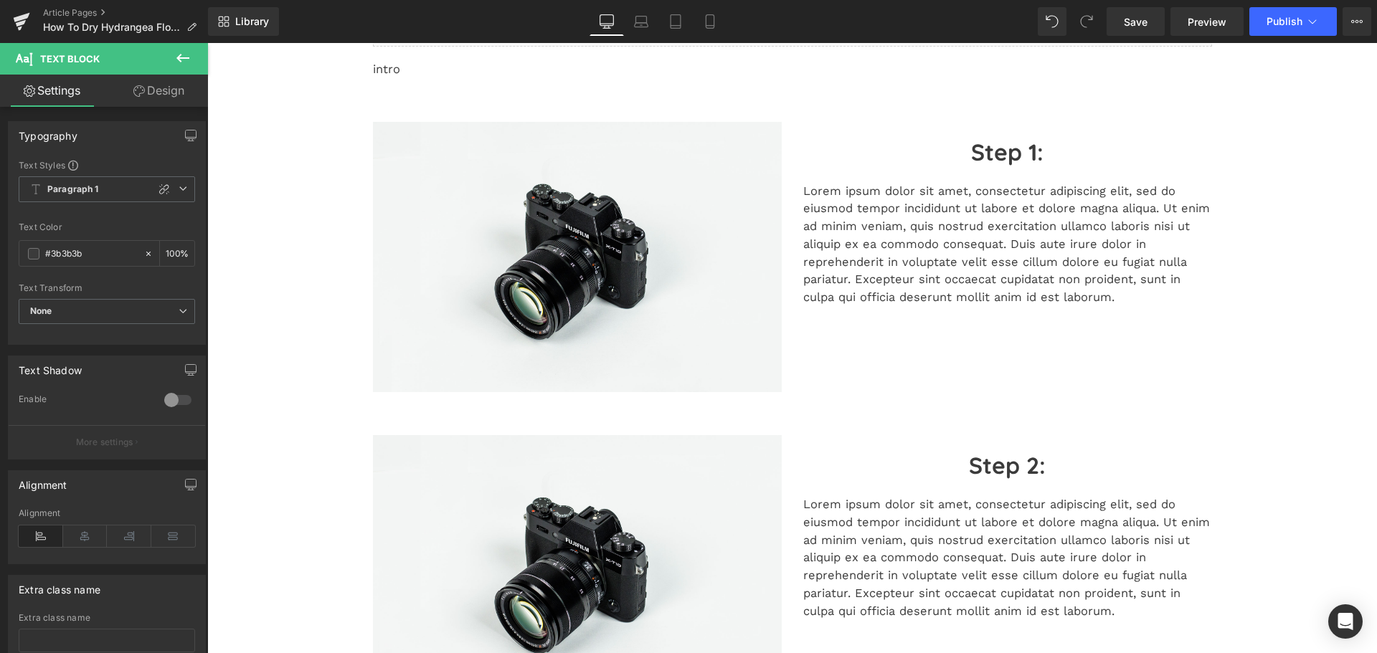
scroll to position [0, 0]
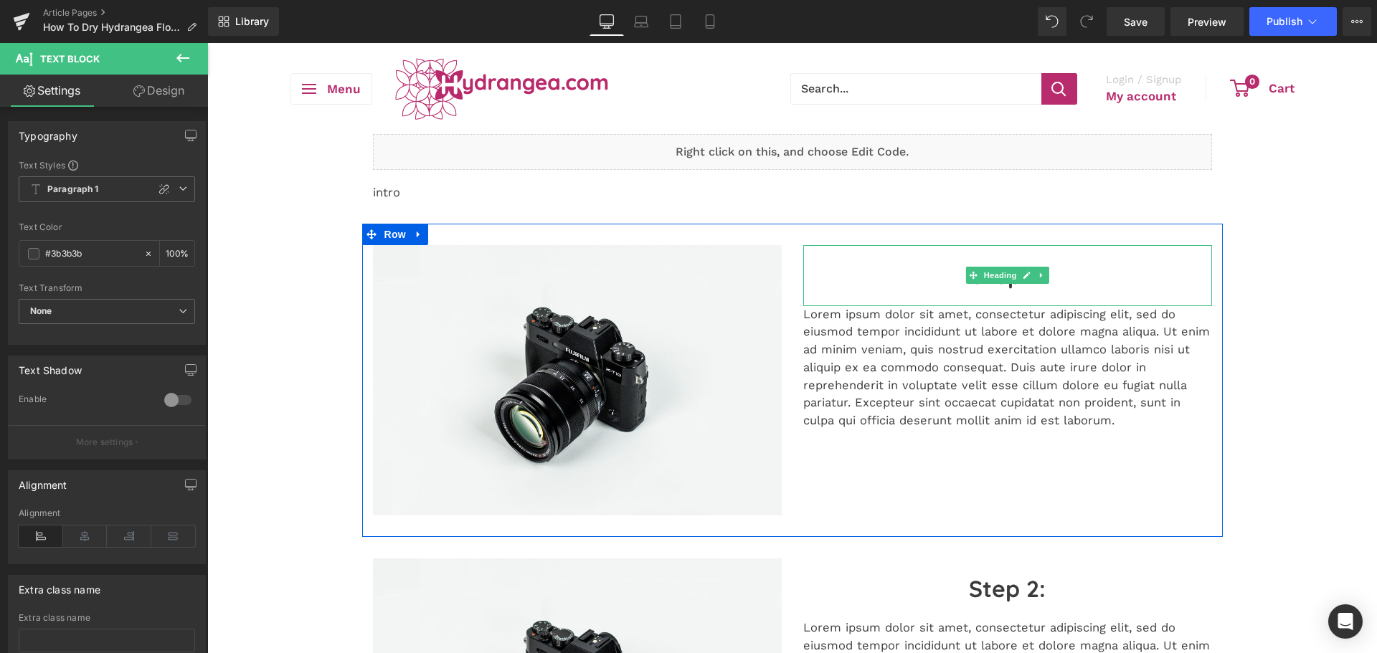
click at [1045, 278] on h2 "Step 1:" at bounding box center [1007, 276] width 409 height 32
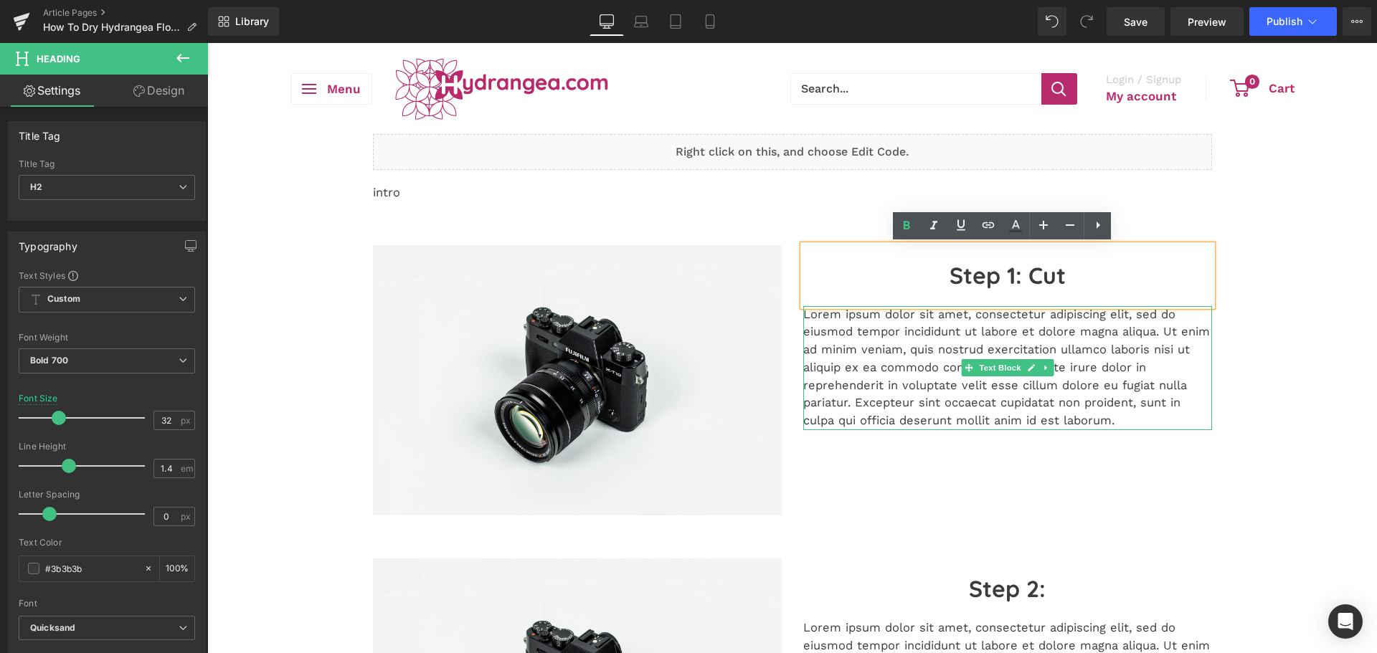
click at [938, 388] on p "Lorem ipsum dolor sit amet, consectetur adipiscing elit, sed do eiusmod tempor …" at bounding box center [1007, 368] width 409 height 124
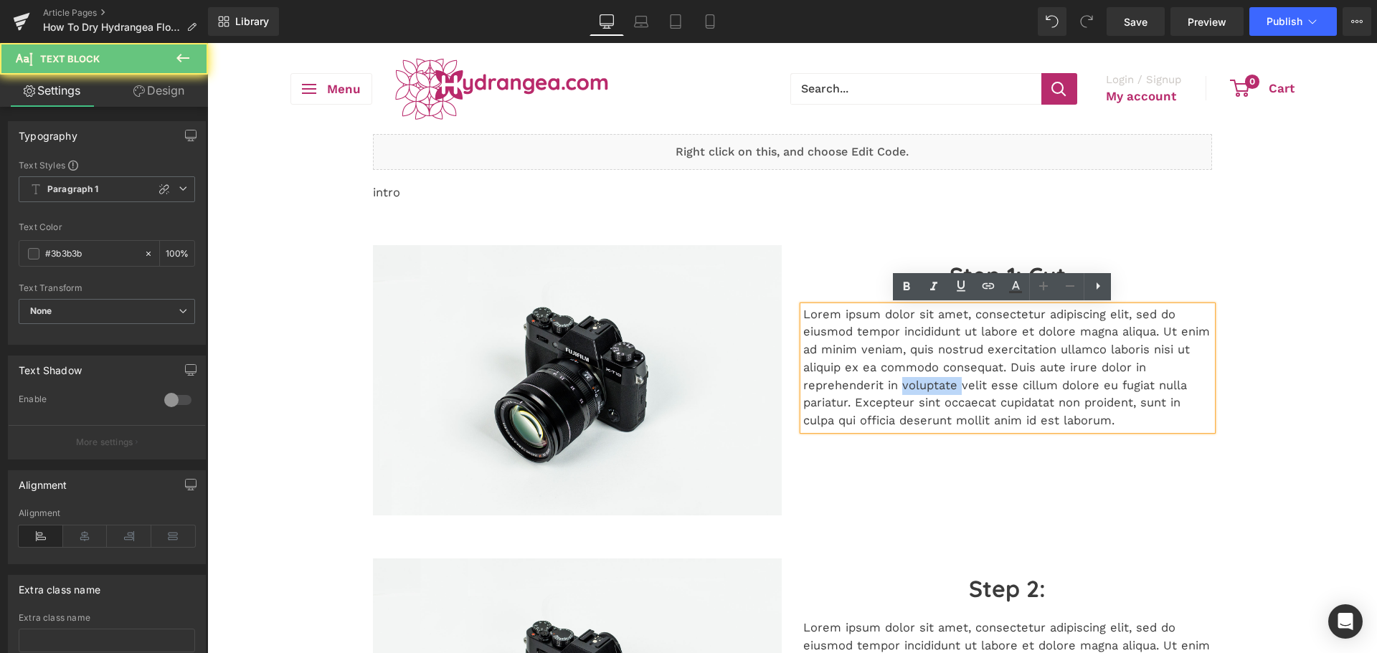
click at [938, 388] on p "Lorem ipsum dolor sit amet, consectetur adipiscing elit, sed do eiusmod tempor …" at bounding box center [1007, 368] width 409 height 124
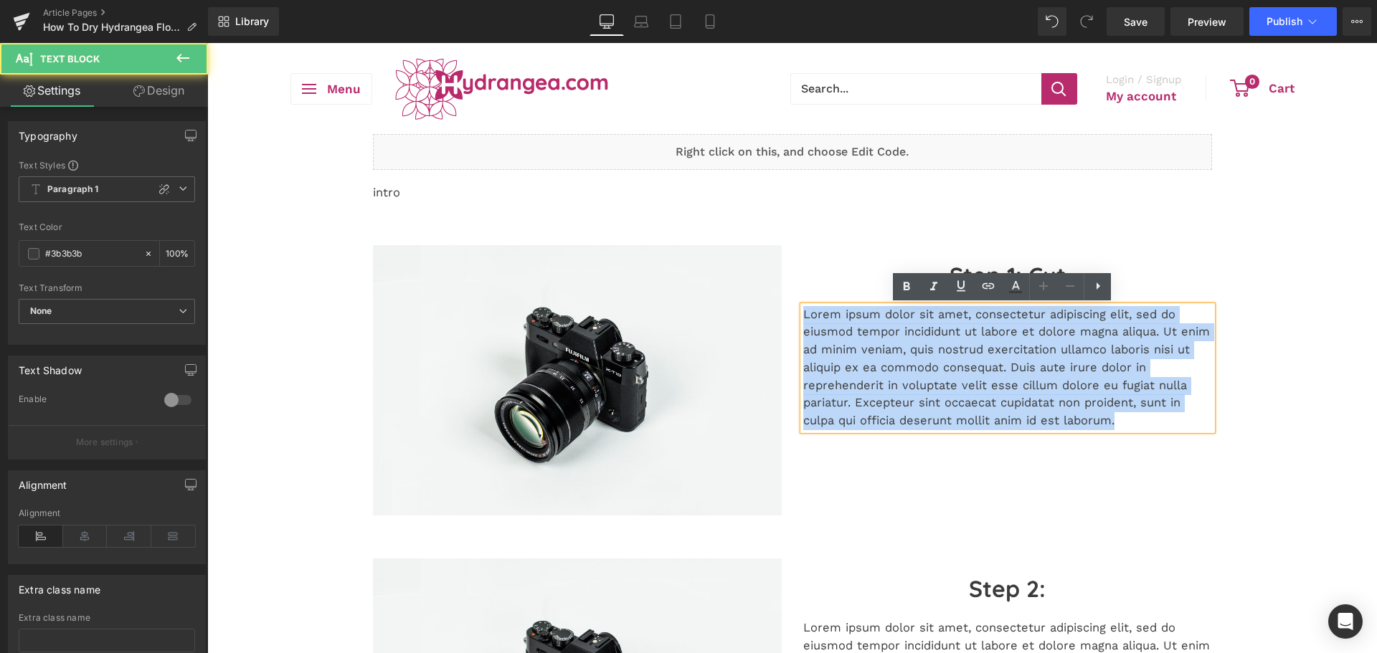
click at [938, 388] on p "Lorem ipsum dolor sit amet, consectetur adipiscing elit, sed do eiusmod tempor …" at bounding box center [1007, 368] width 409 height 124
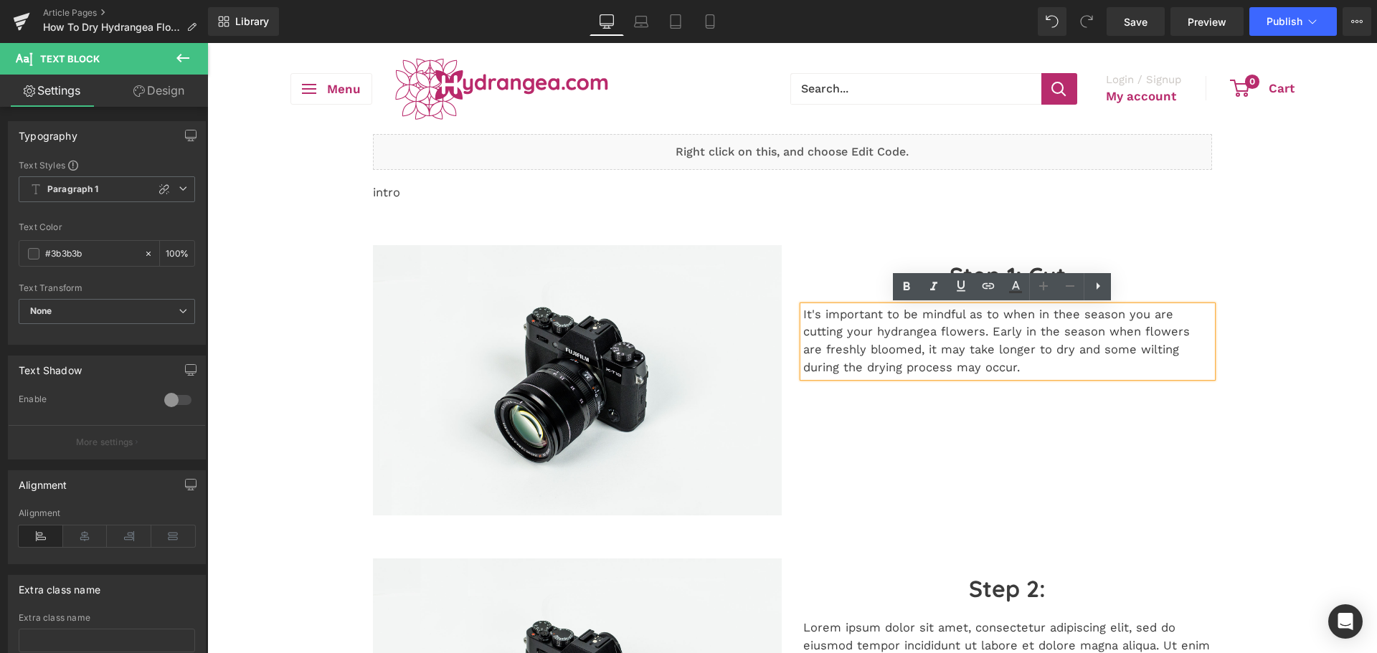
click at [1065, 318] on p "It's important to be mindful as to when in thee season you are cutting your hyd…" at bounding box center [1007, 341] width 409 height 71
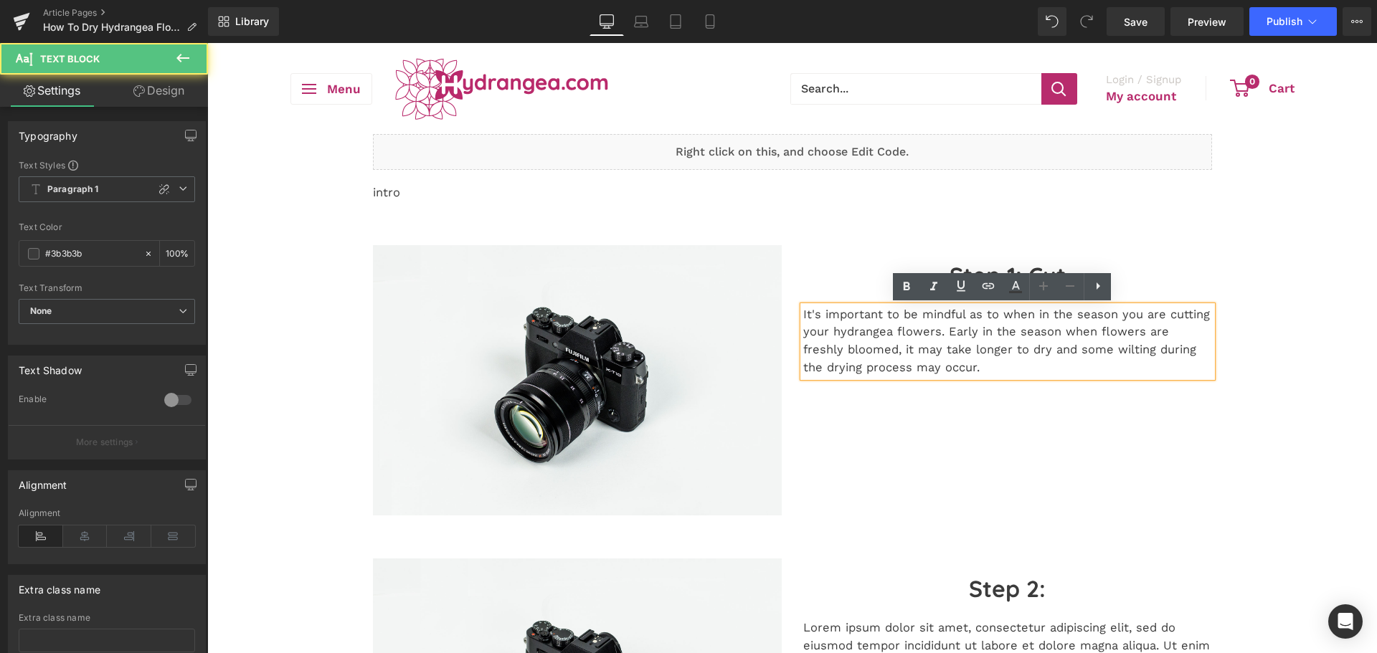
click at [962, 356] on p "It's important to be mindful as to when in the season you are cutting your hydr…" at bounding box center [1007, 341] width 409 height 71
click at [954, 369] on p "It's important to be mindful as to when in the season you are cutting your hydr…" at bounding box center [1007, 341] width 409 height 71
click at [967, 339] on p "It's important to be mindful as to when in the season you are cutting your hydr…" at bounding box center [1007, 341] width 409 height 71
drag, startPoint x: 938, startPoint y: 334, endPoint x: 966, endPoint y: 385, distance: 58.1
click at [966, 385] on div "Image Step 1: Cut Heading It's important to be mindful as to when in the season…" at bounding box center [792, 381] width 861 height 314
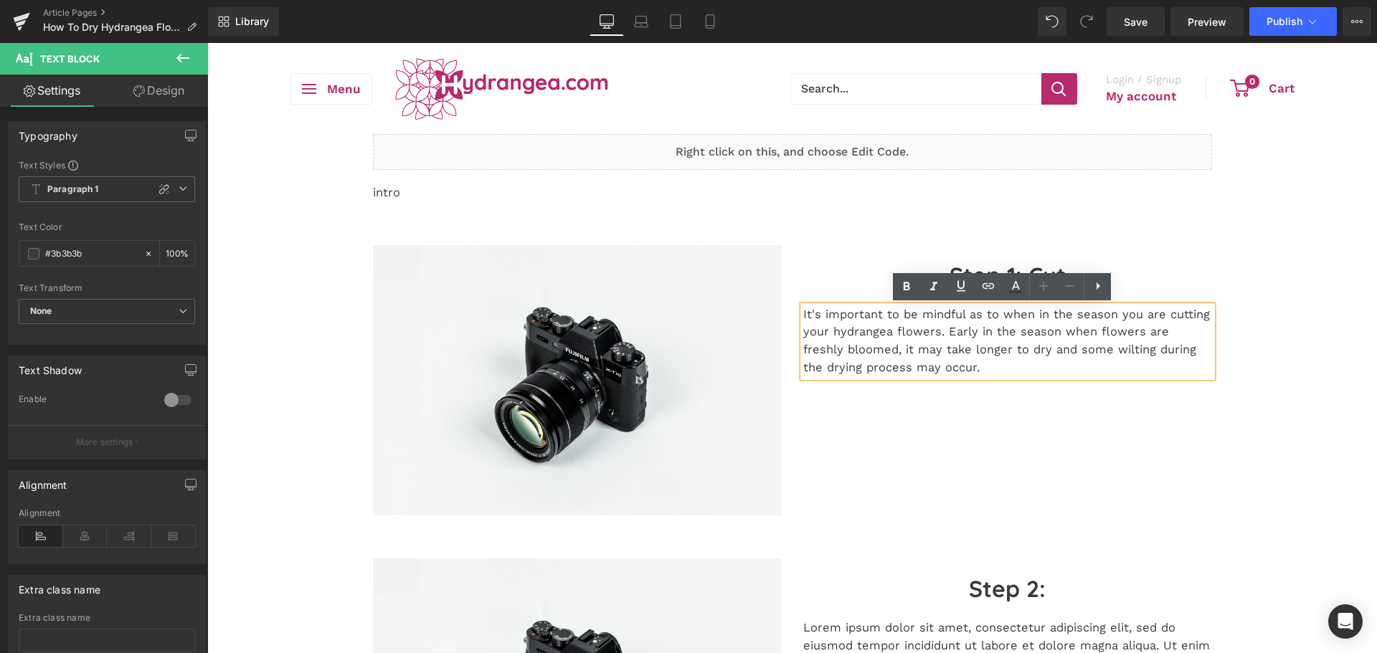
click at [962, 354] on p "It's important to be mindful as to when in the season you are cutting your hydr…" at bounding box center [1007, 341] width 409 height 71
click at [896, 354] on p "It's important to be mindful as to when in the season you are cutting your hydr…" at bounding box center [1007, 341] width 409 height 71
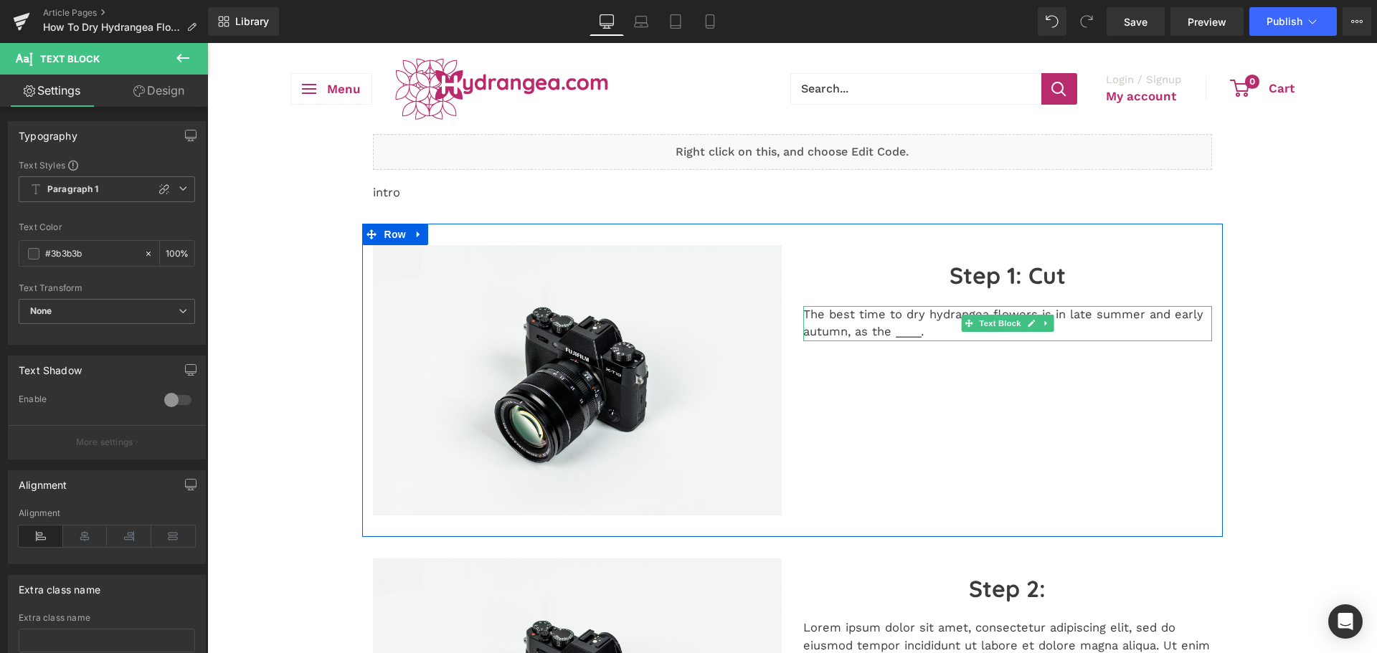
click at [875, 330] on p "The best time to dry hydrangea flowers is in late summer and early autumn, as t…" at bounding box center [1007, 324] width 409 height 36
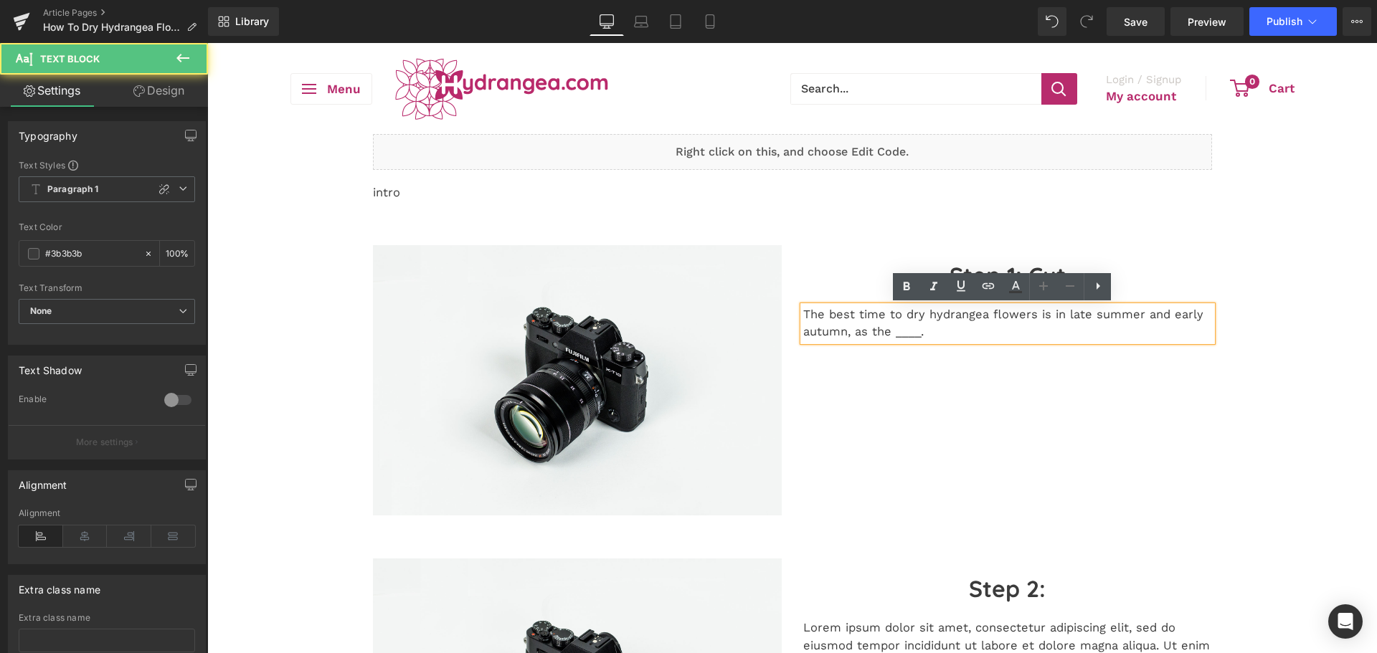
drag, startPoint x: 913, startPoint y: 328, endPoint x: 925, endPoint y: 333, distance: 13.2
click at [913, 329] on p "The best time to dry hydrangea flowers is in late summer and early autumn, as t…" at bounding box center [1007, 324] width 409 height 36
click at [930, 334] on p "The best time to dry hydrangea flowers is in late summer and early autumn, as t…" at bounding box center [1007, 324] width 409 height 36
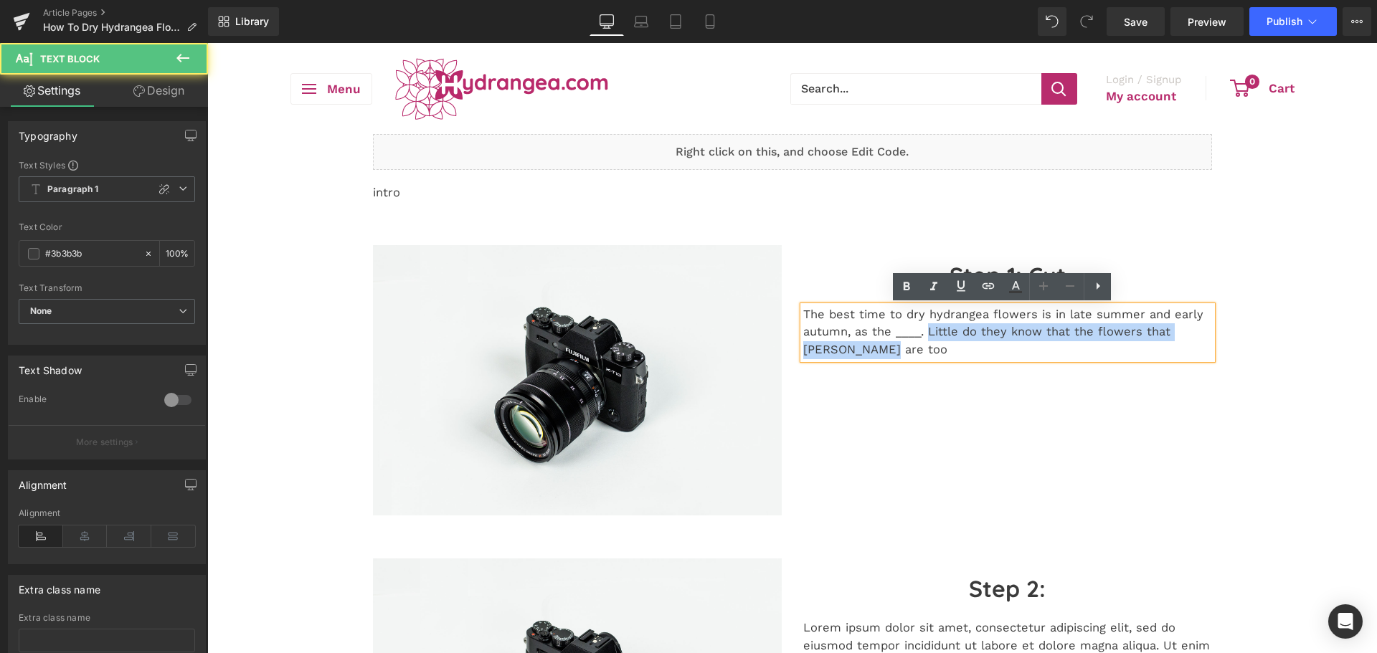
drag, startPoint x: 920, startPoint y: 332, endPoint x: 935, endPoint y: 344, distance: 19.4
click at [935, 344] on p "The best time to dry hydrangea flowers is in late summer and early autumn, as t…" at bounding box center [1007, 332] width 409 height 53
drag, startPoint x: 923, startPoint y: 334, endPoint x: 928, endPoint y: 343, distance: 10.0
click at [928, 343] on p "The best time to dry hydrangea flowers is in late summer and early autumn, as t…" at bounding box center [1007, 332] width 409 height 53
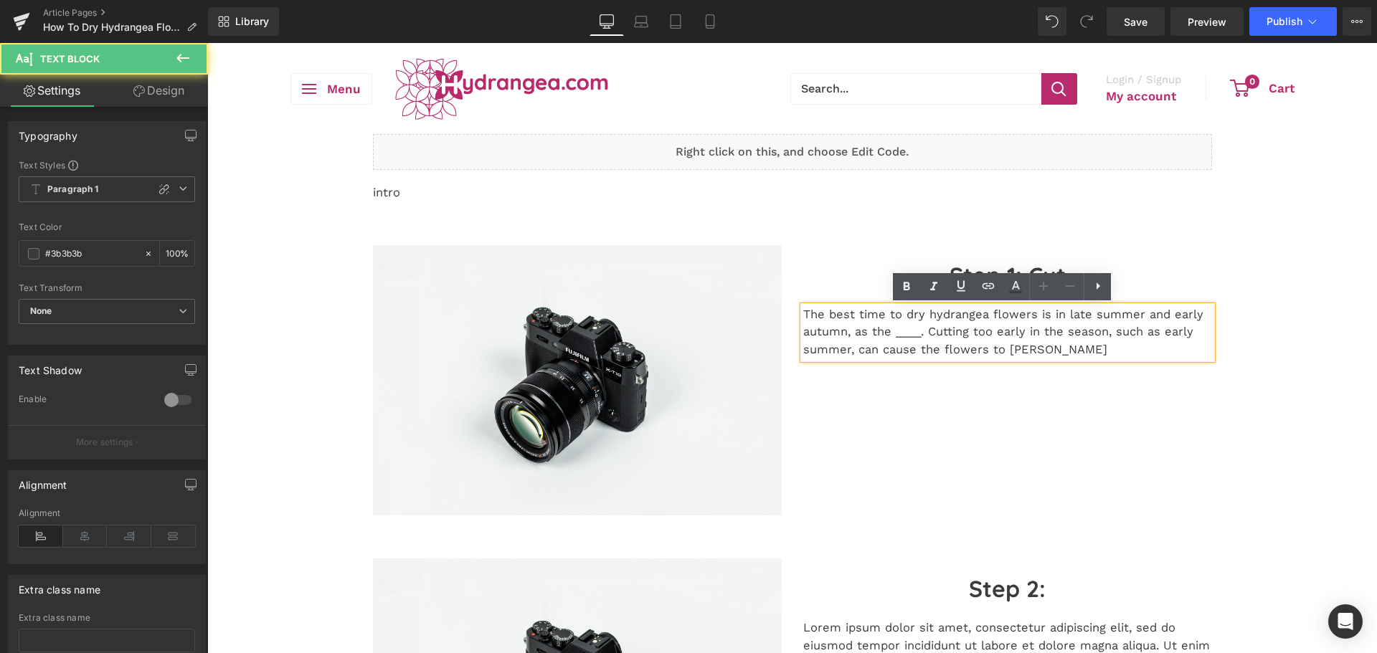
click at [925, 336] on p "The best time to dry hydrangea flowers is in late summer and early autumn, as t…" at bounding box center [1007, 332] width 409 height 53
click at [1026, 352] on p "The best time to dry hydrangea flowers is in late summer and early autumn, as t…" at bounding box center [1007, 332] width 409 height 53
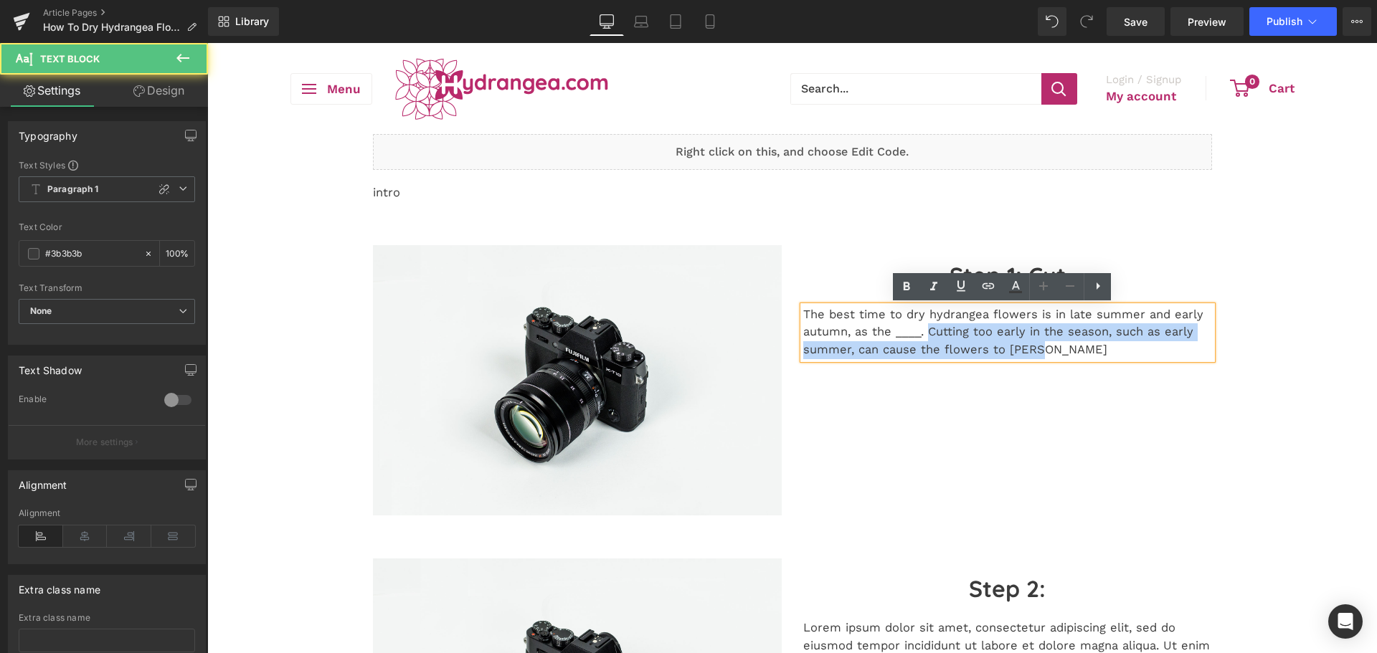
drag, startPoint x: 927, startPoint y: 334, endPoint x: 1027, endPoint y: 357, distance: 102.3
click at [1027, 357] on p "The best time to dry hydrangea flowers is in late summer and early autumn, as t…" at bounding box center [1007, 332] width 409 height 53
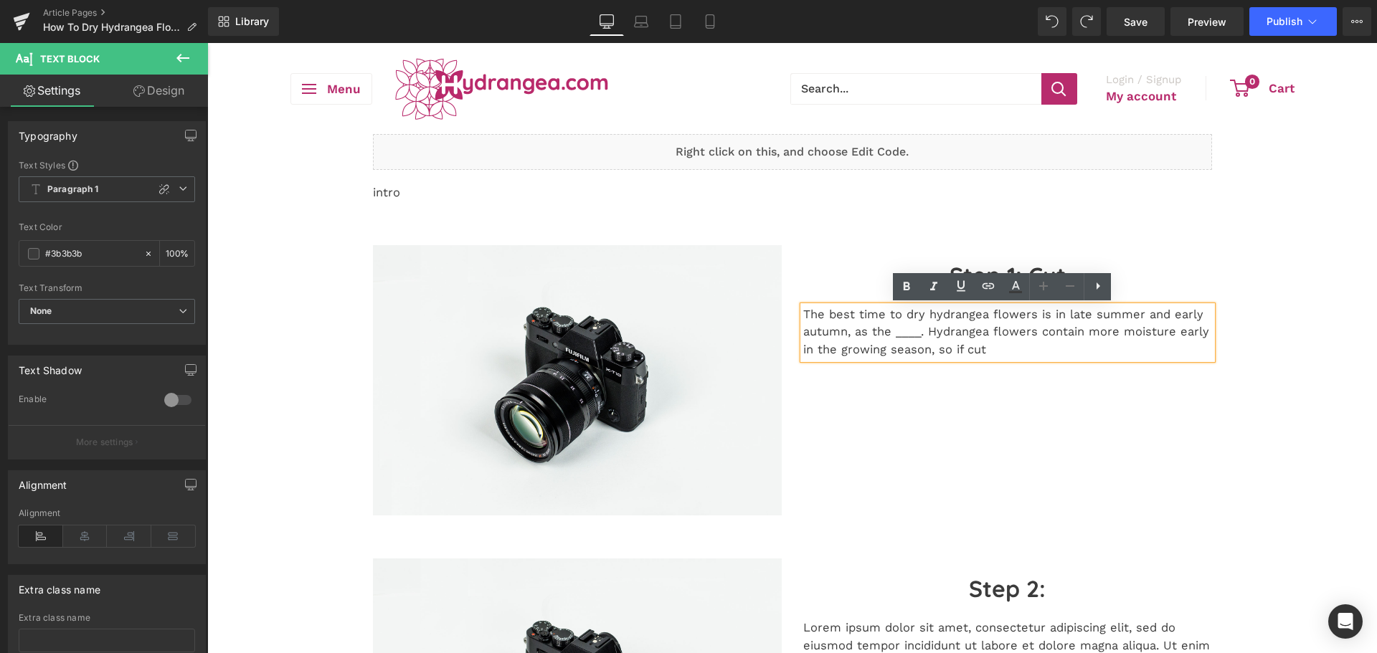
click at [1027, 357] on p "The best time to dry hydrangea flowers is in late summer and early autumn, as t…" at bounding box center [1007, 332] width 409 height 53
click at [1005, 345] on p "The best time to dry hydrangea flowers is in late summer and early autumn, as t…" at bounding box center [1007, 332] width 409 height 53
click at [1172, 331] on p "The best time to dry hydrangea flowers is in late summer and early autumn, as t…" at bounding box center [1007, 332] width 409 height 53
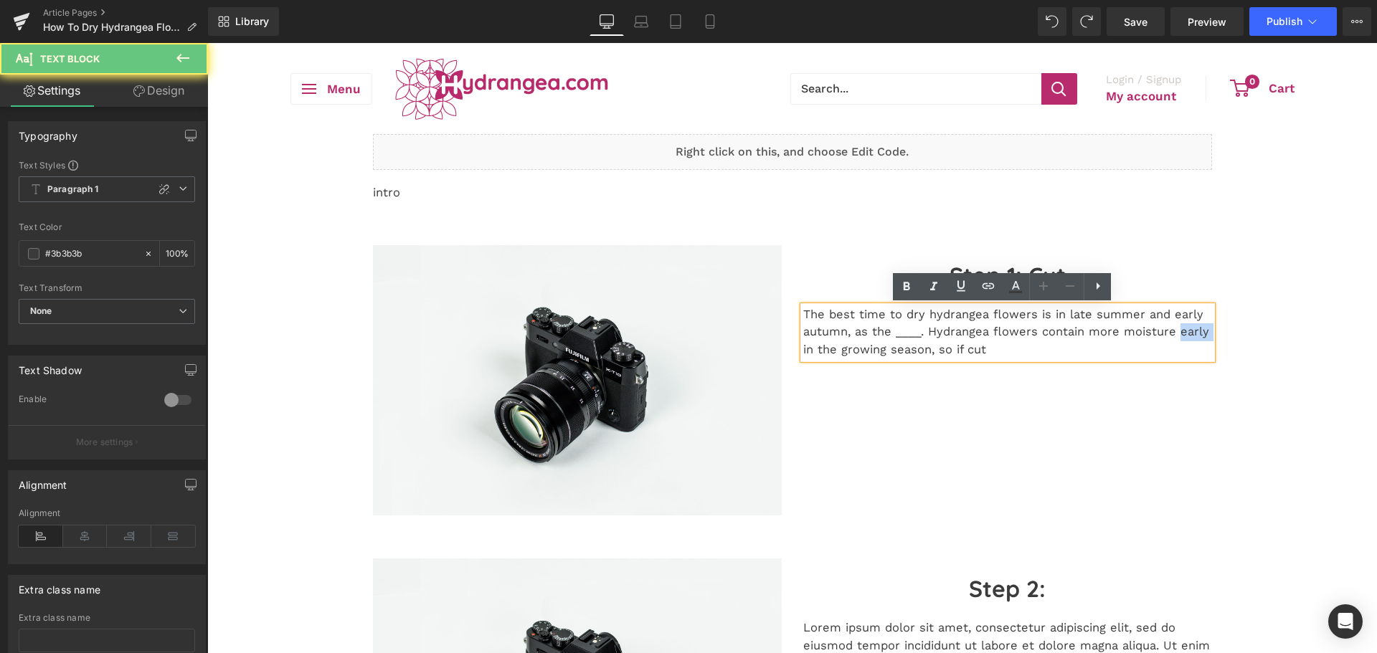
click at [1172, 331] on p "The best time to dry hydrangea flowers is in late summer and early autumn, as t…" at bounding box center [1007, 332] width 409 height 53
click at [1170, 336] on p "The best time to dry hydrangea flowers is in late summer and early autumn, as t…" at bounding box center [1007, 332] width 409 height 53
click at [1063, 339] on p "The best time to dry hydrangea flowers is in late summer and early autumn, as t…" at bounding box center [1007, 332] width 409 height 53
click at [952, 355] on p "The best time to dry hydrangea flowers is in late summer and early autumn, as t…" at bounding box center [1007, 332] width 409 height 53
click at [923, 354] on p "The best time to dry hydrangea flowers is in late summer and early autumn, as t…" at bounding box center [1007, 332] width 409 height 53
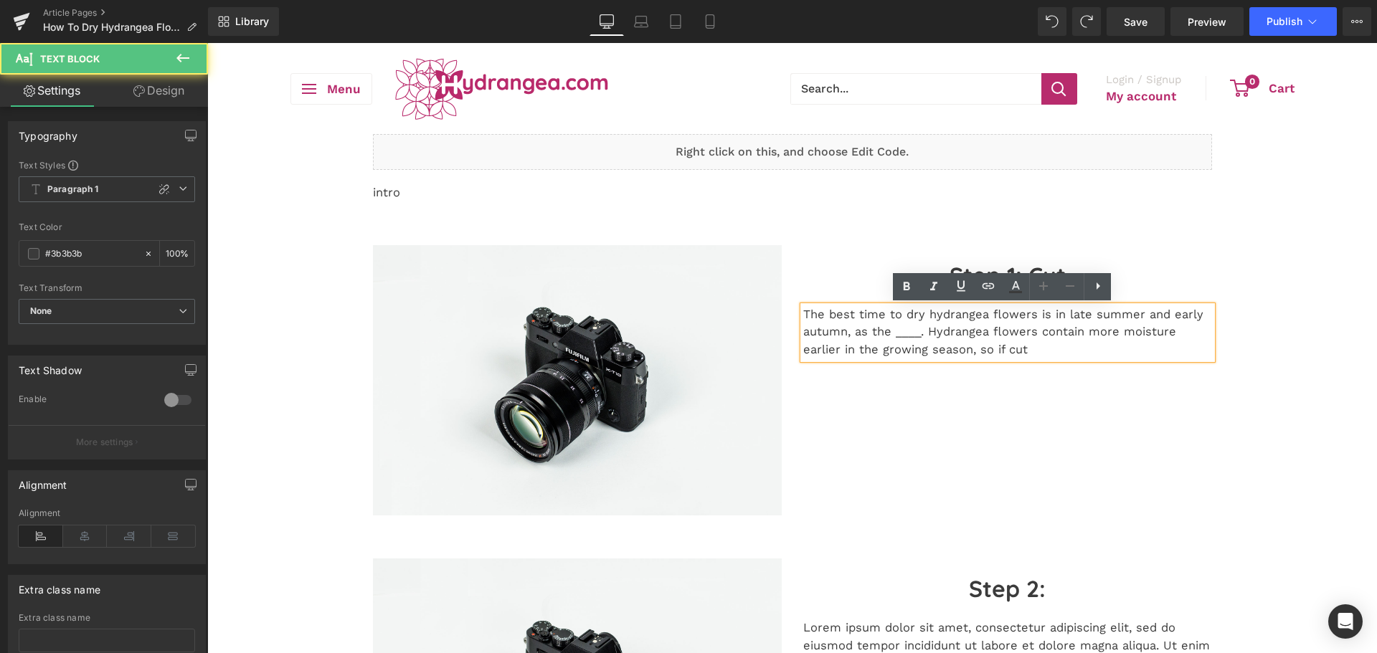
click at [928, 354] on p "The best time to dry hydrangea flowers is in late summer and early autumn, as t…" at bounding box center [1007, 332] width 409 height 53
click at [969, 357] on p "The best time to dry hydrangea flowers is in late summer and early autumn, as t…" at bounding box center [1007, 332] width 409 height 53
click at [999, 347] on p "The best time to dry hydrangea flowers is in late summer and early autumn, as t…" at bounding box center [1007, 332] width 409 height 53
click at [988, 351] on p "The best time to dry hydrangea flowers is in late summer and early autumn, as t…" at bounding box center [1007, 332] width 409 height 53
click at [973, 351] on p "The best time to dry hydrangea flowers is in late summer and early autumn, as t…" at bounding box center [1007, 332] width 409 height 53
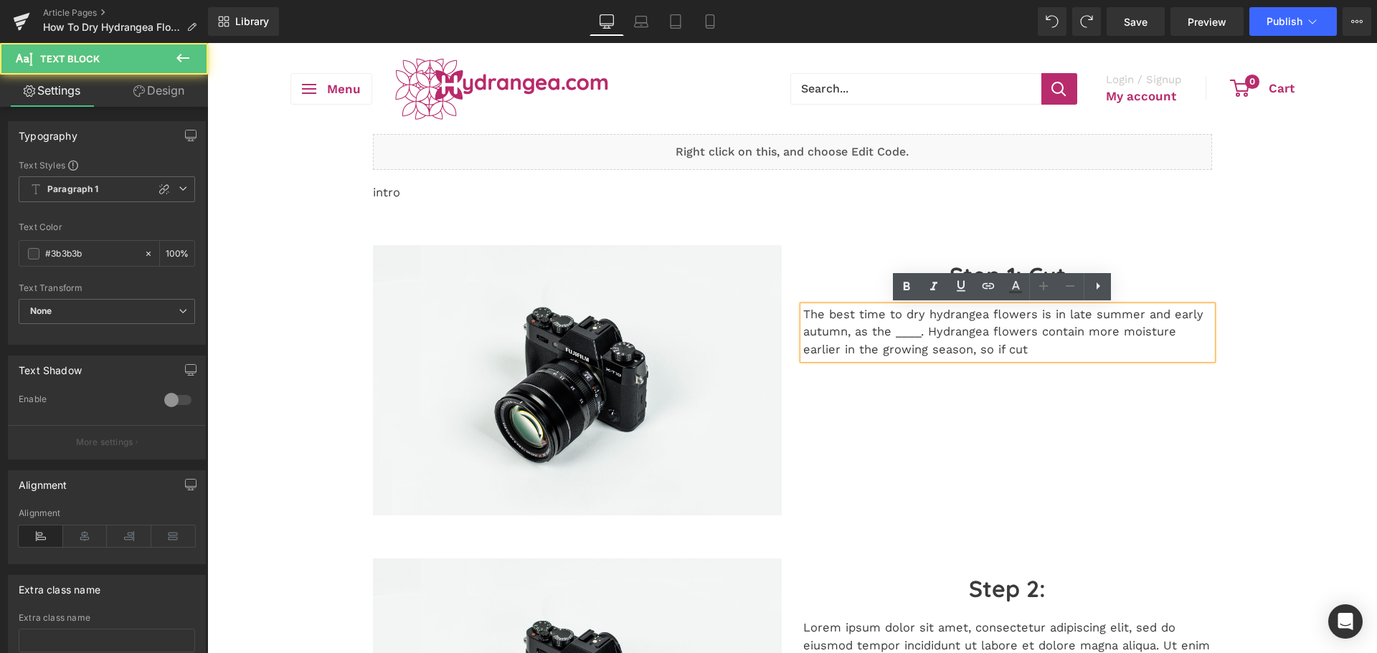
click at [945, 354] on p "The best time to dry hydrangea flowers is in late summer and early autumn, as t…" at bounding box center [1007, 332] width 409 height 53
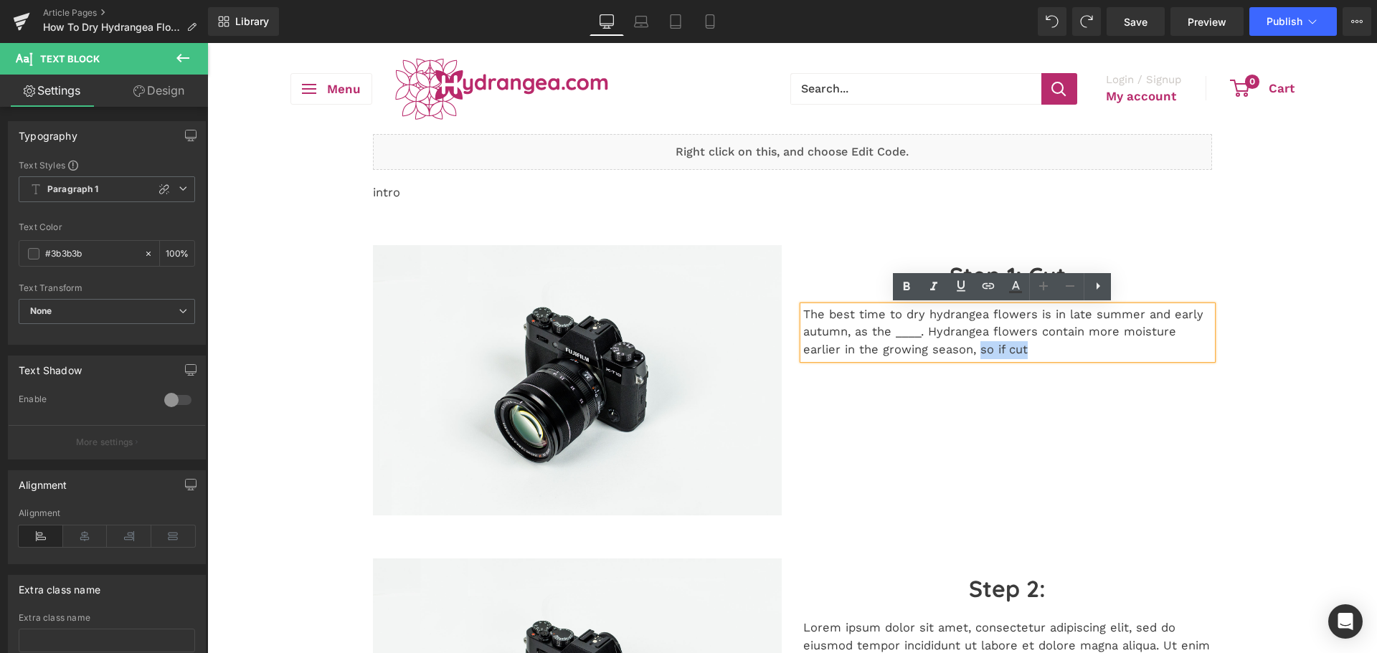
drag, startPoint x: 988, startPoint y: 351, endPoint x: 932, endPoint y: 354, distance: 56.0
click at [932, 354] on p "The best time to dry hydrangea flowers is in late summer and early autumn, as t…" at bounding box center [1007, 332] width 409 height 53
click at [932, 352] on p "The best time to dry hydrangea flowers is in late summer and early autumn, as t…" at bounding box center [1007, 332] width 409 height 53
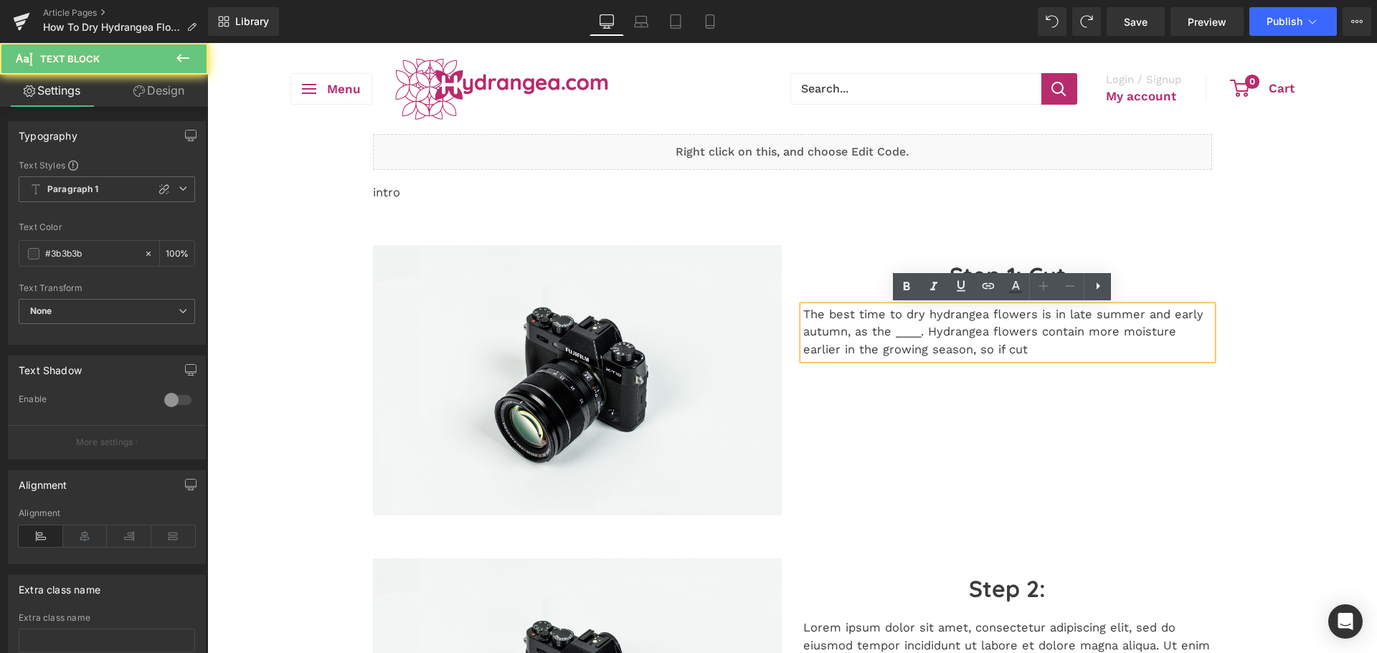
click at [927, 331] on p "The best time to dry hydrangea flowers is in late summer and early autumn, as t…" at bounding box center [1007, 332] width 409 height 53
click at [943, 356] on p "The best time to dry hydrangea flowers is in late summer and early autumn, as t…" at bounding box center [1007, 332] width 409 height 53
click at [955, 348] on p "The best time to dry hydrangea flowers is in late summer and early autumn, as t…" at bounding box center [1007, 332] width 409 height 53
click at [932, 329] on p "The best time to dry hydrangea flowers is in late summer and early autumn, as t…" at bounding box center [1007, 332] width 409 height 53
click at [1076, 351] on p "The best time to dry hydrangea flowers is in late summer and early autumn, as t…" at bounding box center [1007, 332] width 409 height 53
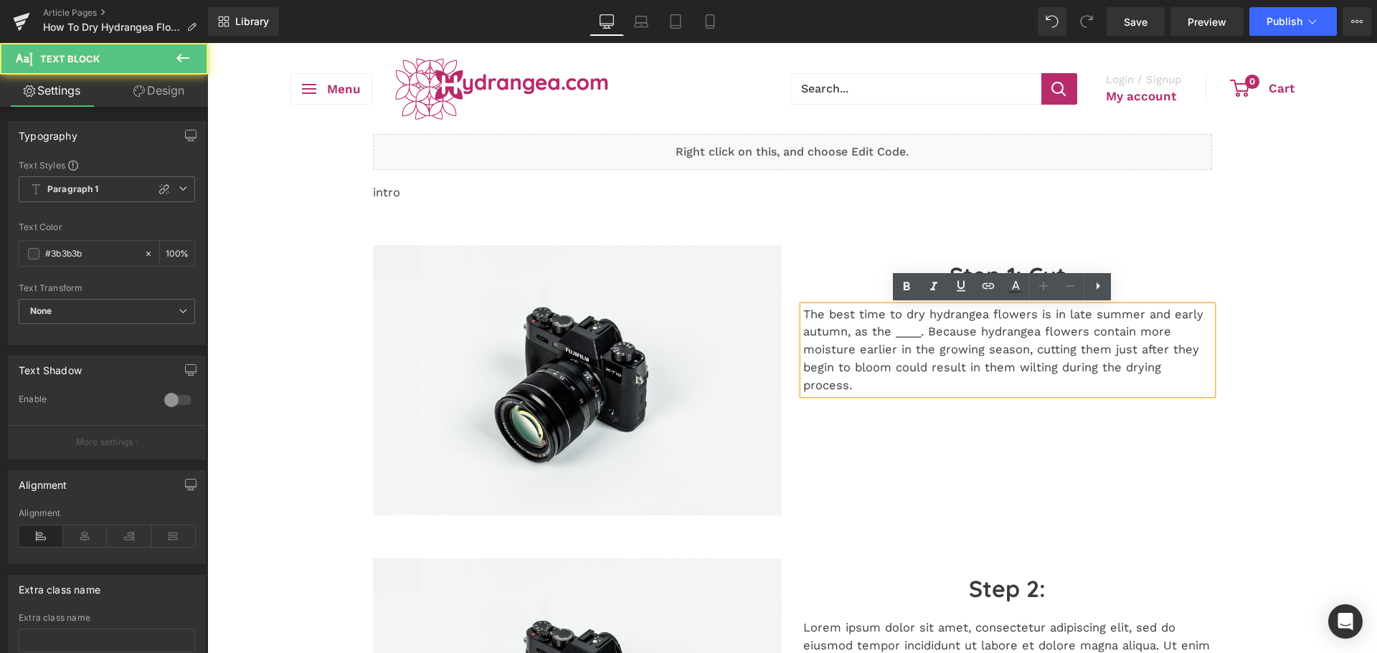
click at [882, 366] on p "The best time to dry hydrangea flowers is in late summer and early autumn, as t…" at bounding box center [1007, 350] width 409 height 89
click at [964, 395] on div "The best time to dry hydrangea flowers is in late summer and early autumn, as t…" at bounding box center [1007, 350] width 409 height 89
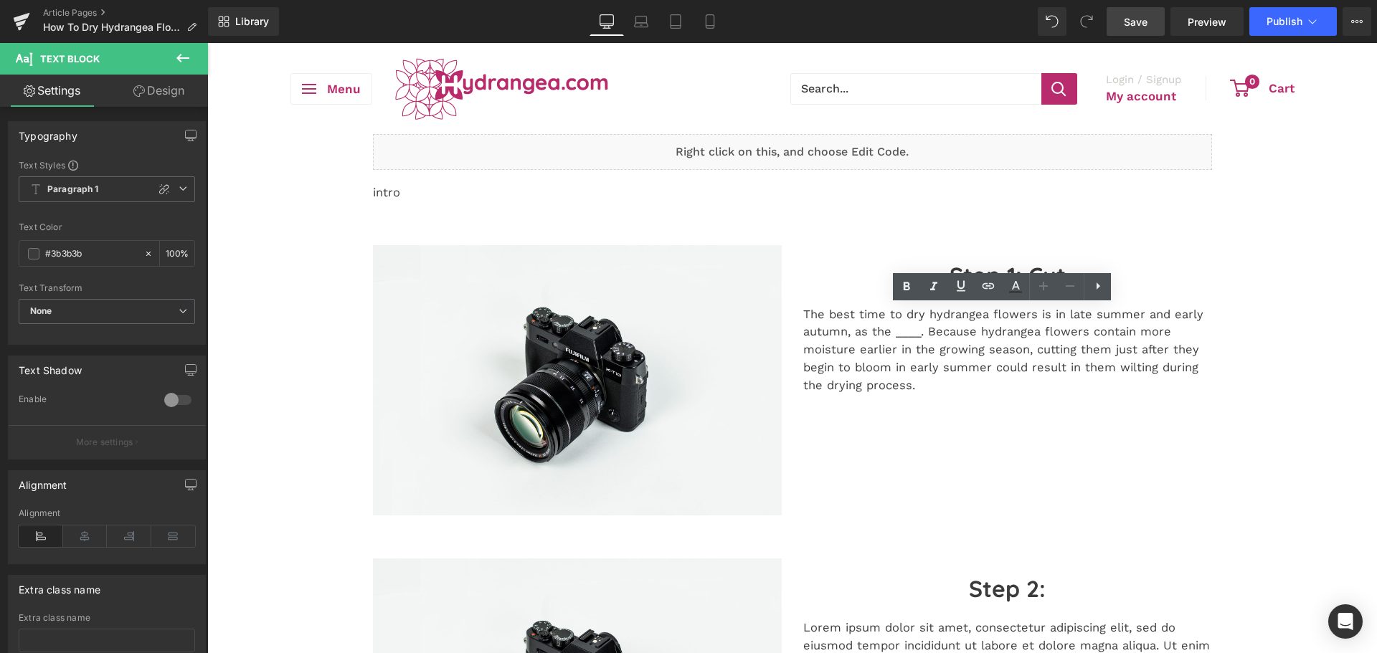
click at [1152, 12] on link "Save" at bounding box center [1136, 21] width 58 height 29
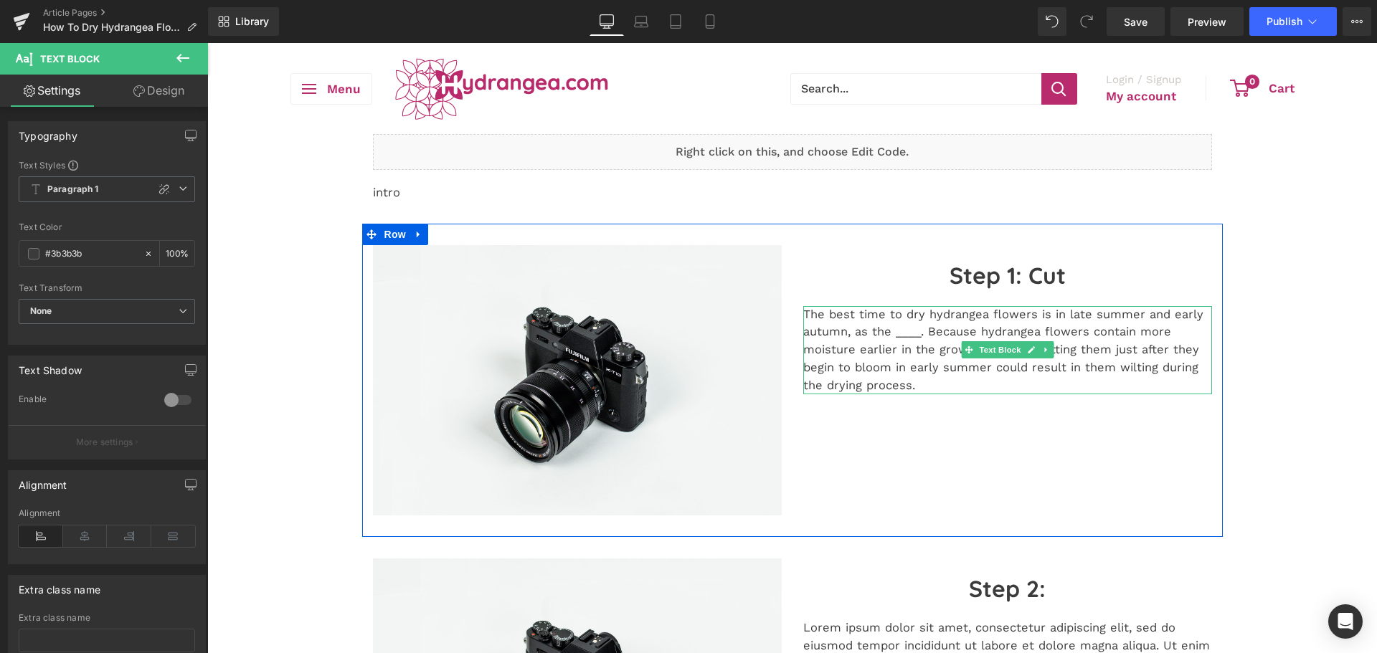
click at [998, 323] on p "The best time to dry hydrangea flowers is in late summer and early autumn, as t…" at bounding box center [1007, 350] width 409 height 89
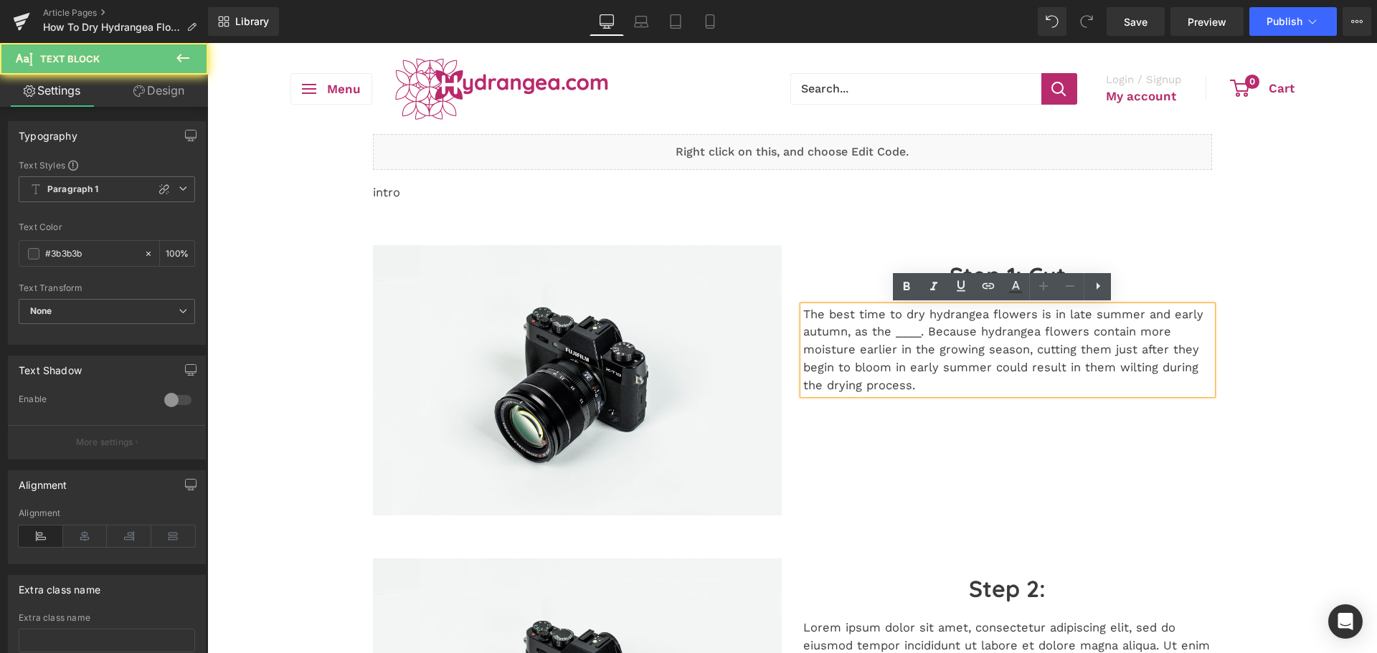
click at [929, 338] on p "The best time to dry hydrangea flowers is in late summer and early autumn, as t…" at bounding box center [1007, 350] width 409 height 89
click at [1013, 374] on p "The best time to dry hydrangea flowers is in late summer and early autumn, as t…" at bounding box center [1007, 350] width 409 height 89
drag, startPoint x: 1024, startPoint y: 350, endPoint x: 950, endPoint y: 338, distance: 74.9
click at [967, 341] on p "The best time to dry hydrangea flowers is in late summer and early autumn, as t…" at bounding box center [1007, 350] width 409 height 89
drag, startPoint x: 950, startPoint y: 338, endPoint x: 922, endPoint y: 333, distance: 28.4
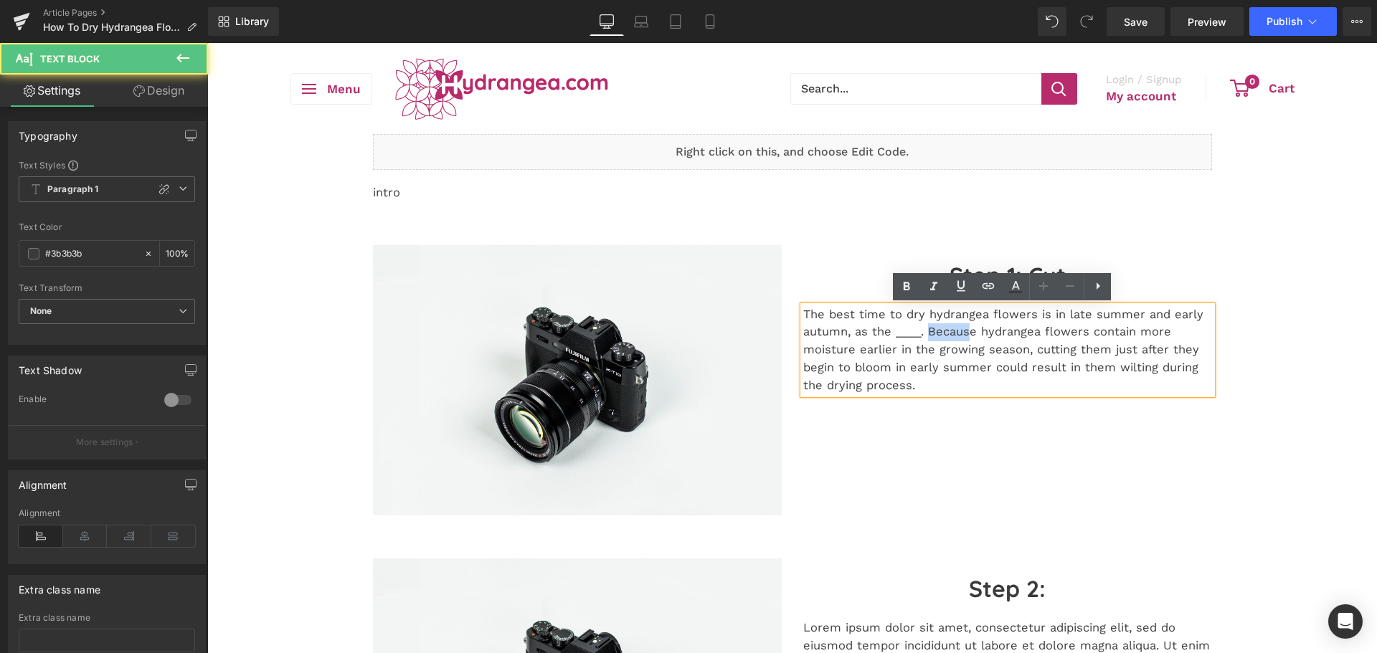
click at [922, 333] on p "The best time to dry hydrangea flowers is in late summer and early autumn, as t…" at bounding box center [1007, 350] width 409 height 89
click at [973, 339] on p "The best time to dry hydrangea flowers is in late summer and early autumn, as t…" at bounding box center [1007, 350] width 409 height 89
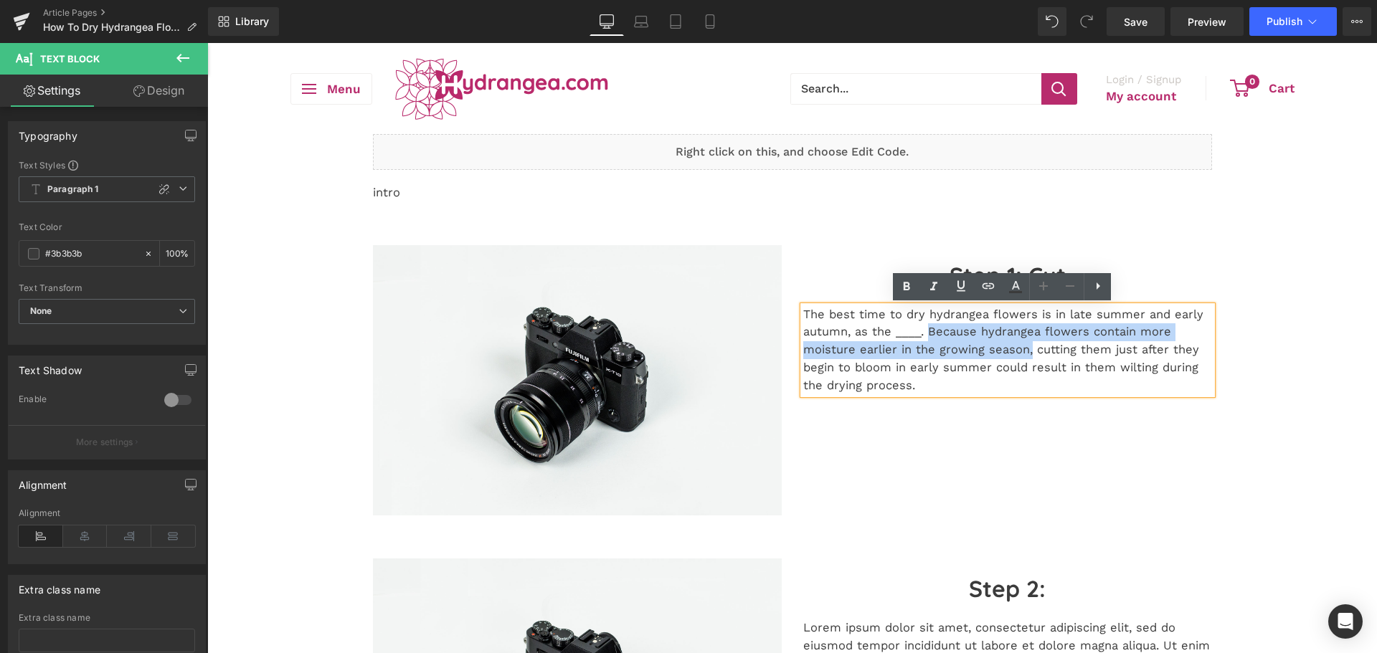
drag, startPoint x: 1022, startPoint y: 349, endPoint x: 922, endPoint y: 339, distance: 100.2
click at [922, 339] on p "The best time to dry hydrangea flowers is in late summer and early autumn, as t…" at bounding box center [1007, 350] width 409 height 89
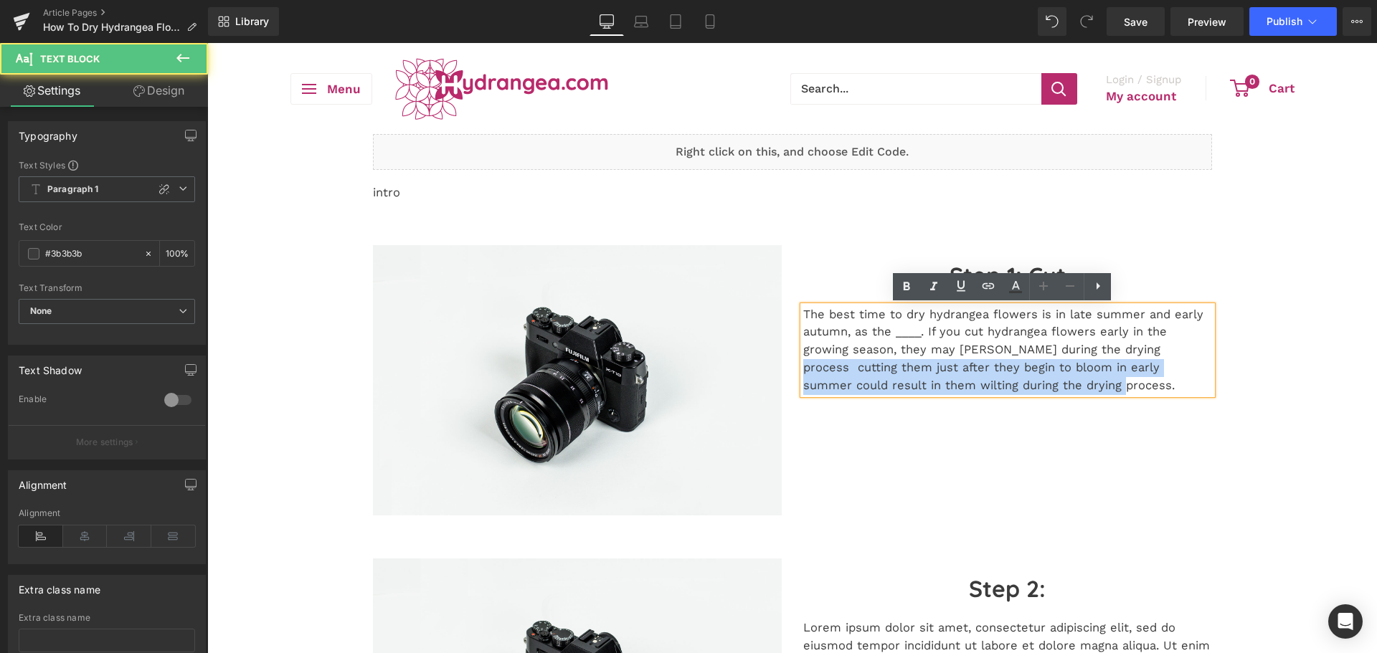
drag, startPoint x: 1079, startPoint y: 354, endPoint x: 1089, endPoint y: 380, distance: 28.1
click at [1089, 380] on p "The best time to dry hydrangea flowers is in late summer and early autumn, as t…" at bounding box center [1007, 350] width 409 height 89
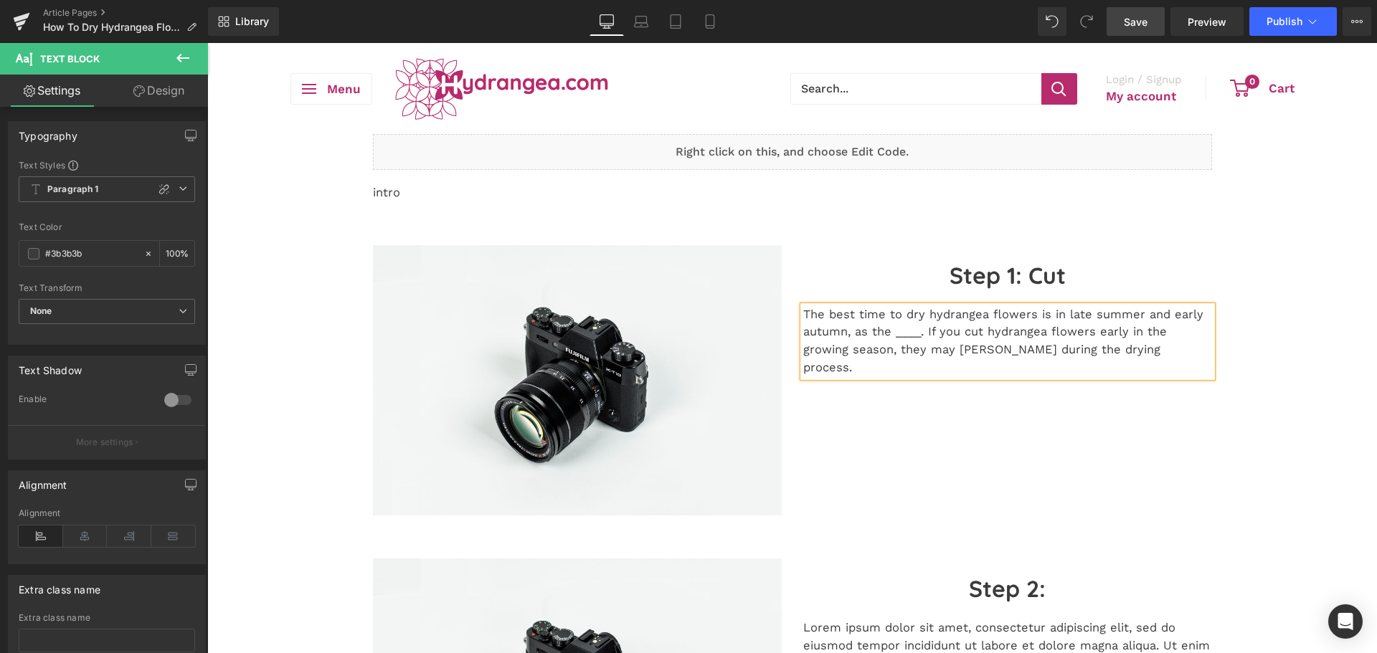
click at [1159, 19] on link "Save" at bounding box center [1136, 21] width 58 height 29
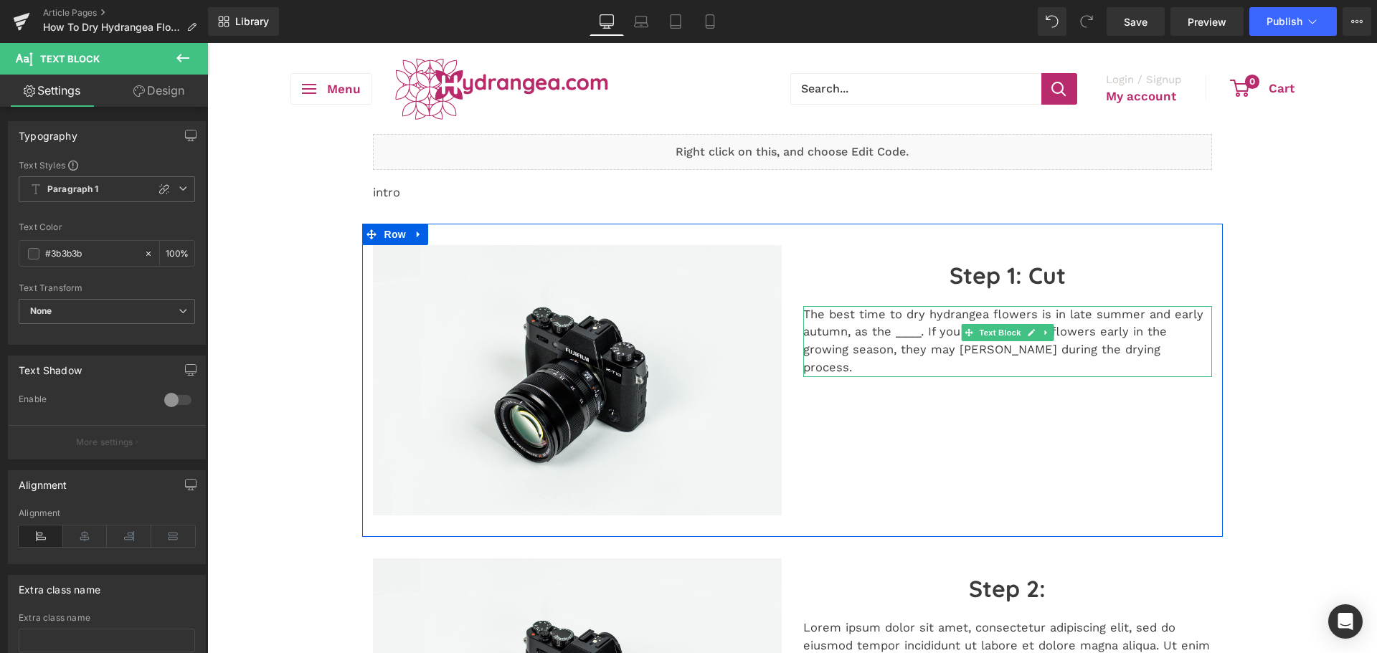
click at [842, 350] on p "The best time to dry hydrangea flowers is in late summer and early autumn, as t…" at bounding box center [1007, 341] width 409 height 71
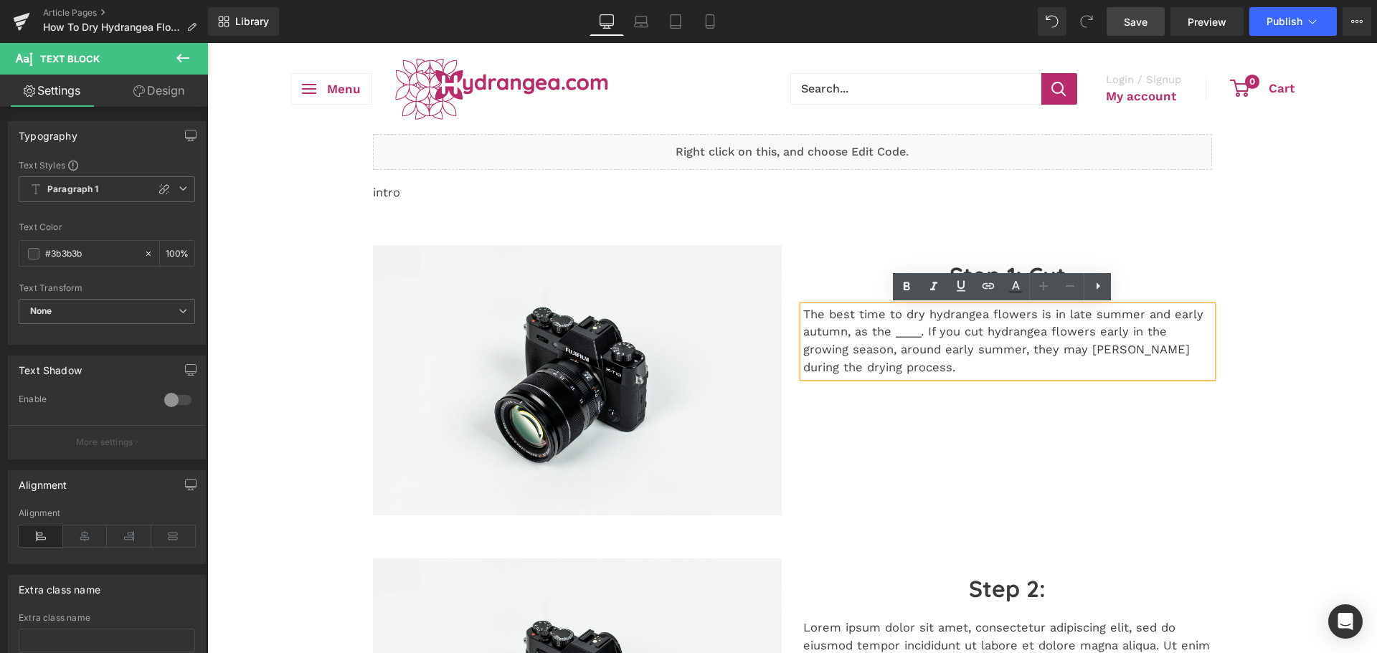
click at [1140, 34] on link "Save" at bounding box center [1136, 21] width 58 height 29
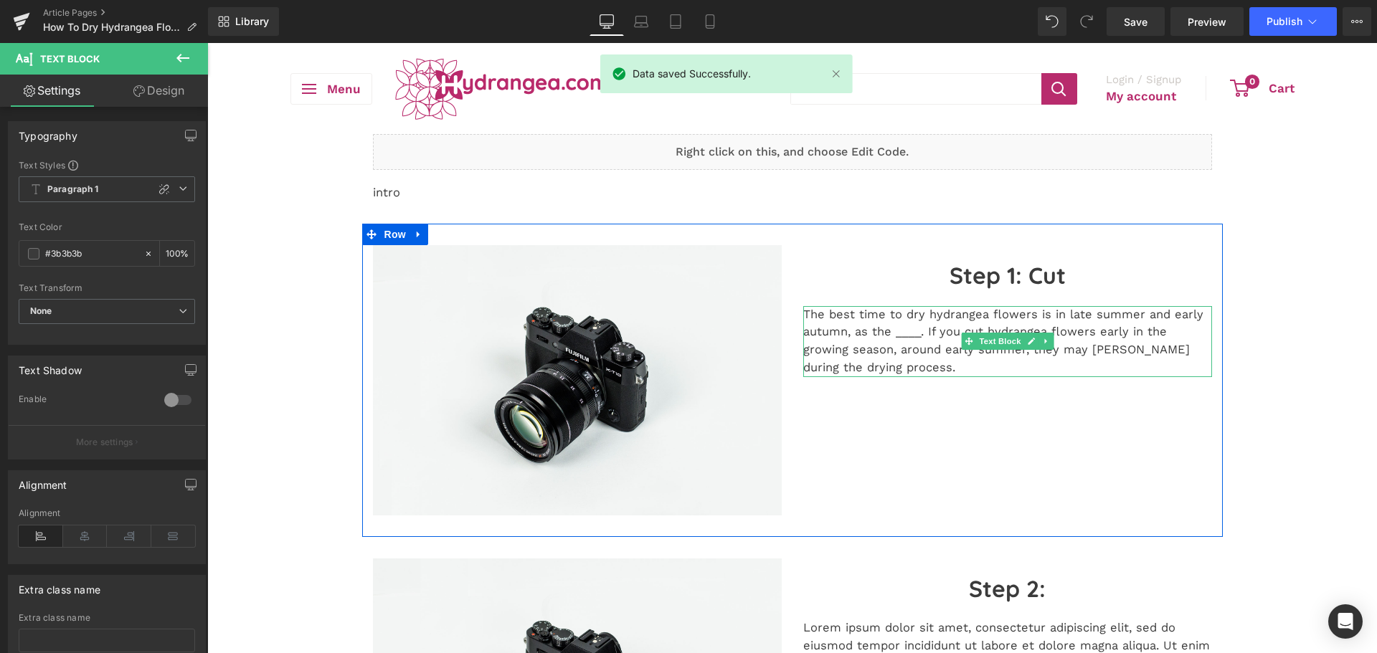
click at [884, 363] on p "The best time to dry hydrangea flowers is in late summer and early autumn, as t…" at bounding box center [1007, 341] width 409 height 71
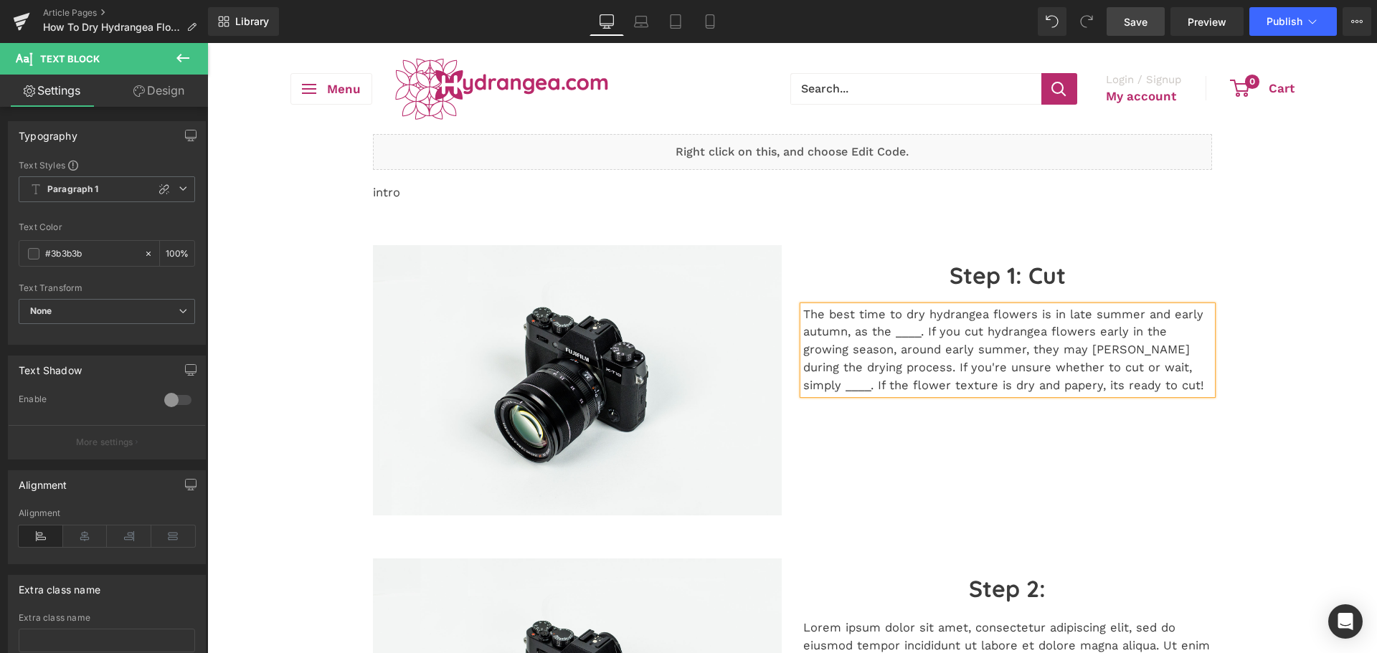
click at [1139, 23] on span "Save" at bounding box center [1136, 21] width 24 height 15
click at [1125, 27] on span "Save" at bounding box center [1136, 21] width 24 height 15
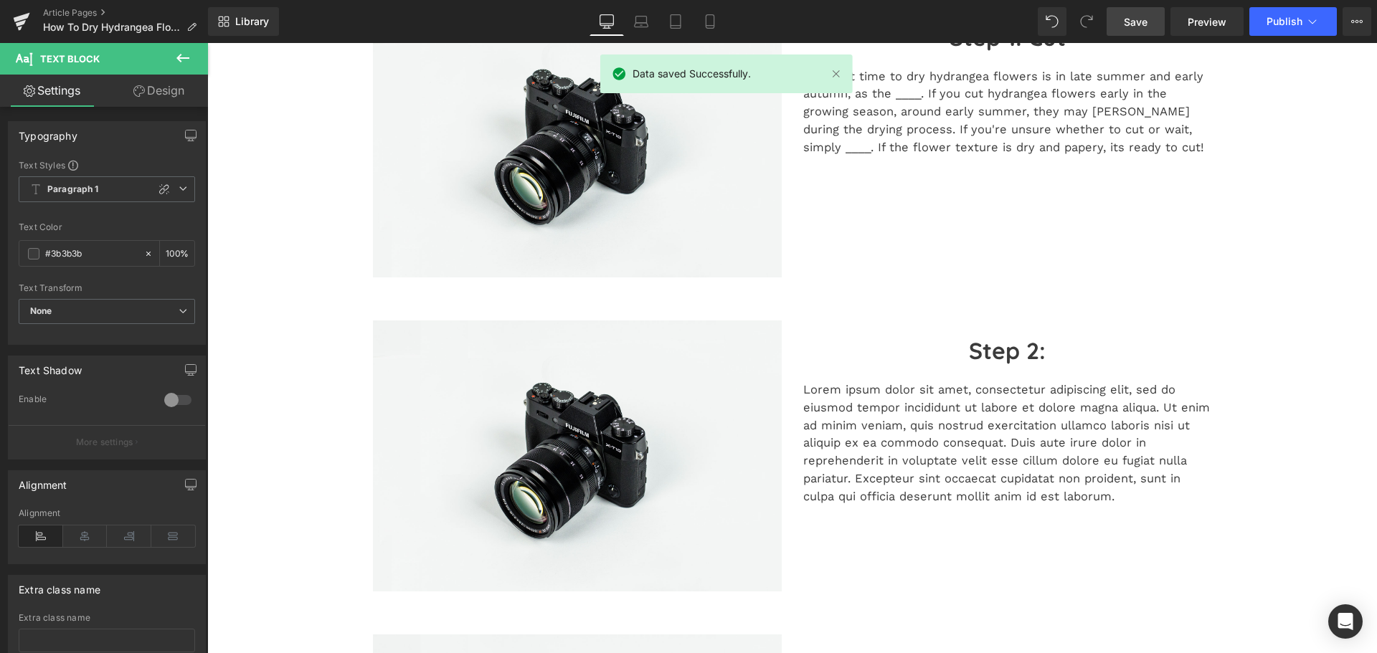
scroll to position [430, 0]
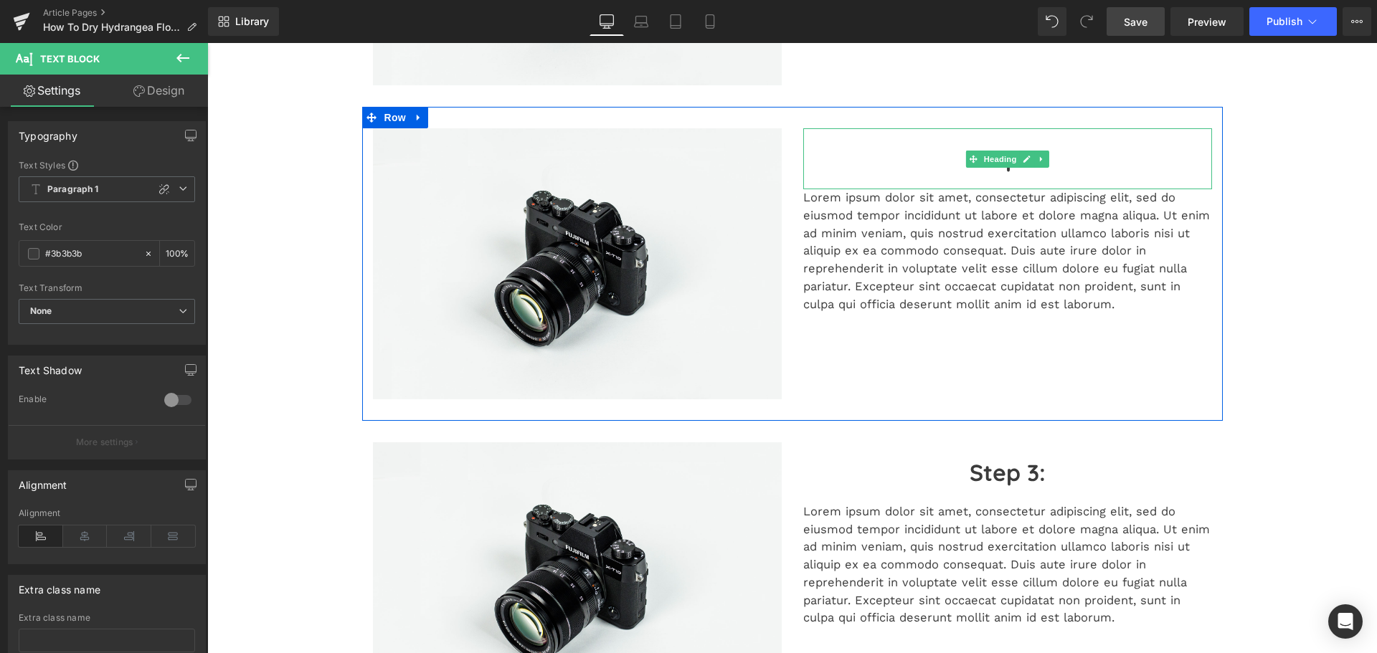
click at [1077, 153] on h2 "Step 2:" at bounding box center [1007, 159] width 409 height 32
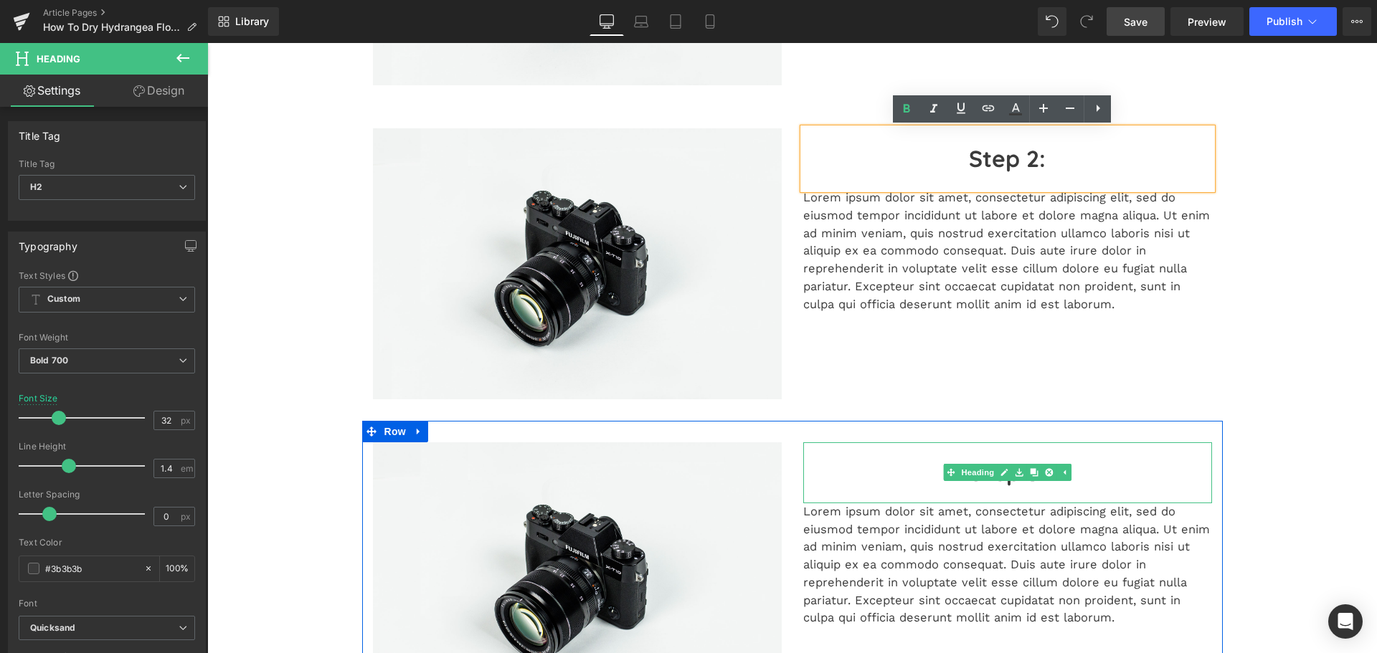
click at [858, 477] on h2 "Step 3:" at bounding box center [1007, 473] width 409 height 32
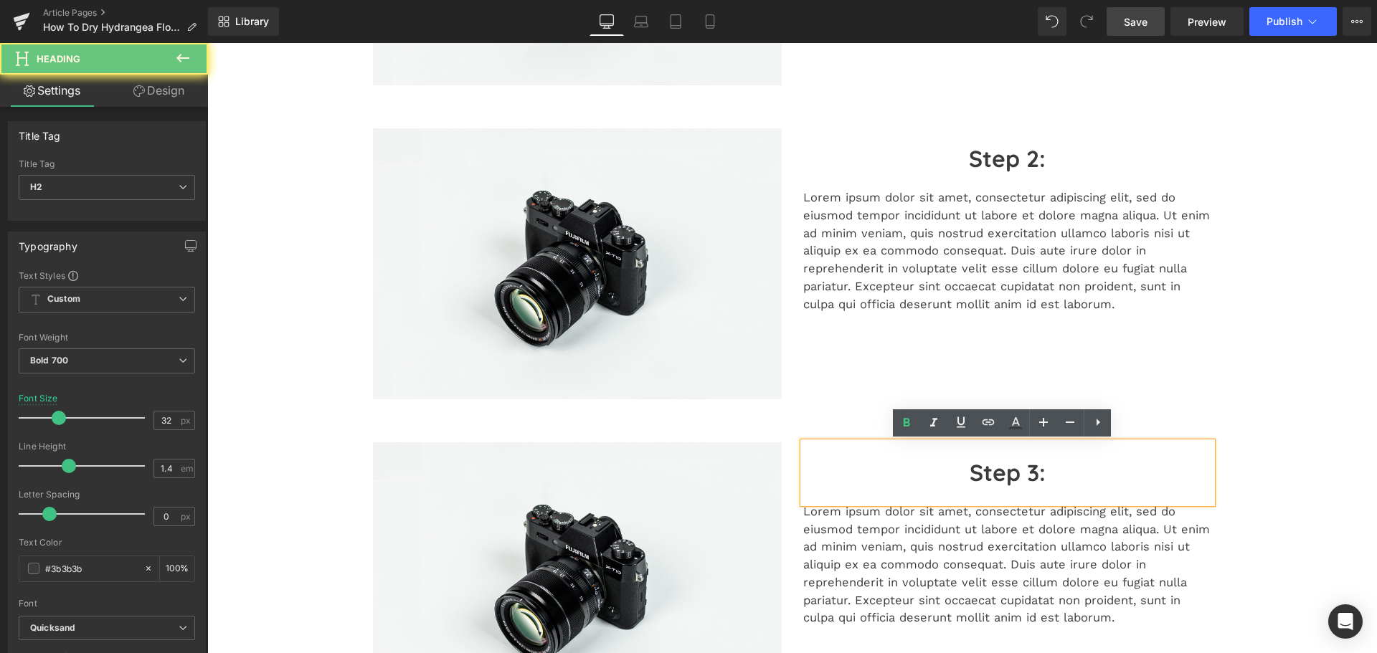
click at [1077, 452] on div "Step 3:" at bounding box center [1007, 473] width 409 height 61
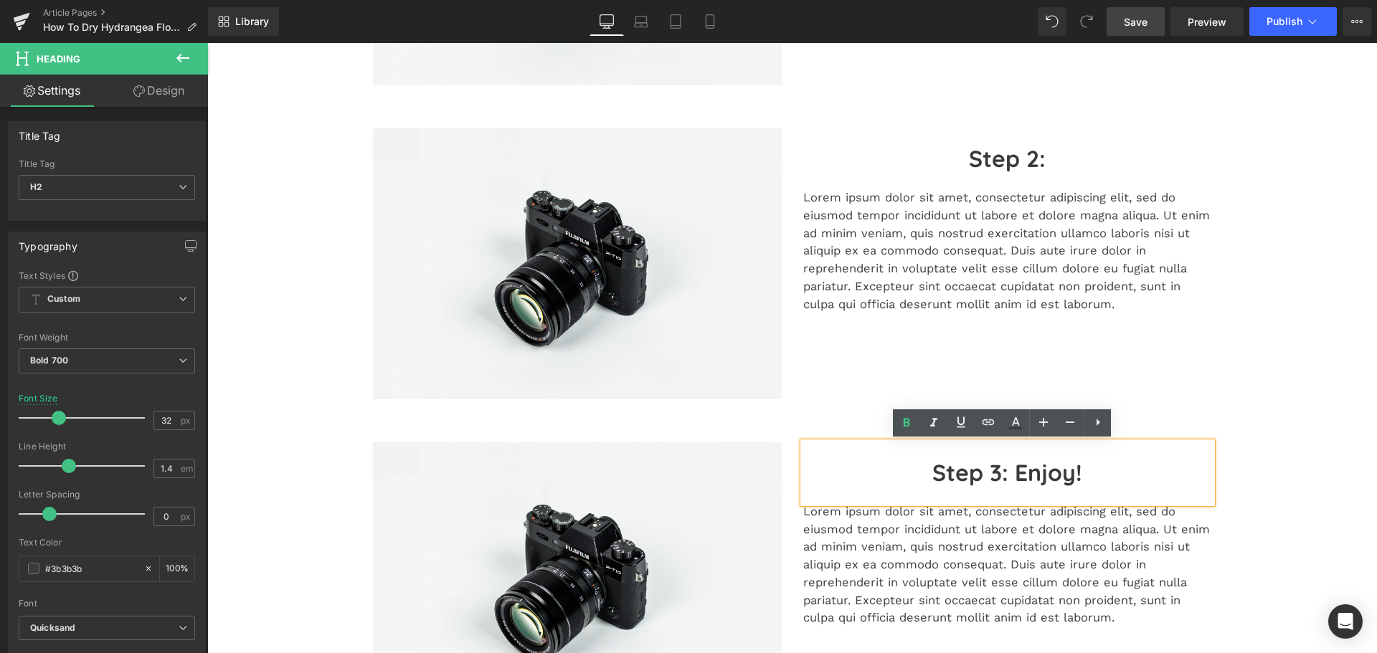
click at [950, 554] on p "Lorem ipsum dolor sit amet, consectetur adipiscing elit, sed do eiusmod tempor …" at bounding box center [1007, 565] width 409 height 124
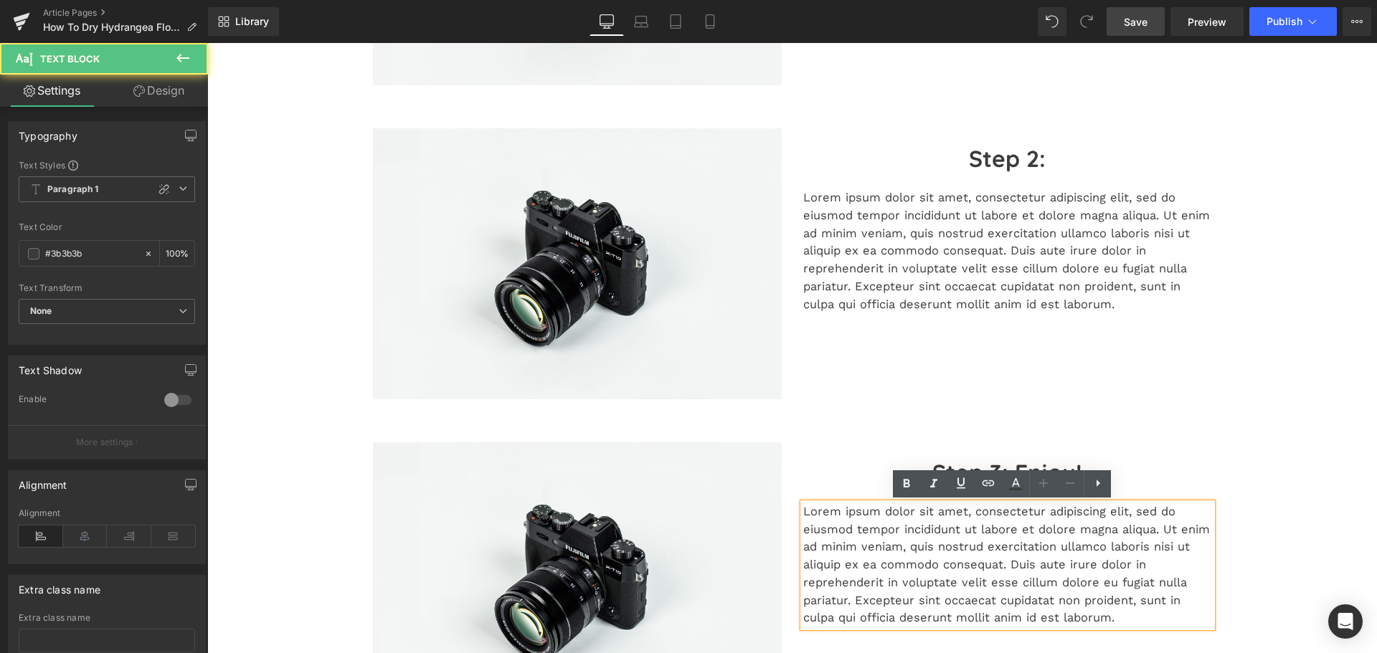
click at [950, 554] on p "Lorem ipsum dolor sit amet, consectetur adipiscing elit, sed do eiusmod tempor …" at bounding box center [1007, 565] width 409 height 124
click at [932, 554] on p "Lorem ipsum dolor sit amet, consectetur adipiscing elit, sed do eiusmod tempor …" at bounding box center [1007, 565] width 409 height 124
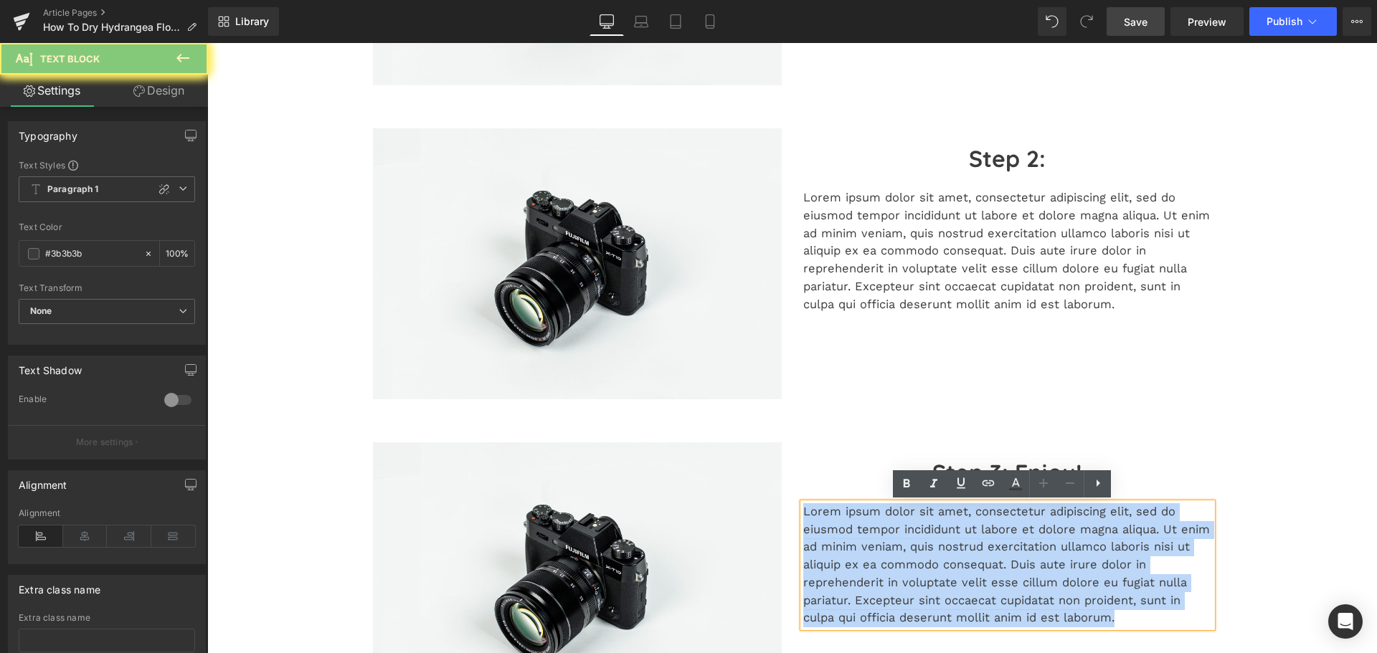
click at [932, 554] on p "Lorem ipsum dolor sit amet, consectetur adipiscing elit, sed do eiusmod tempor …" at bounding box center [1007, 565] width 409 height 124
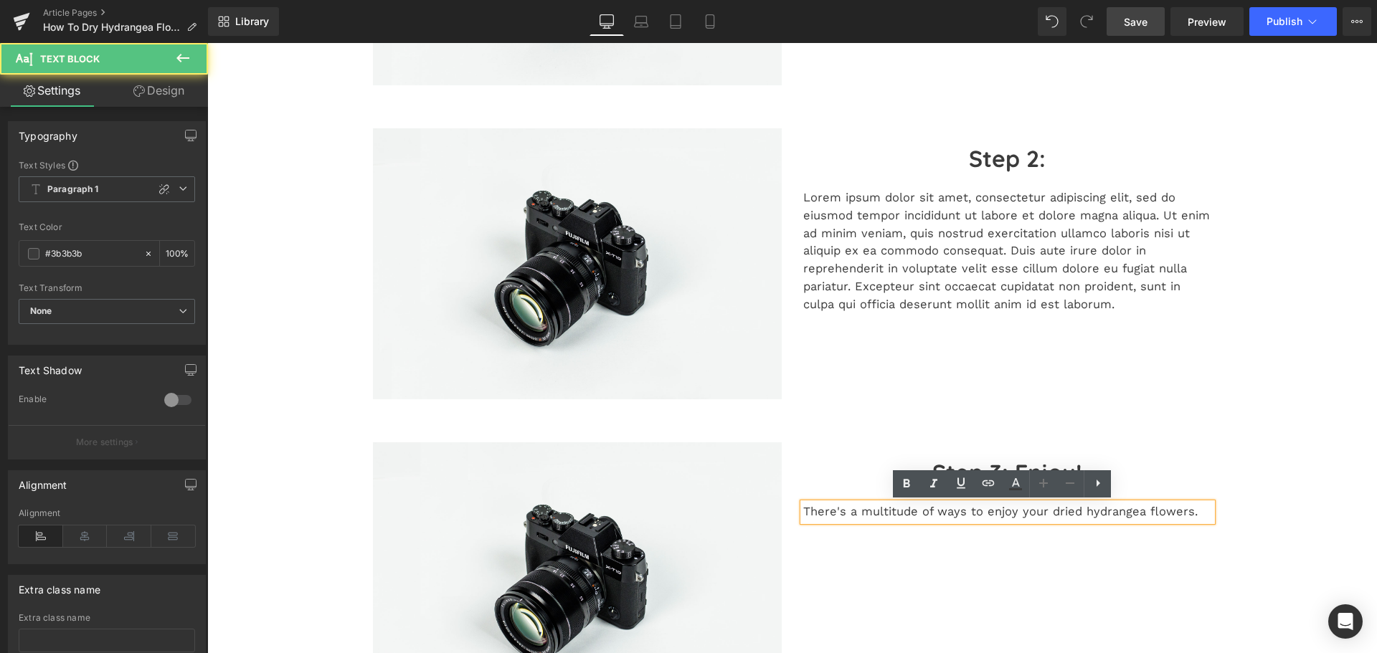
click at [1037, 506] on p "There's a multitude of ways to enjoy your dried hydrangea flowers." at bounding box center [1007, 512] width 409 height 18
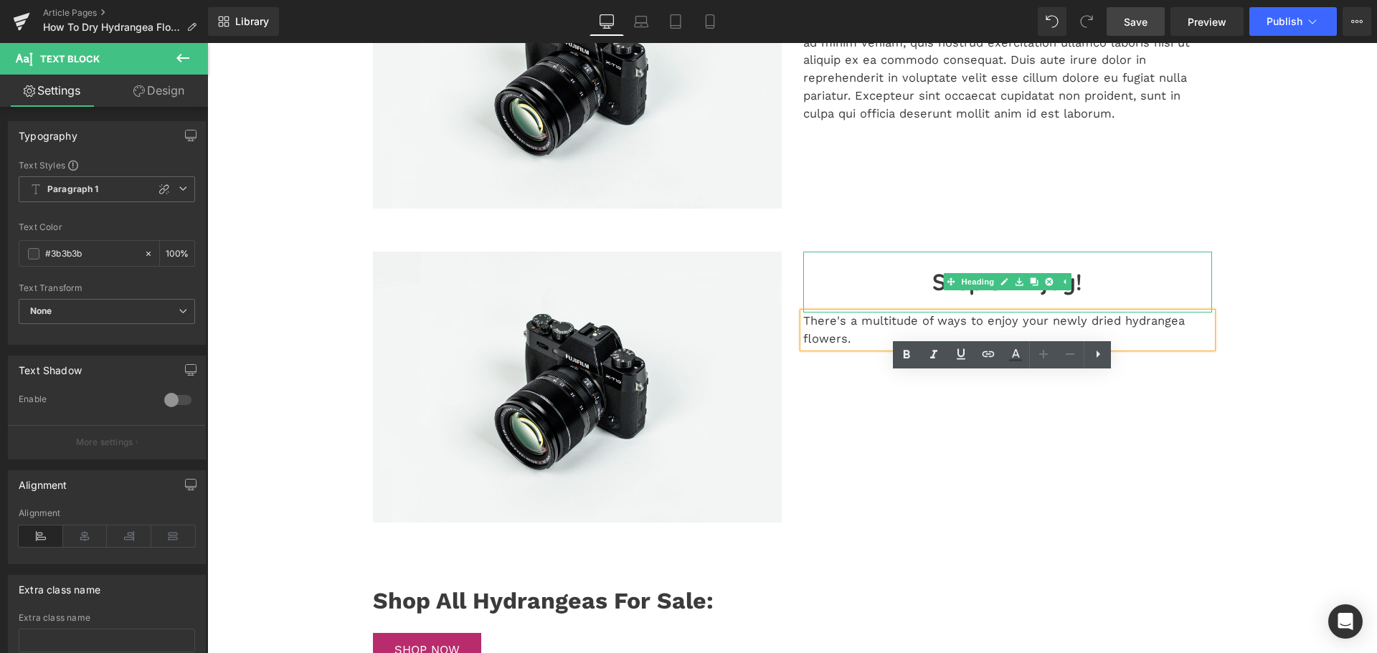
scroll to position [717, 0]
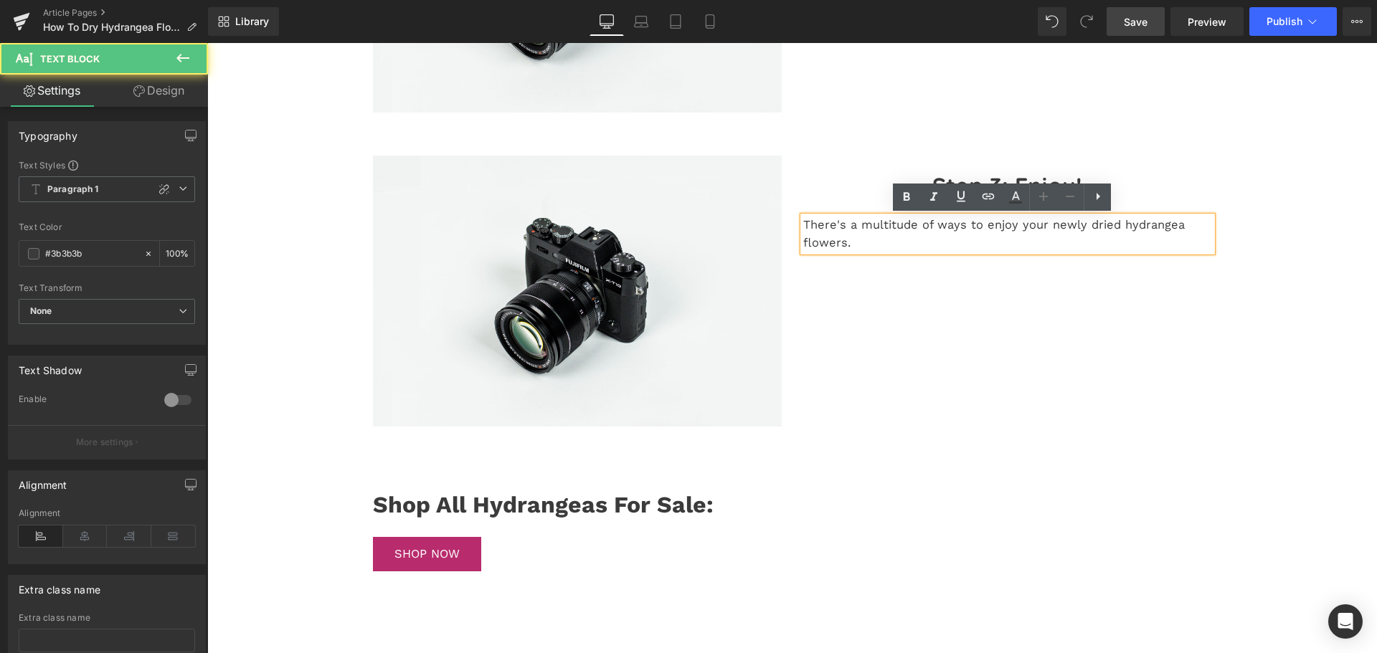
click at [850, 242] on p "There's a multitude of ways to enjoy your newly dried hydrangea flowers." at bounding box center [1007, 235] width 409 height 36
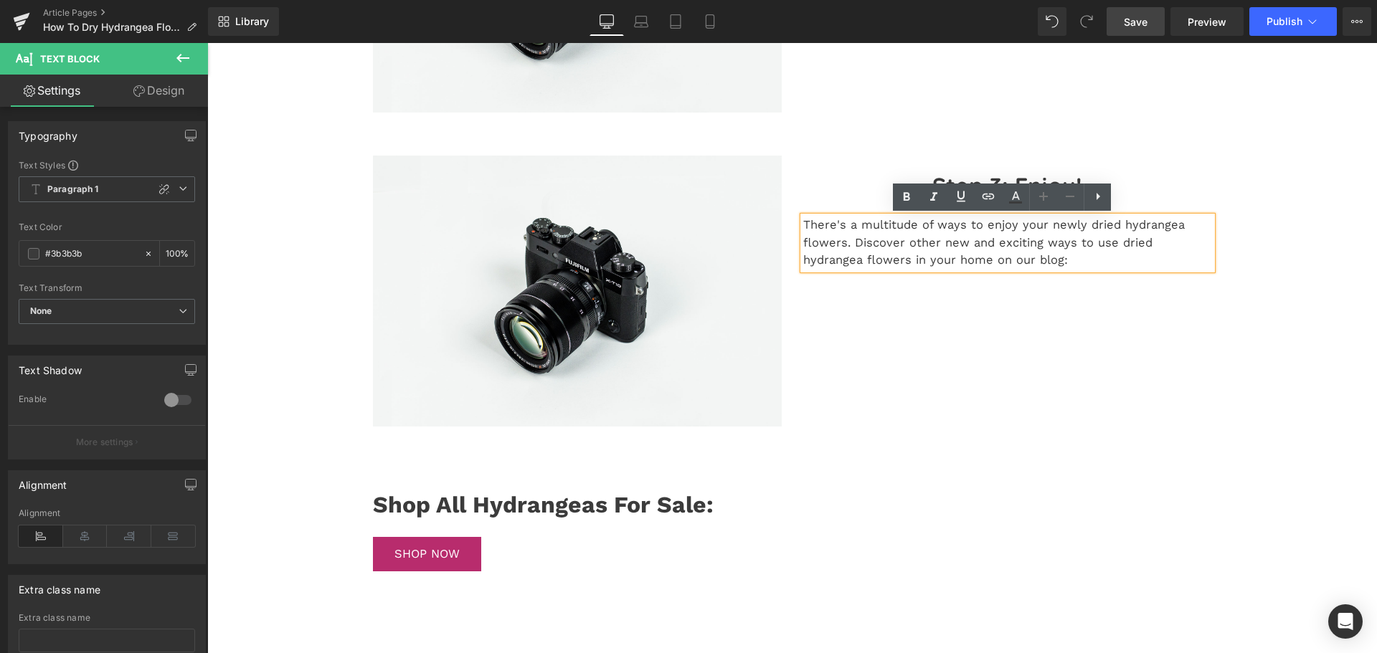
click at [997, 260] on p "There's a multitude of ways to enjoy your newly dried hydrangea flowers. Discov…" at bounding box center [1007, 243] width 409 height 53
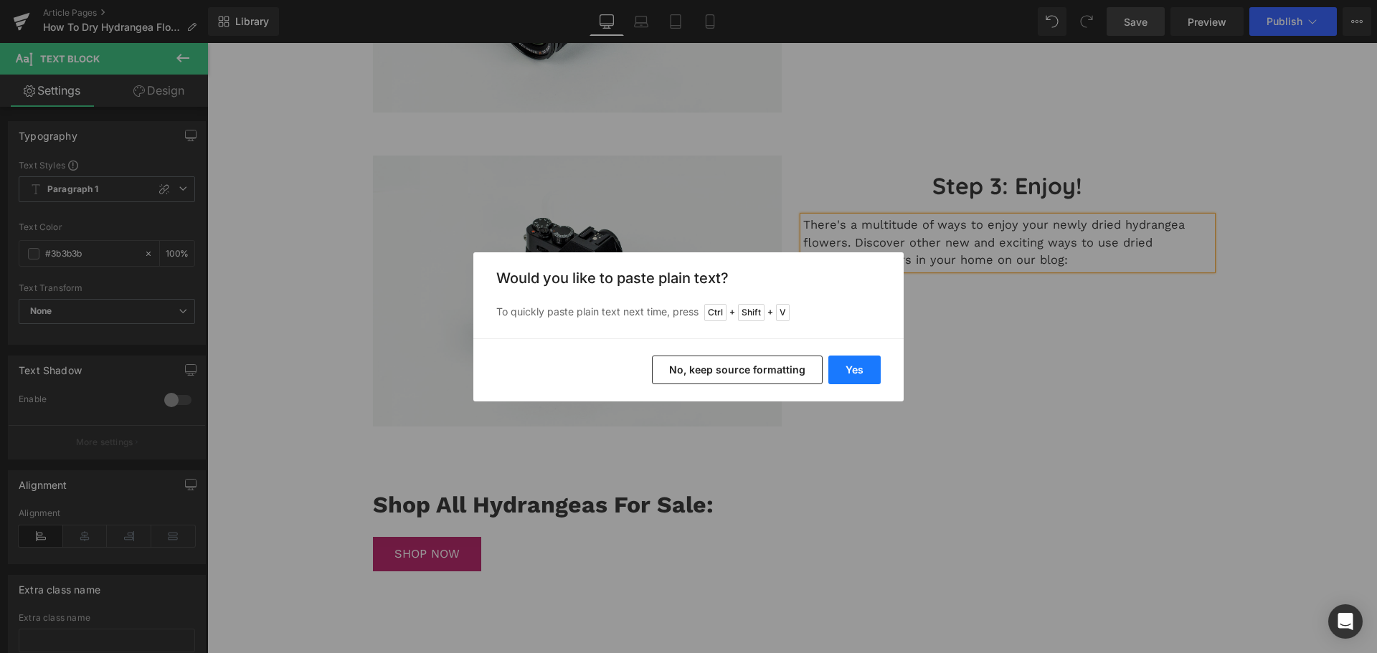
click at [873, 369] on button "Yes" at bounding box center [854, 370] width 52 height 29
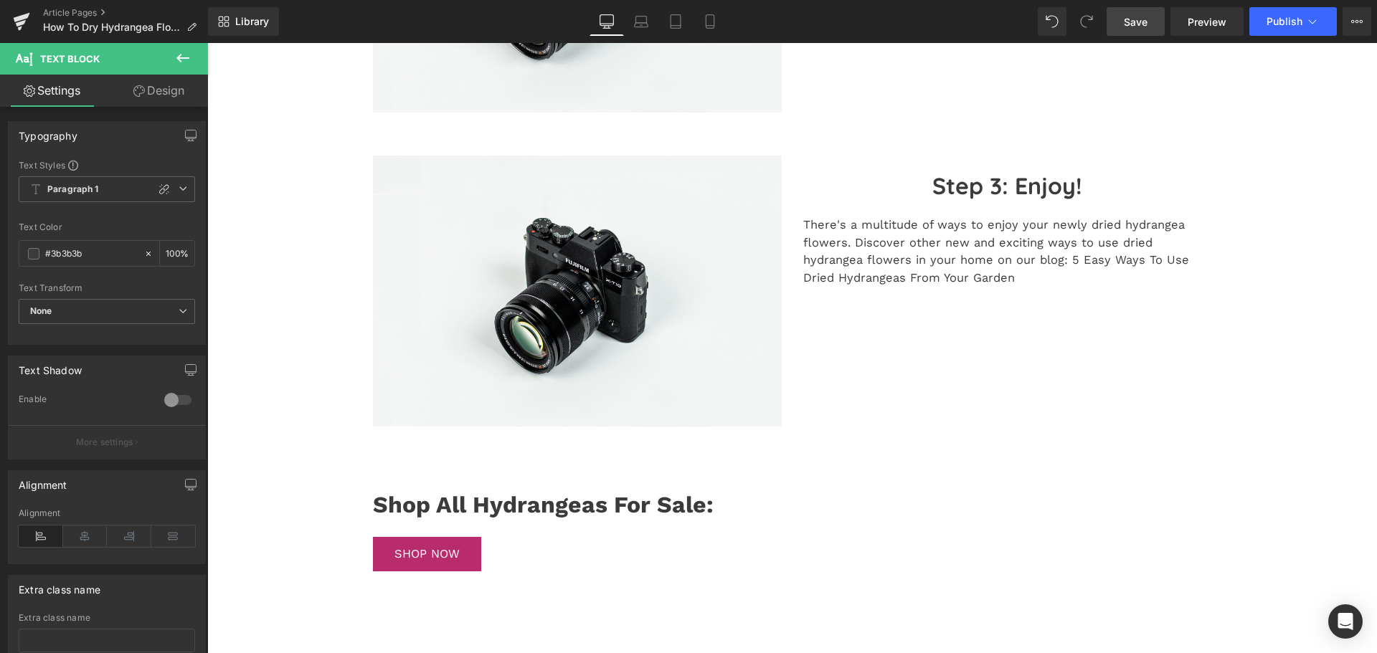
drag, startPoint x: 1140, startPoint y: 29, endPoint x: 921, endPoint y: 103, distance: 230.9
click at [1140, 29] on link "Save" at bounding box center [1136, 21] width 58 height 29
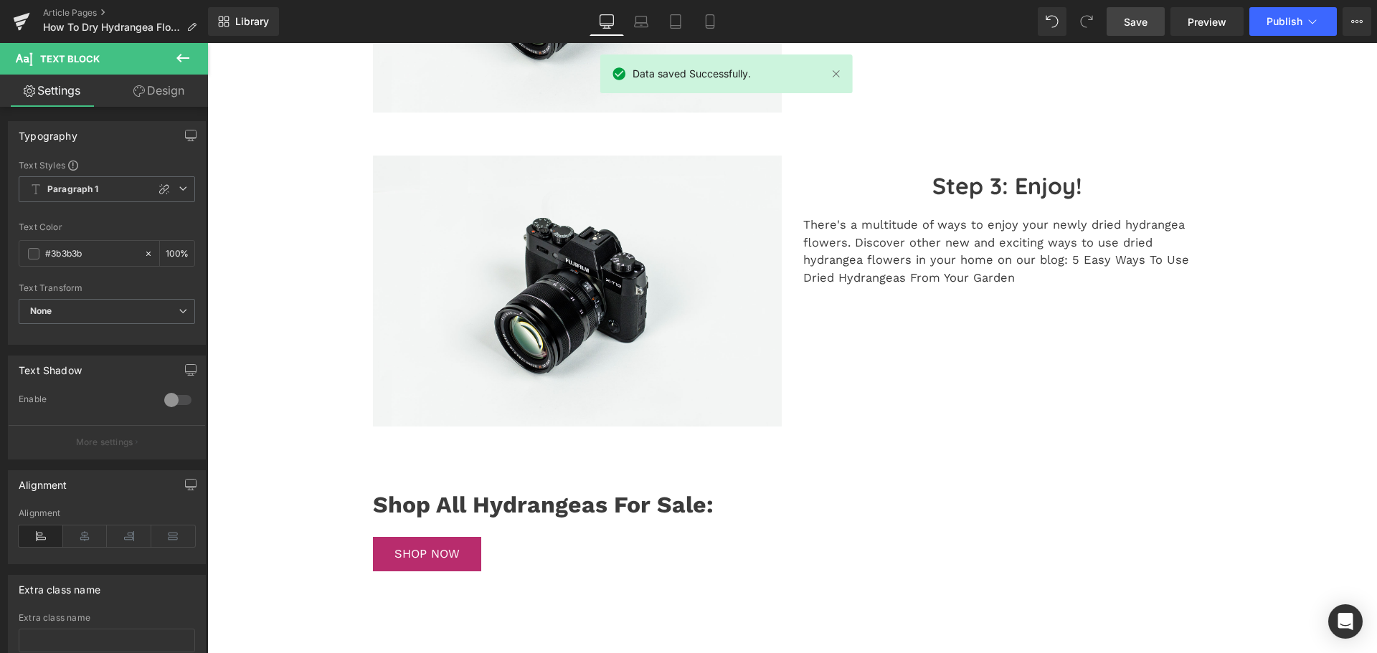
click at [1126, 29] on link "Save" at bounding box center [1136, 21] width 58 height 29
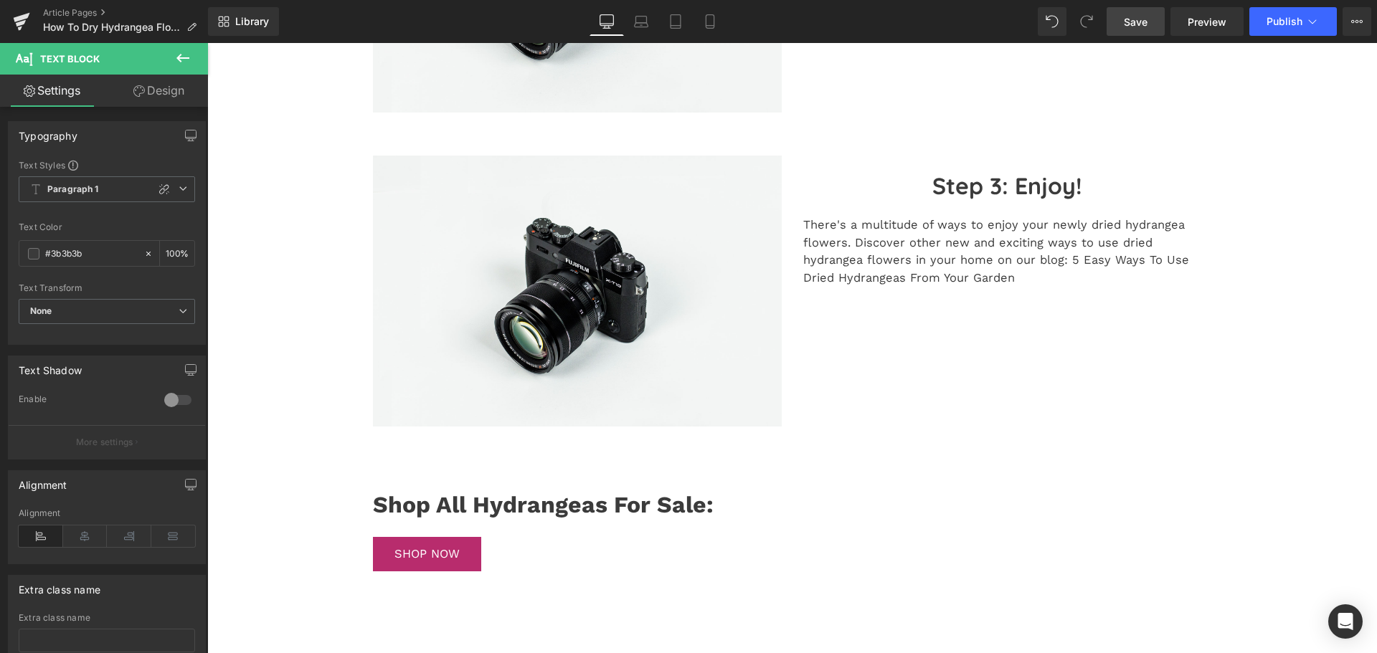
click at [1120, 22] on link "Save" at bounding box center [1136, 21] width 58 height 29
click at [1153, 26] on link "Save" at bounding box center [1136, 21] width 58 height 29
